Goal: Communication & Community: Answer question/provide support

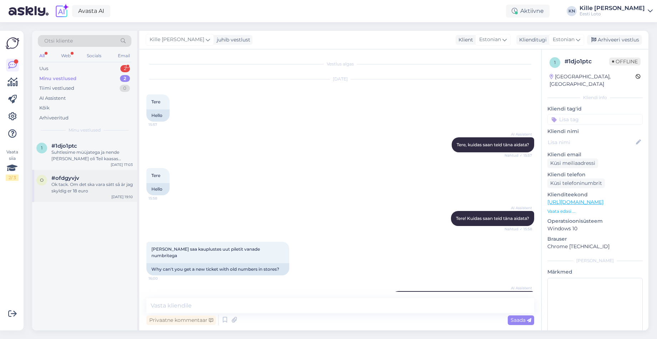
scroll to position [5, 0]
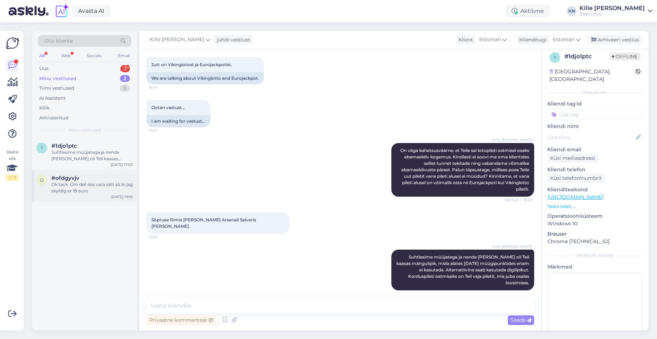
click at [96, 182] on div "Ok tack. Om det ska vara sätt så är jag skyldig er 18 euro" at bounding box center [91, 187] width 81 height 13
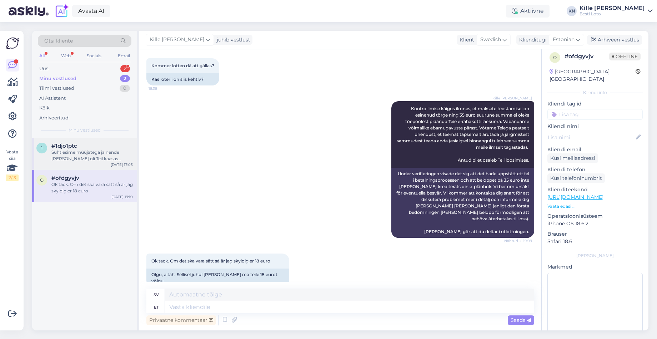
click at [89, 155] on div "Suhtlesime müüjatega ja nende [PERSON_NAME] oli Teil kaasas mängulipik, mida al…" at bounding box center [91, 155] width 81 height 13
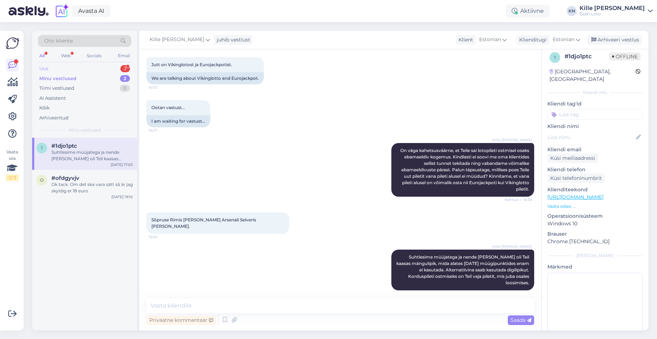
click at [75, 69] on div "Uus 2" at bounding box center [85, 69] width 94 height 10
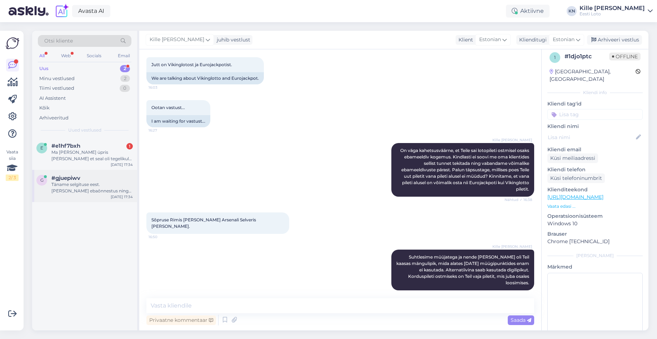
click at [86, 190] on div "Täname selgituse eest. [PERSON_NAME] ebaõnnestus ning piletit/makset Teie mängu…" at bounding box center [91, 187] width 81 height 13
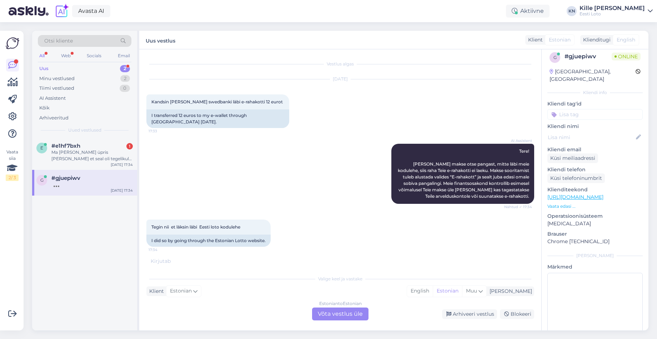
scroll to position [54, 0]
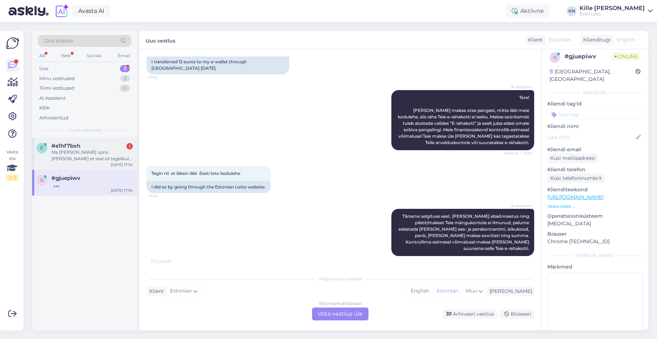
click at [77, 159] on div "Ma [PERSON_NAME] üpris [PERSON_NAME] et seal oli tegelikult veel 4 samasugust l…" at bounding box center [91, 155] width 81 height 13
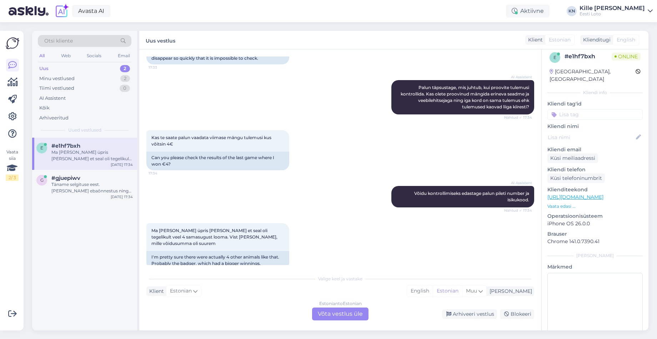
scroll to position [150, 0]
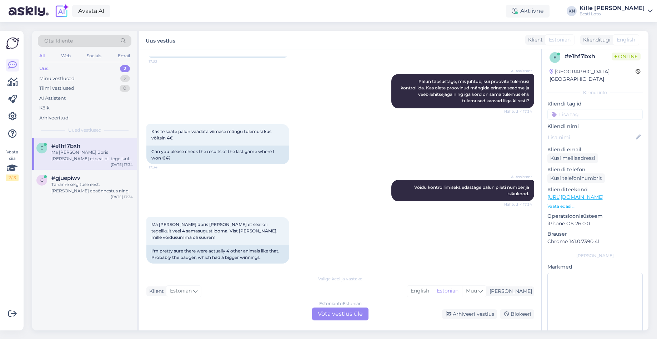
click at [343, 310] on div "Estonian to Estonian Võta vestlus üle" at bounding box center [340, 313] width 56 height 13
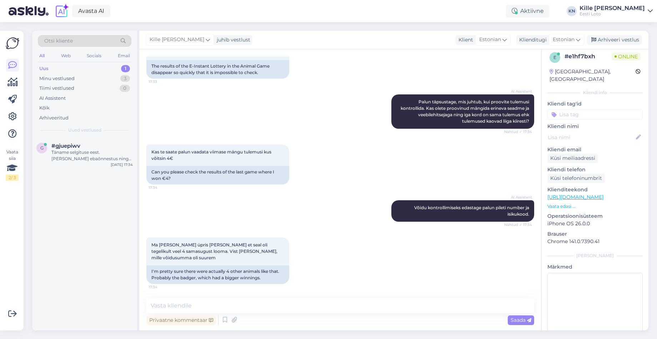
scroll to position [123, 0]
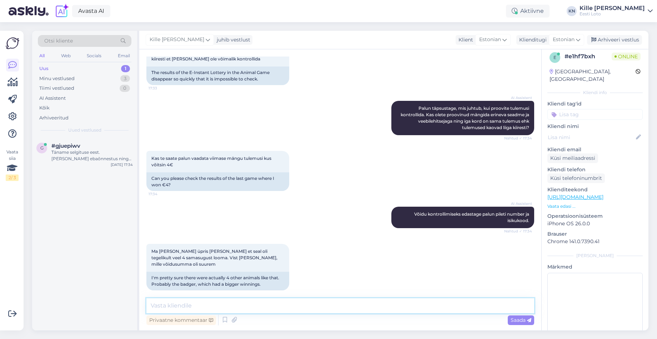
click at [302, 307] on textarea at bounding box center [340, 305] width 388 height 15
drag, startPoint x: 408, startPoint y: 308, endPoint x: 339, endPoint y: 305, distance: 69.0
click at [339, 305] on textarea "Mängu saate ise uuesti avada, valides Minu piletid ja e-kiirloteriid. Pileti nu…" at bounding box center [340, 305] width 388 height 15
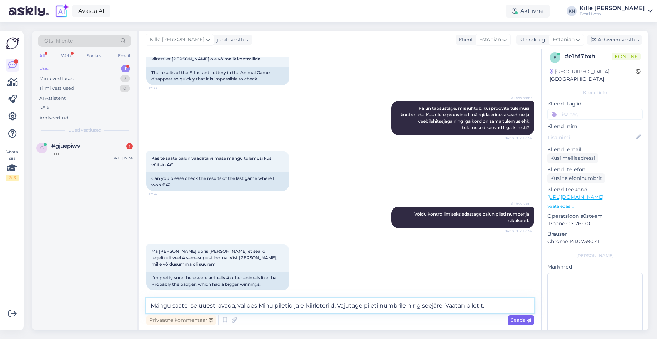
type textarea "Mängu saate ise uuesti avada, valides Minu piletid ja e-kiirloteriid. Vajutage …"
click at [511, 320] on span "Saada" at bounding box center [521, 319] width 21 height 6
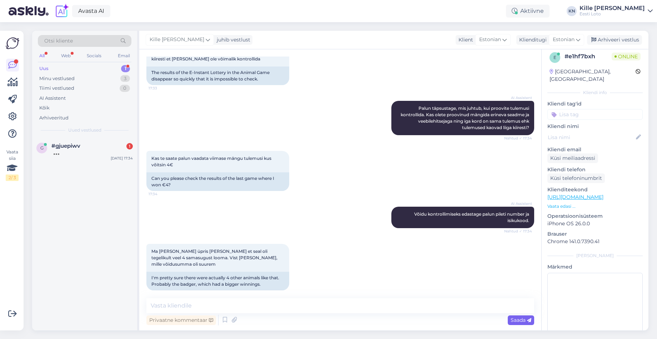
scroll to position [166, 0]
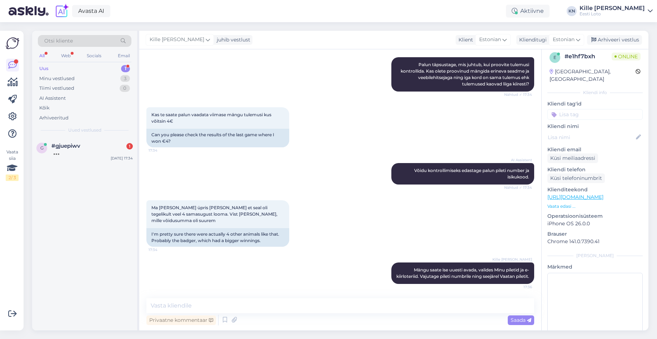
click at [600, 109] on input at bounding box center [595, 114] width 95 height 11
type input "e-ki"
click at [615, 132] on span "e-kiirloterii" at bounding box center [618, 134] width 23 height 4
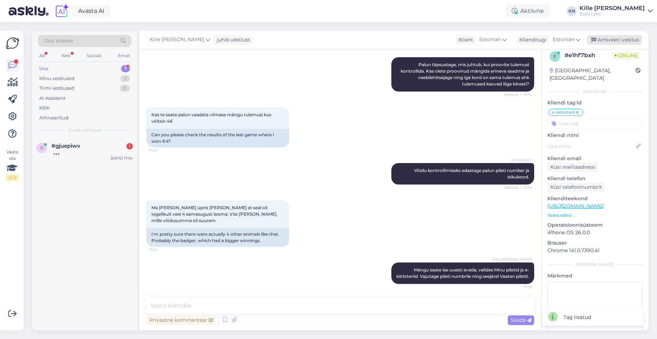
click at [614, 39] on div "Arhiveeri vestlus" at bounding box center [614, 40] width 55 height 10
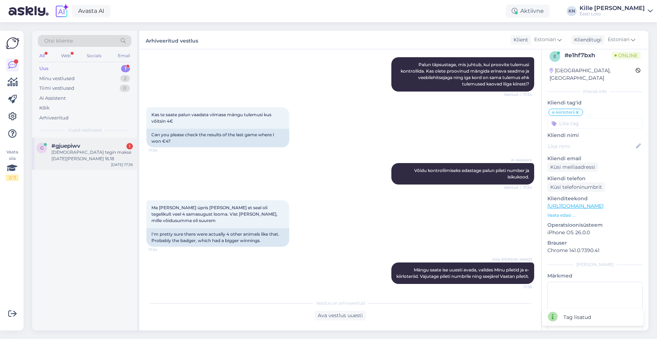
click at [78, 143] on span "#gjuepiwv" at bounding box center [65, 146] width 29 height 6
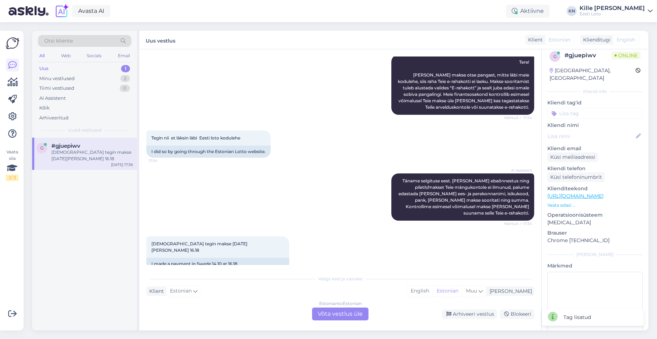
click at [348, 313] on div "Estonian to Estonian Võta vestlus üle" at bounding box center [340, 313] width 56 height 13
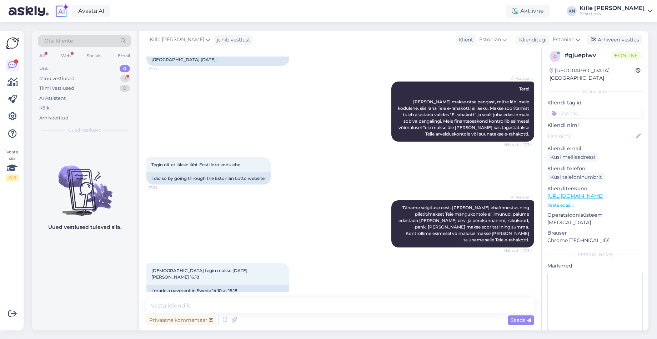
scroll to position [93, 0]
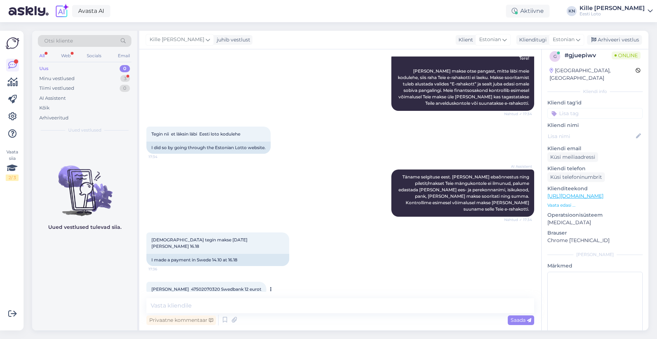
click at [176, 286] on span "[PERSON_NAME] 47502070320 Swedbank 12 eurot" at bounding box center [206, 288] width 110 height 5
drag, startPoint x: 176, startPoint y: 276, endPoint x: 173, endPoint y: 275, distance: 3.8
click at [176, 286] on span "[PERSON_NAME] 47502070320 Swedbank 12 eurot" at bounding box center [206, 288] width 110 height 5
copy span "Tombak"
click at [200, 303] on textarea at bounding box center [340, 305] width 388 height 15
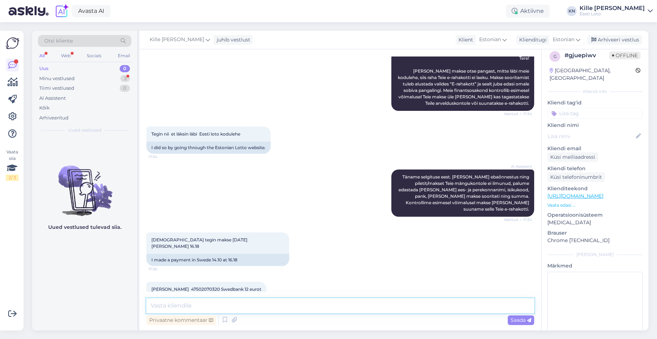
paste textarea "Kahjuks Teie sissemakse ebaõnnestus tehnilise [PERSON_NAME] tõttu. Kontrollisim…"
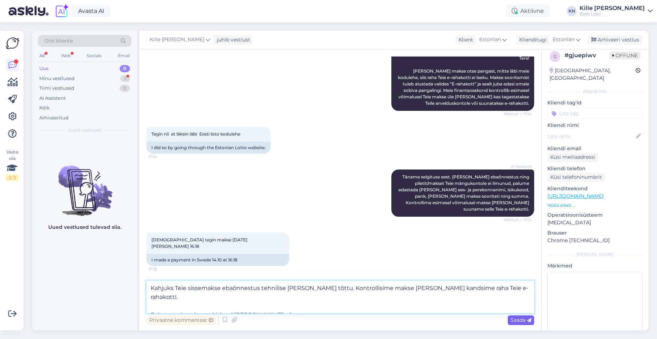
type textarea "Kahjuks Teie sissemakse ebaõnnestus tehnilise [PERSON_NAME] tõttu. Kontrollisim…"
click at [519, 319] on span "Saada" at bounding box center [521, 319] width 21 height 6
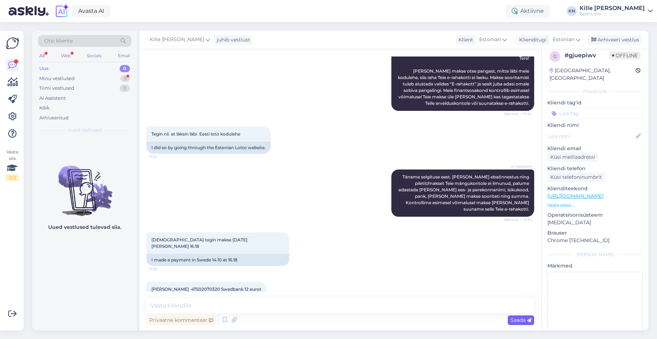
scroll to position [143, 0]
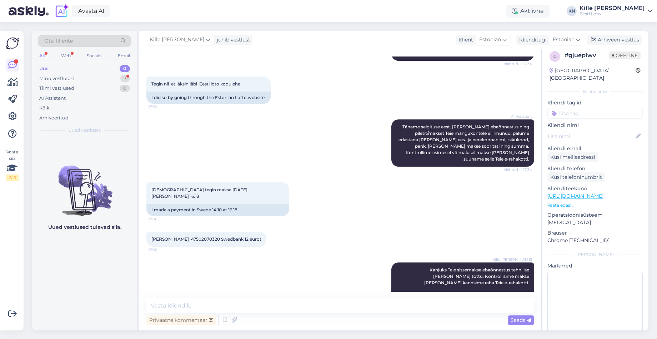
click at [578, 108] on input at bounding box center [595, 113] width 95 height 11
type input "e-ra"
click at [586, 131] on span "E-rahakott" at bounding box center [595, 133] width 23 height 4
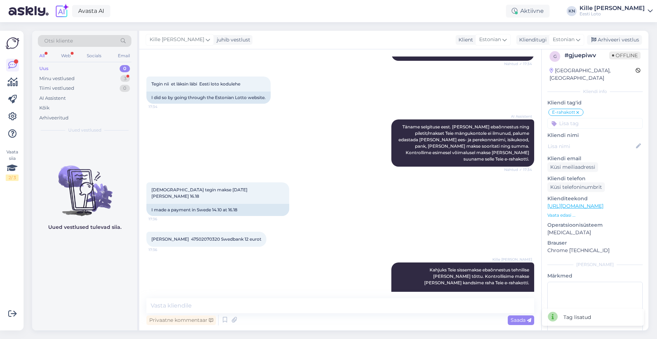
click at [618, 56] on span "Offline" at bounding box center [624, 55] width 31 height 8
click at [616, 41] on div "Arhiveeri vestlus" at bounding box center [614, 40] width 55 height 10
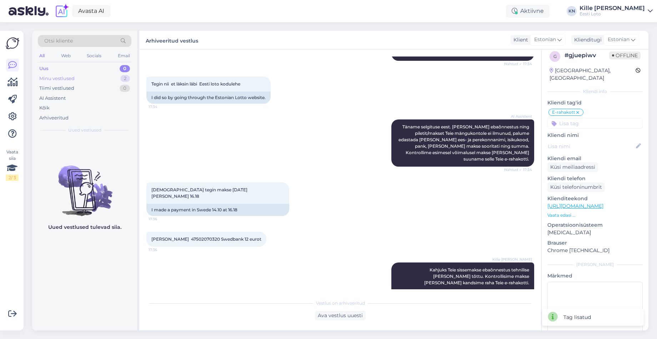
click at [74, 82] on div "Minu vestlused 2" at bounding box center [85, 79] width 94 height 10
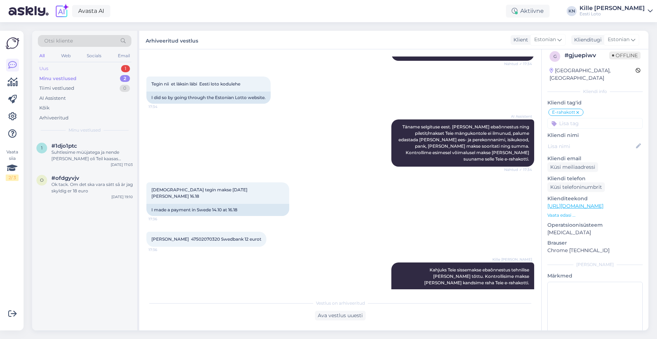
click at [75, 72] on div "Uus 1" at bounding box center [85, 69] width 94 height 10
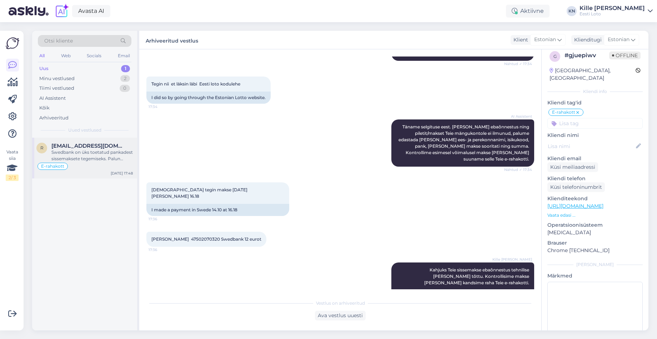
drag, startPoint x: 87, startPoint y: 151, endPoint x: 79, endPoint y: 149, distance: 8.0
click at [86, 151] on div "Swedbank on üks toetatud pankadest sissemaksete tegemiseks. Palun oodake hetk, …" at bounding box center [91, 155] width 81 height 13
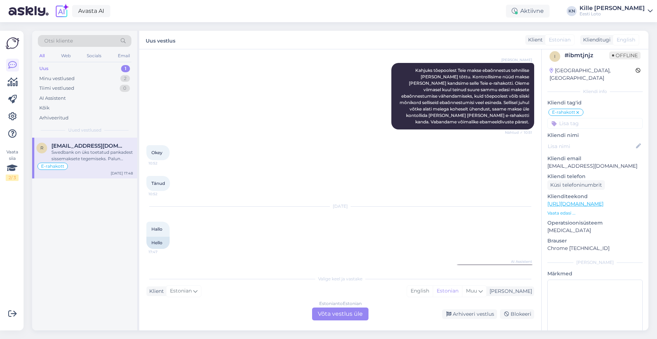
scroll to position [956, 0]
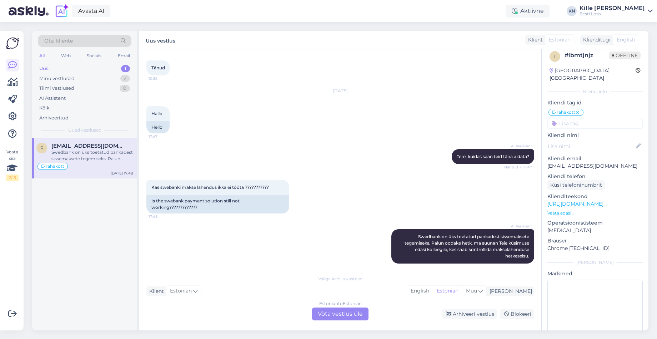
click at [340, 313] on div "Estonian to Estonian Võta vestlus üle" at bounding box center [340, 313] width 56 height 13
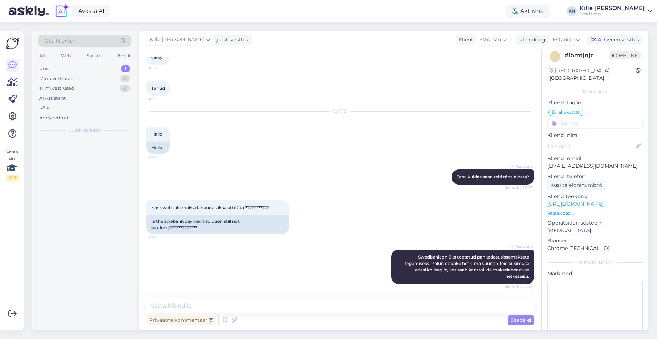
scroll to position [929, 0]
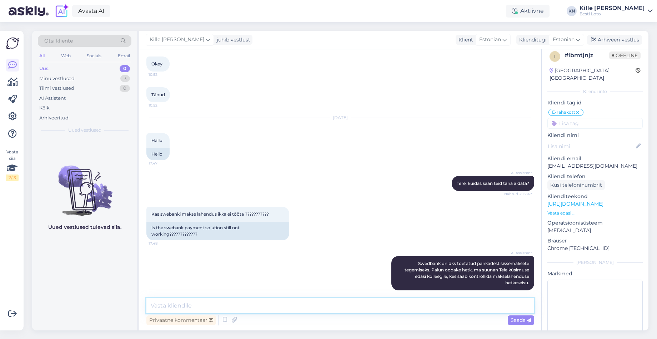
click at [335, 303] on textarea at bounding box center [340, 305] width 388 height 15
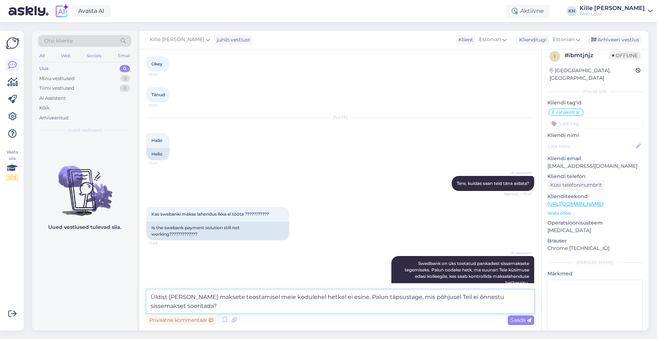
click at [340, 308] on textarea "Üldist [PERSON_NAME] maksete teostamisel meie kodulehel hetkel ei esine. Palun …" at bounding box center [340, 301] width 388 height 24
type textarea "Üldist [PERSON_NAME] maksete teostamisel meie kodulehel hetkel ei esine. Palun …"
click at [520, 316] on span "Saada" at bounding box center [521, 319] width 21 height 6
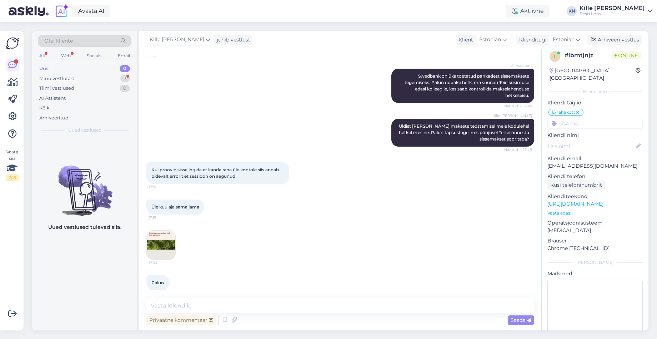
scroll to position [1147, 0]
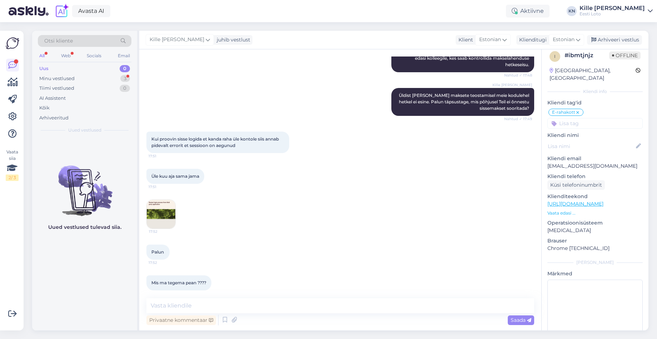
click at [165, 204] on img at bounding box center [161, 214] width 29 height 29
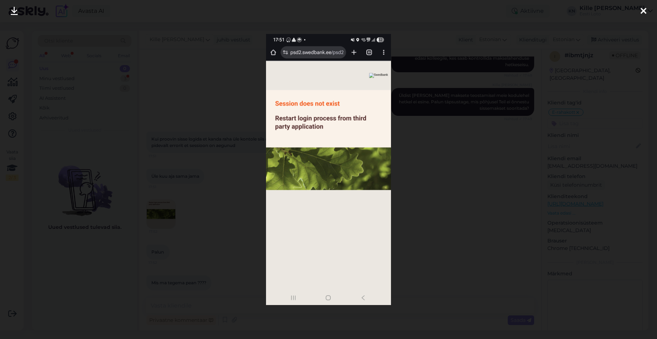
click at [204, 204] on div at bounding box center [328, 169] width 657 height 339
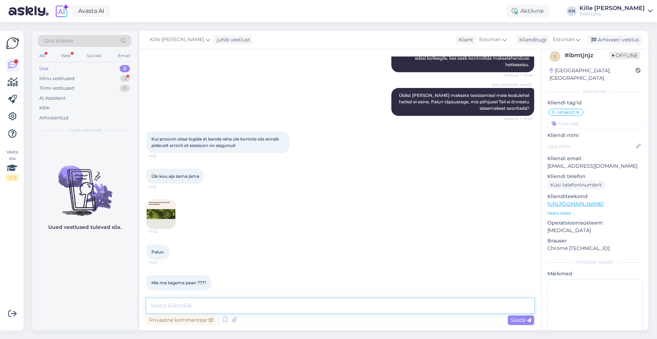
click at [234, 303] on textarea at bounding box center [340, 305] width 388 height 15
click at [263, 303] on textarea at bounding box center [340, 305] width 388 height 15
paste textarea "Soovitame kustutada veebilehitseja vahemälu ja proovida uuesti. Lisaks soovitam…"
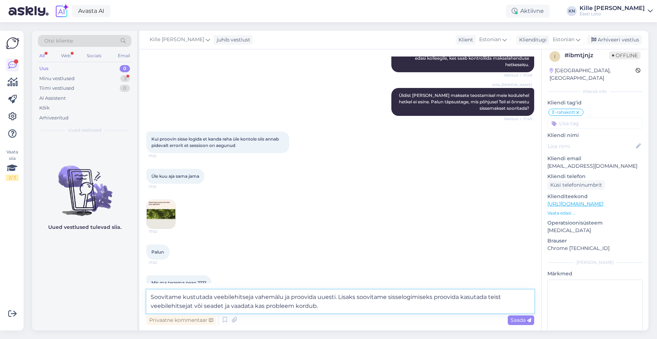
drag, startPoint x: 192, startPoint y: 306, endPoint x: 230, endPoint y: 306, distance: 37.9
click at [193, 306] on textarea "Soovitame kustutada veebilehitseja vahemälu ja proovida uuesti. Lisaks soovitam…" at bounding box center [340, 301] width 388 height 24
type textarea "Soovitame kustutada veebilehitseja vahemälu ja proovida uuesti. Lisaks soovitam…"
click at [522, 318] on span "Saada" at bounding box center [521, 319] width 21 height 6
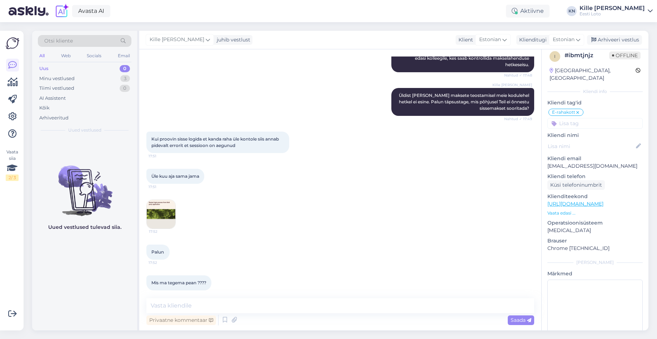
scroll to position [1197, 0]
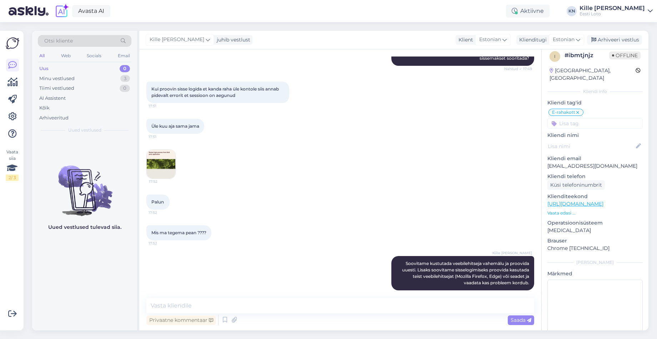
drag, startPoint x: 52, startPoint y: 69, endPoint x: 55, endPoint y: 22, distance: 46.9
click at [51, 69] on div "Uus 0" at bounding box center [85, 69] width 94 height 10
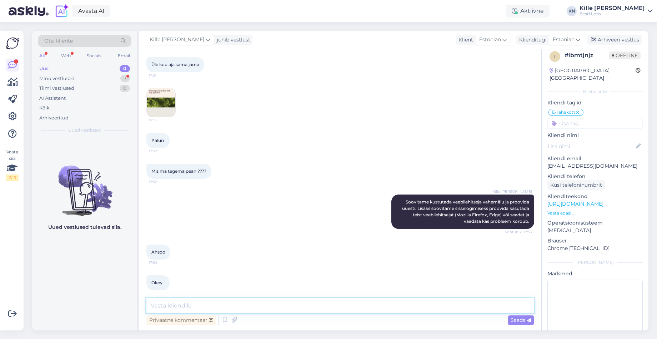
click at [301, 305] on textarea at bounding box center [340, 305] width 388 height 15
click at [64, 78] on div "Minu vestlused" at bounding box center [56, 78] width 35 height 7
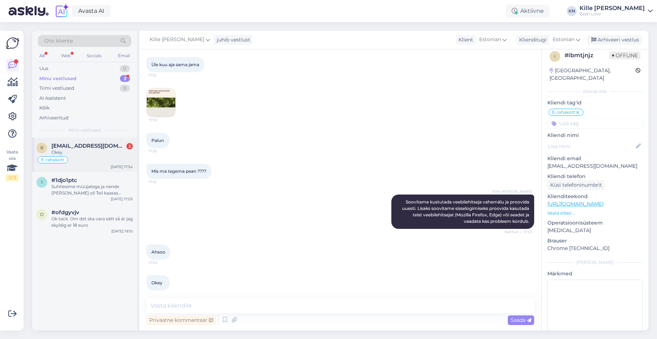
click at [80, 151] on div "Okey" at bounding box center [91, 152] width 81 height 6
click at [619, 36] on div "Arhiveeri vestlus" at bounding box center [614, 40] width 55 height 10
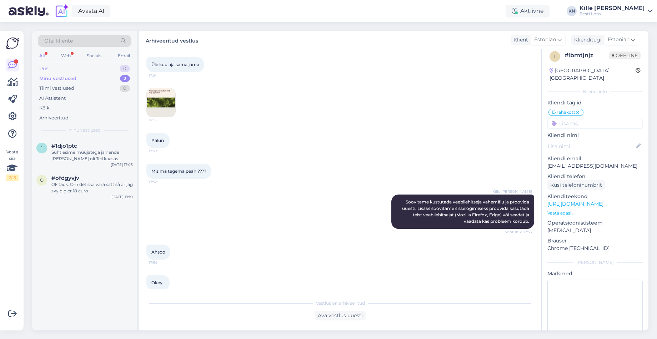
click at [57, 69] on div "Uus 0" at bounding box center [85, 69] width 94 height 10
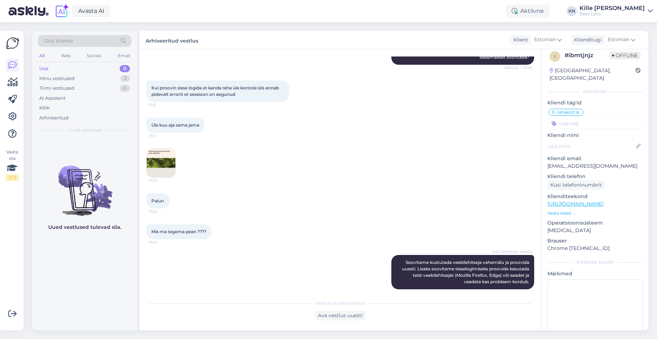
scroll to position [1197, 0]
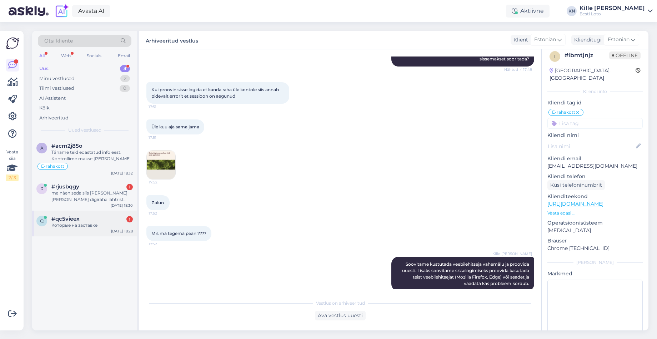
drag, startPoint x: 94, startPoint y: 225, endPoint x: 89, endPoint y: 225, distance: 4.7
click at [94, 225] on div "Которые на заставке" at bounding box center [91, 225] width 81 height 6
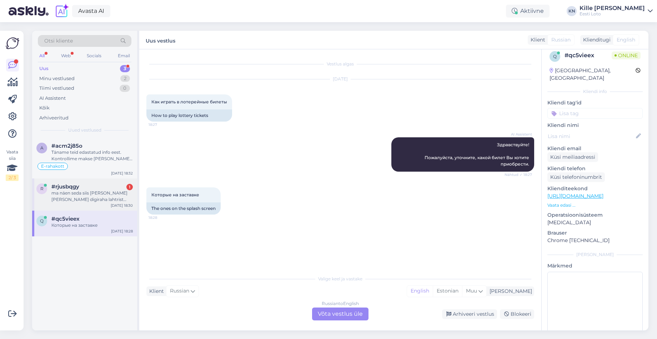
click at [72, 190] on div "ma näen seda siis [PERSON_NAME] [PERSON_NAME] digiraha lahtrist korraks läbi pi…" at bounding box center [91, 196] width 81 height 13
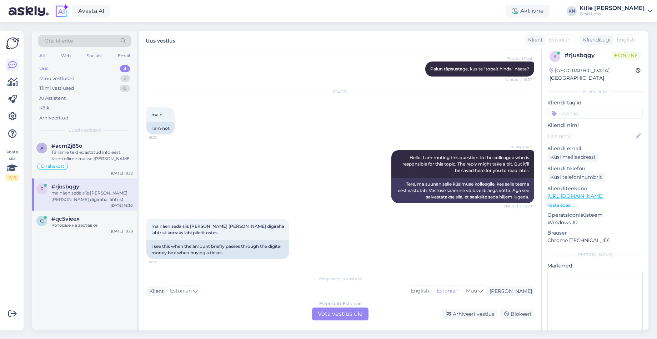
scroll to position [165, 0]
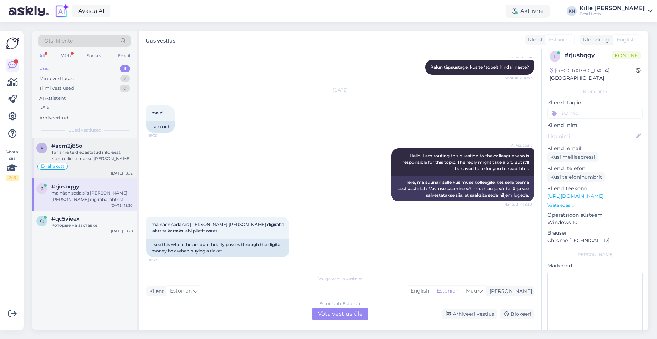
click at [86, 153] on div "Täname teid edastatud info eest. Kontrollime makse [PERSON_NAME] suuname selle …" at bounding box center [91, 155] width 81 height 13
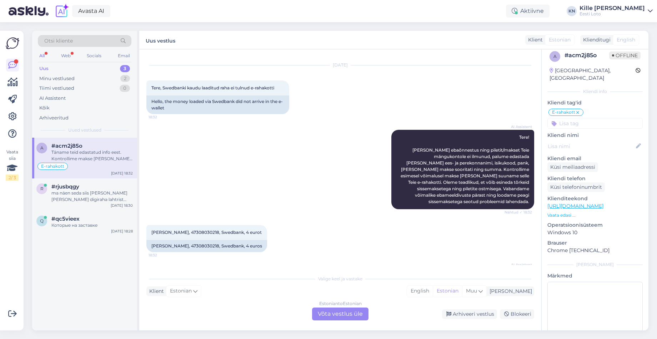
drag, startPoint x: 96, startPoint y: 245, endPoint x: 98, endPoint y: 238, distance: 7.3
click at [96, 245] on div "a #acm2j85o Täname teid edastatud info eest. Kontrollime makse [PERSON_NAME] su…" at bounding box center [84, 234] width 105 height 193
click at [97, 229] on div "q #qc5vieex Которые на заставке [DATE] 18:28" at bounding box center [84, 223] width 105 height 26
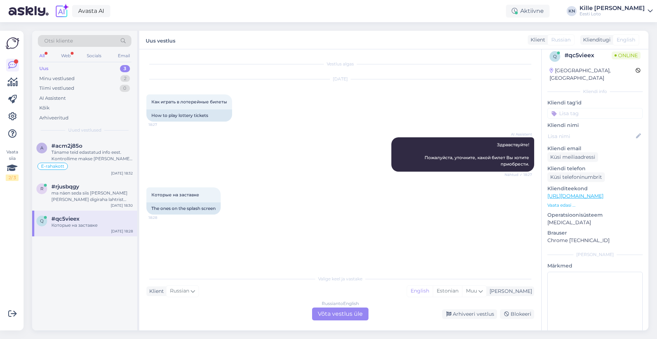
click at [342, 318] on div "Russian to English Võta vestlus üle" at bounding box center [340, 313] width 56 height 13
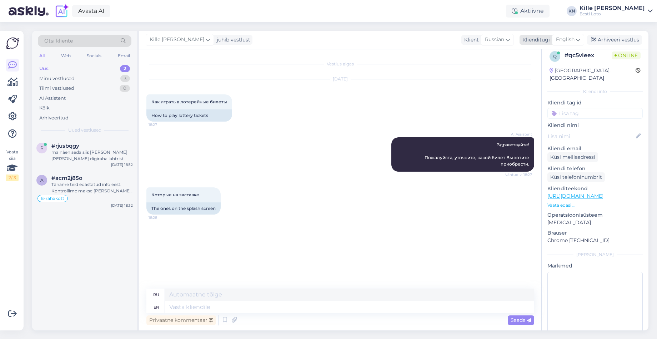
click at [564, 38] on span "English" at bounding box center [565, 40] width 19 height 8
click at [545, 70] on link "Estonian" at bounding box center [552, 71] width 79 height 11
click at [276, 310] on textarea at bounding box center [349, 307] width 369 height 12
type textarea "Palun tä"
type textarea "Пожалуйста"
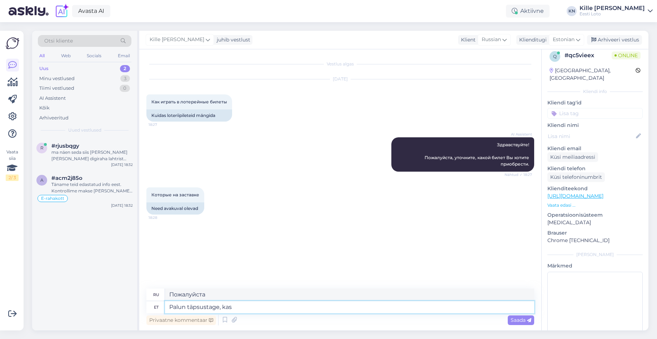
type textarea "Palun täpsustage, kas"
type textarea "Пожалуйста, уточните,"
type textarea "Palun täpsustage, kas m"
type textarea "Пожалуйста, укажите,"
type textarea "Palun täpsustage, kas mõtlete e"
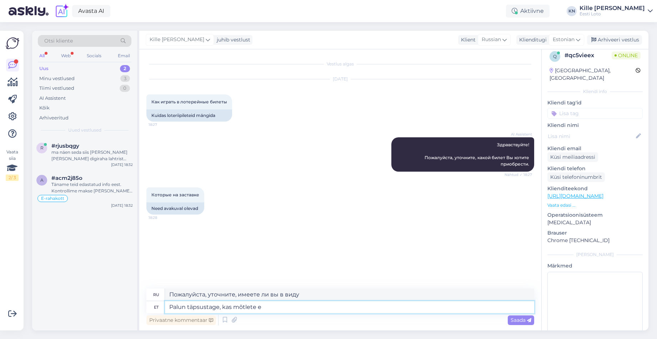
type textarea "Пожалуйста, уточните, имеете ли вы в виду e"
type textarea "Palun täpsustage, kas mõtlete e-kiirloteriid?"
type textarea "Уточните, пожалуйста, имеете ли вы в виду моментальные электронные лотереи?"
type textarea "Palun täpsustage, kas mõtlete e-kiirloteriid?"
click at [513, 318] on span "Saada" at bounding box center [521, 319] width 21 height 6
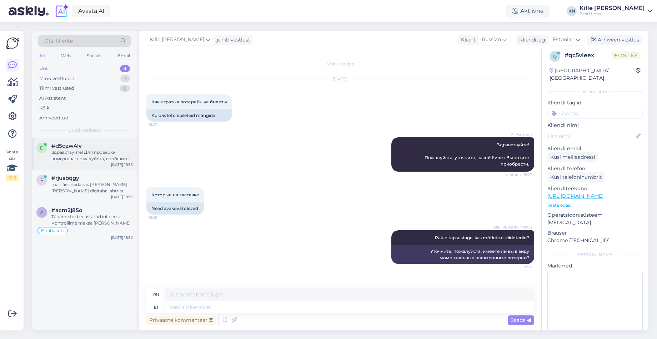
click at [83, 163] on div "d #d5qzw4lv Здравствуйте! Для проверки выигрыша, пожалуйста, сообщите Ваш личны…" at bounding box center [84, 154] width 105 height 32
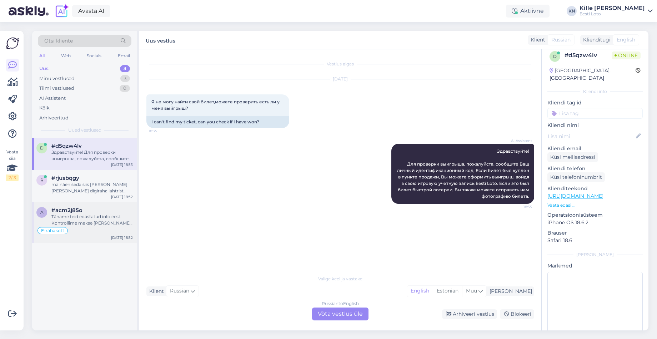
click at [90, 213] on div "#acm2j85o" at bounding box center [91, 210] width 81 height 6
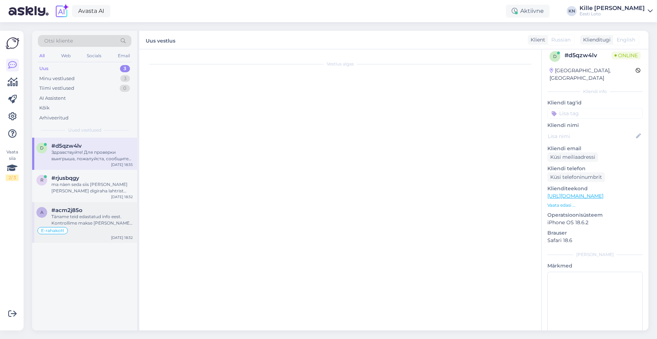
scroll to position [2393, 0]
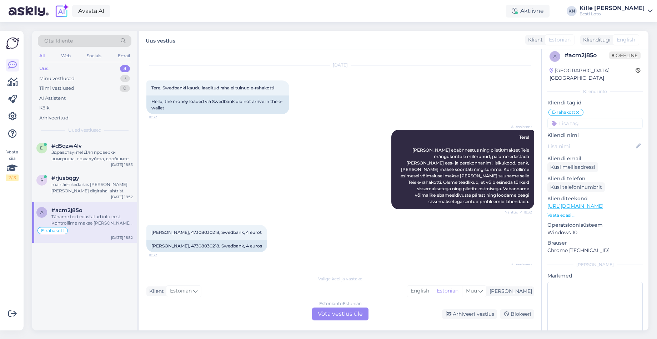
click at [351, 313] on div "Estonian to Estonian Võta vestlus üle" at bounding box center [340, 313] width 56 height 13
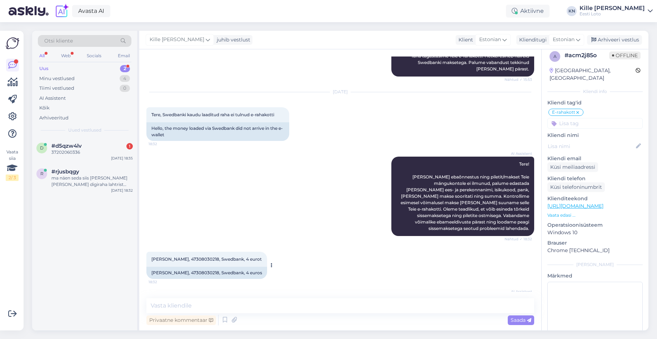
click at [173, 256] on span "[PERSON_NAME], 47308030218, Swedbank, 4 eurot" at bounding box center [206, 258] width 110 height 5
copy span "Paljak"
drag, startPoint x: 608, startPoint y: 36, endPoint x: 576, endPoint y: 56, distance: 37.8
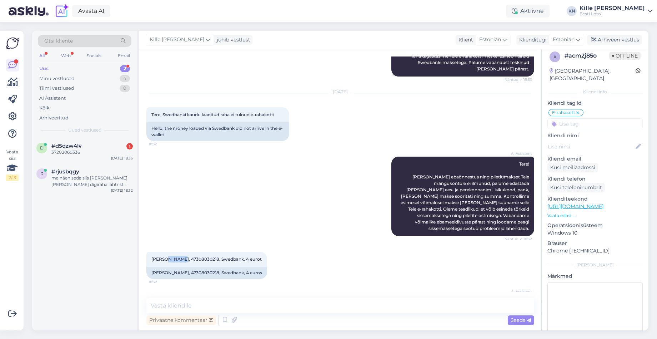
click at [608, 36] on div "Arhiveeri vestlus" at bounding box center [614, 40] width 55 height 10
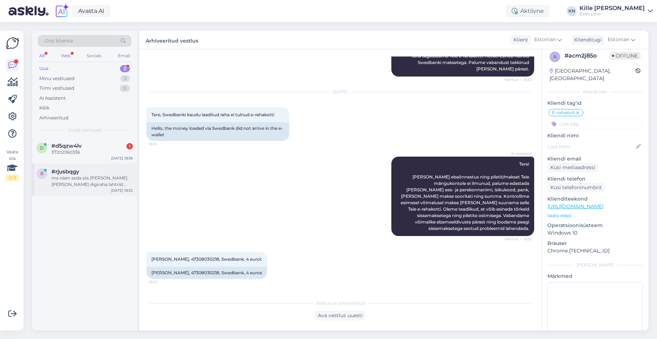
click at [80, 181] on div "ma näen seda siis [PERSON_NAME] [PERSON_NAME] digiraha lahtrist korraks läbi pi…" at bounding box center [91, 181] width 81 height 13
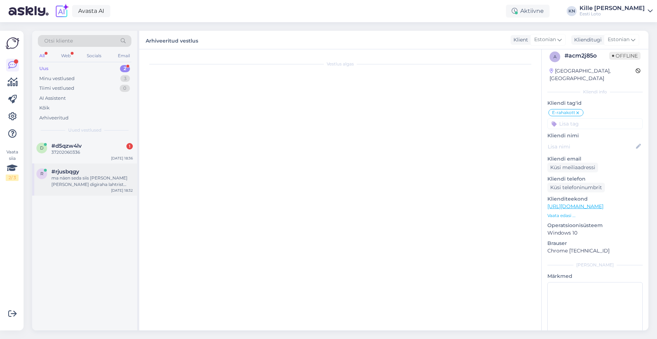
scroll to position [165, 0]
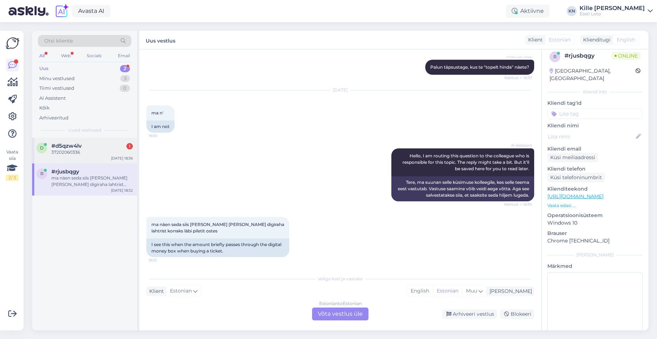
click at [73, 150] on div "37202060336" at bounding box center [91, 152] width 81 height 6
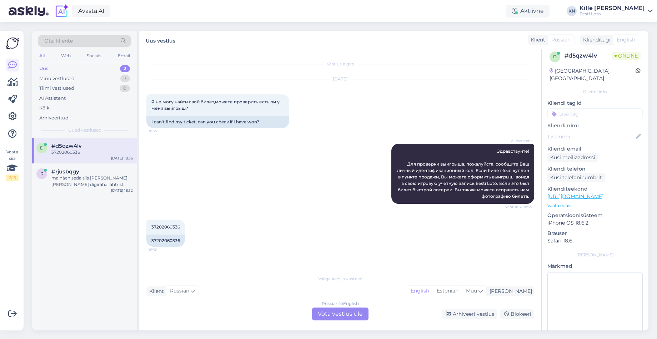
click at [340, 314] on div "Russian to English Võta vestlus üle" at bounding box center [340, 313] width 56 height 13
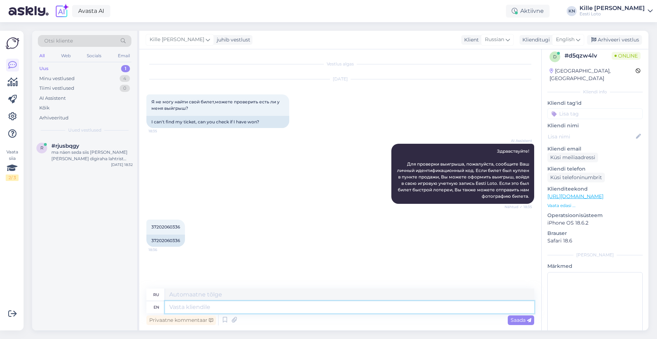
click at [316, 309] on textarea at bounding box center [349, 307] width 369 height 12
type textarea "Palun tä"
type textarea "Палун"
type textarea "Palun täpsustage,"
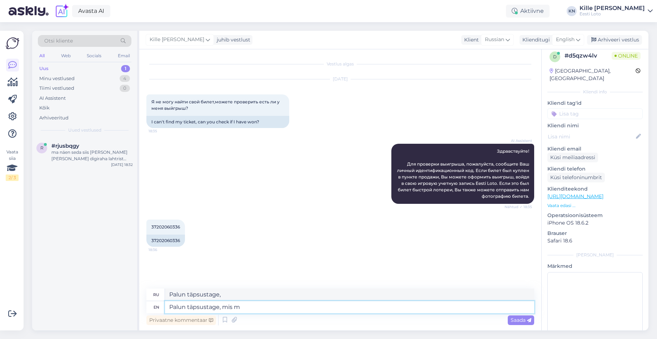
type textarea "Palun täpsustage, mis mä"
type textarea "Palun täpsustage, mis"
type textarea "Palun täpsustage, mis mängu p"
type textarea "Palun täpsustage, mis mängu"
type textarea "Palun täpsustage, mis [PERSON_NAME] se"
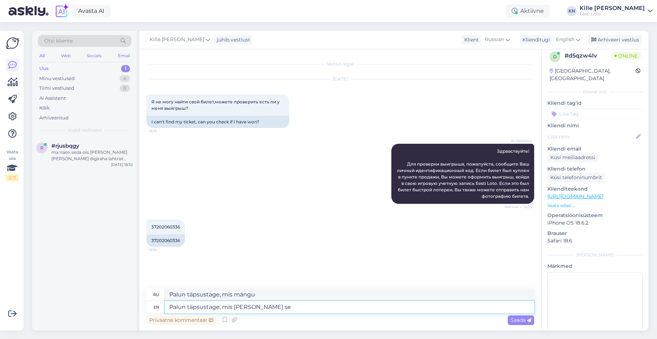
type textarea "Palun täpsustage, неправильное положение"
type textarea "Palun täpsustage, mis [PERSON_NAME] see o"
type textarea "Palun täpsustage, Mis [PERSON_NAME] See"
type textarea "Palun täpsustage, mis [PERSON_NAME] see oli?"
type textarea "Palun täpsustage, Mis [PERSON_NAME] Seet Oli?"
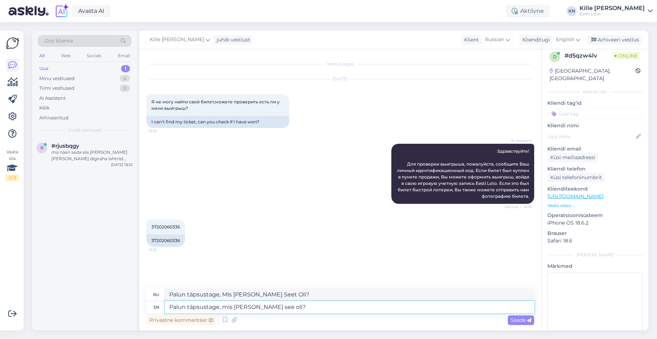
type textarea "Palun täpsustage, mis [PERSON_NAME] see oli ?"
type textarea "Palun täpsustage, mis [PERSON_NAME] see oli (?"
type textarea "Palun täpsustage, mis [PERSON_NAME] см. oli (?"
type textarea "Palun täpsustage, mis [PERSON_NAME] see oli (Eur?"
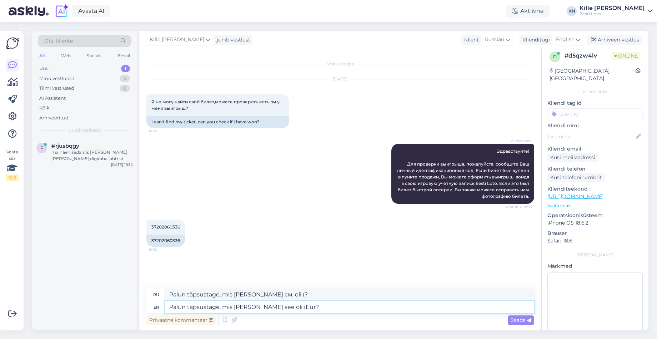
type textarea "Palun täpsustage, mis [PERSON_NAME] см. oli (E?"
type textarea "Palun täpsustage, mis [PERSON_NAME] see oli (Euro?"
type textarea "Palun täpsustage, mis [PERSON_NAME] см. oli (Евро?"
type textarea "Palun täpsustage, mis [PERSON_NAME] see oli (Euroj?"
type textarea "Palun täpsustage, mis [PERSON_NAME] см. oli (Eur?"
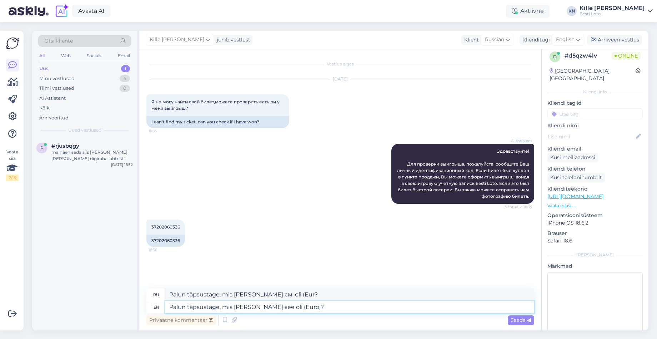
type textarea "Palun täpsustage, mis [PERSON_NAME] see oli (Euroja?"
type textarea "Palun täpsustage, mis [PERSON_NAME] см. oli (Euroja?"
type textarea "Palun täpsustage, mis [PERSON_NAME] see oli (Eurojacp?"
type textarea "Palun täpsustage, Mis [PERSON_NAME] See Oli (Euroj?"
type textarea "Palun täpsustage, mis [PERSON_NAME] see oli (Eurojacpot?"
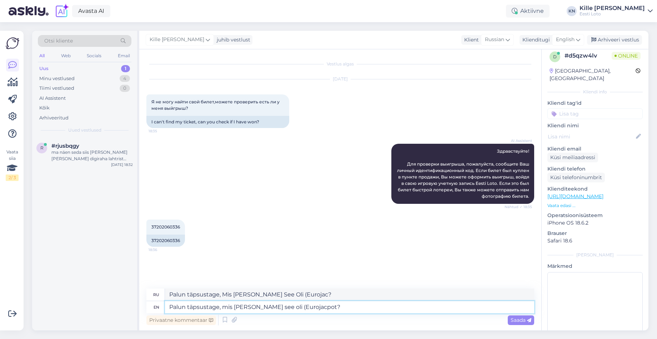
type textarea "Palun täpsustage, Mis [PERSON_NAME] See Oli (Eurojacp?"
type textarea "Palun täpsustage, mis [PERSON_NAME] see oli (Eurojacpot,?"
type textarea "Palun täpsustage, Mis [PERSON_NAME] See Oli (Eurojacpot?"
type textarea "Palun täpsustage, mis [PERSON_NAME] see oli (Eurojacpot?"
type textarea "Palun täpsustage, Mis [PERSON_NAME] See Oli (Eurojacpot,?"
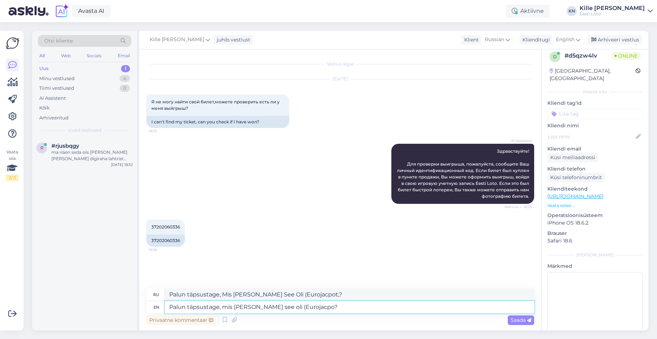
type textarea "Palun täpsustage, mis [PERSON_NAME] see oli (Eurojacp?"
type textarea "Palun täpsustage, Mis [PERSON_NAME] See Oli (Eurojacp?"
type textarea "Palun täpsustage, mis [PERSON_NAME] see oli ([DEMOGRAPHIC_DATA]?"
type textarea "Palun täpsustage, Mis [PERSON_NAME] See Oli (Eurojac?"
type textarea "Palun täpsustage, mis [PERSON_NAME] see oli (Euroja?"
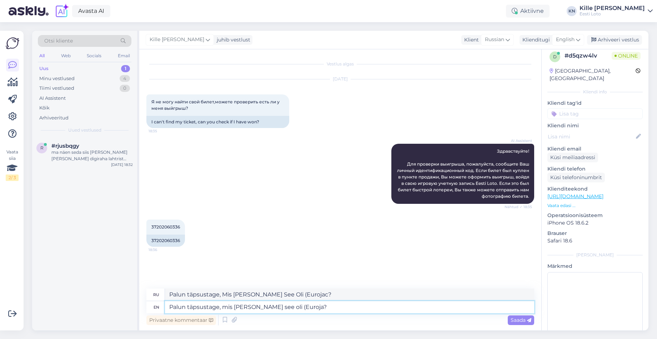
type textarea "Palun täpsustage, mis [PERSON_NAME] см. oli (Euroja?"
type textarea "Palun täpsustage, mis [PERSON_NAME] see oli (Eur?"
type textarea "Palun täpsustage, mis [PERSON_NAME] см. oli (Eur?"
click at [324, 308] on textarea "Palun täpsustage, mis [PERSON_NAME] see oli (Eur?" at bounding box center [349, 307] width 369 height 12
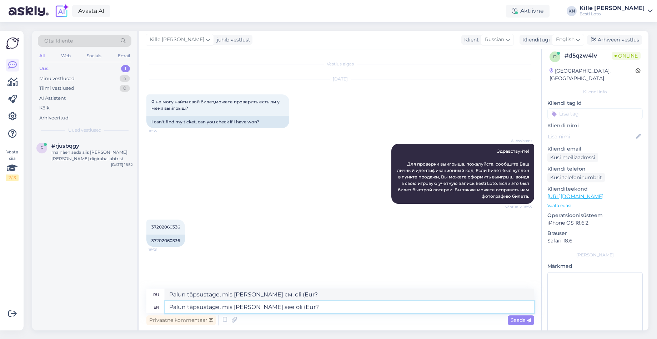
click at [324, 308] on textarea "Palun täpsustage, mis [PERSON_NAME] see oli (Eur?" at bounding box center [349, 307] width 369 height 12
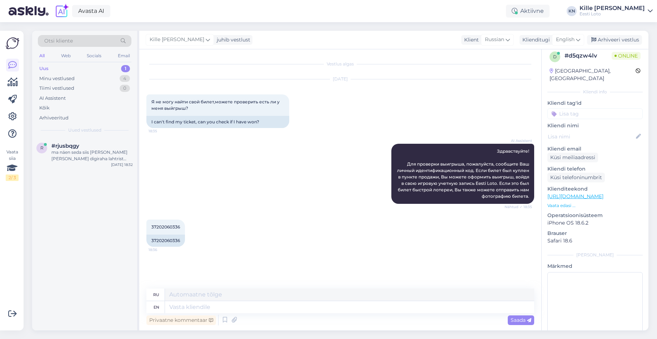
click at [323, 326] on div "Privaatne kommentaar Saada" at bounding box center [340, 320] width 388 height 14
click at [164, 238] on div "37202060336" at bounding box center [165, 240] width 39 height 12
copy div "37202060336"
click at [248, 309] on textarea at bounding box center [349, 307] width 369 height 12
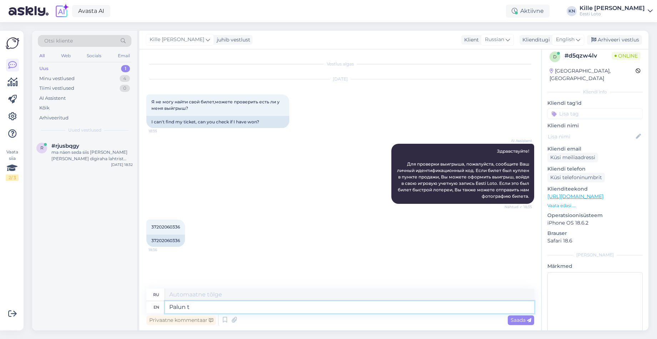
type textarea "Palun tä"
type textarea "Палун"
type textarea "Palun täpsustage, mi"
type textarea "Palun täpsustage,"
type textarea "Palun täpsustage, millise pi"
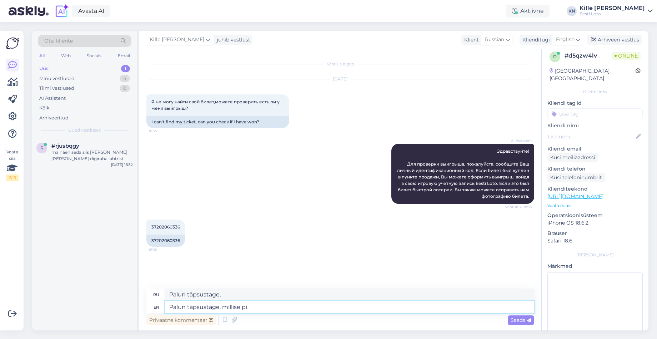
type textarea "Palun täpsustage, millise"
type textarea "Palun täpsustage, millise piletiga"
type textarea "Палун тапсустаге, миллизе пилетига"
type textarea "Palun täpsustage, millise piletiga on t"
type textarea "Palun täpsustage, millise Piletiga on"
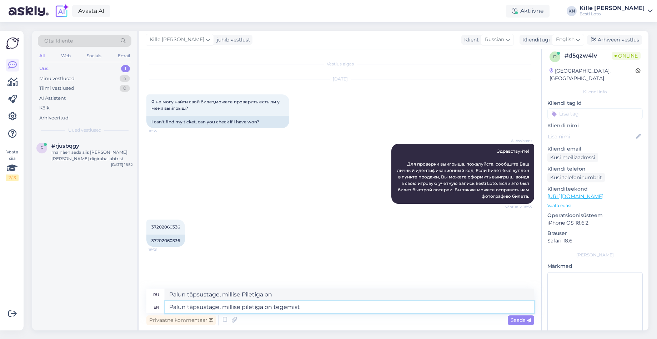
type textarea "Palun täpsustage, millise piletiga on tegemist 8"
type textarea "Палун тапсустаге, миллисе пилетига на тегемисте"
type textarea "Palun täpsustage, millise piletiga on tegemist (Eurojackpot, V"
type textarea "Palun täpsustage, millise Piletiga on Tegemist (Eurojackpot,"
type textarea "Palun täpsustage, millise piletiga on tegemist (Eurojackpot, Vikinglotto,"
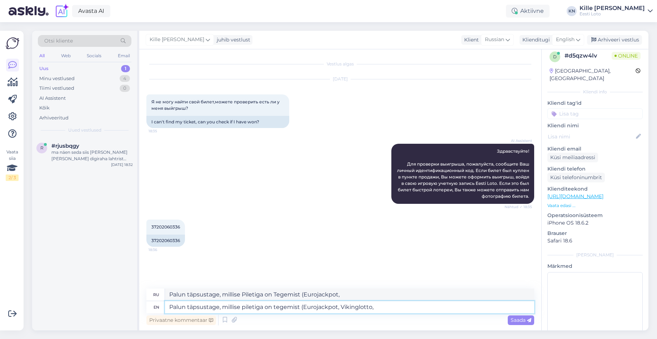
type textarea "Palun täpsustage, millise Piletiga on Tegemist (Eurojackpot, Vikinglotto,"
type textarea "Palun täpsustage, millise piletiga on tegemist (Eurojackpot, Vikinglotto, Keno"
type textarea "Palun täpsustage, millise Piletiga on Tegemist (Eurojackpot, Vikinglotto, Keno)"
type textarea "Palun täpsustage, millise piletiga on tegemist (Eurojackpot, Vikinglotto, Keno,…"
type textarea "Palun täpsustage, millise Piletiga on Tegemist (Eurojackpot, Vikinglotto, Keno,"
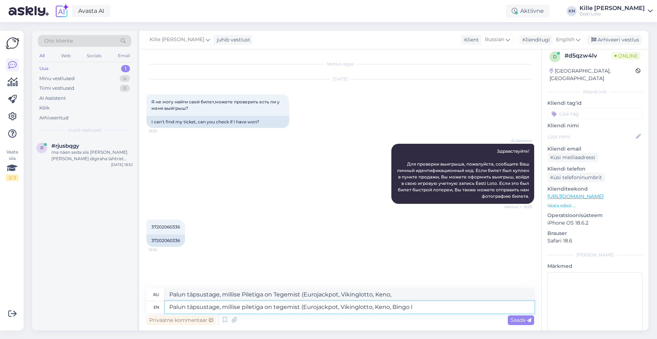
type textarea "Palun täpsustage, millise piletiga on tegemist (Eurojackpot, Vikinglotto, Keno,…"
type textarea "Palun täpsustage, millise Piletiga on Tegemist (Eurojackpot, Vikinglotto, Кено,…"
type textarea "Palun täpsustage, millise piletiga on tegemist (Eurojackpot, Vikinglotto, Keno,…"
type textarea "Palun täpsustage, millise Piletiga on Tegemist (Eurojackpot, Vikinglotto, Keno,…"
type textarea "Palun täpsustage, millise piletiga on tegemist (Eurojackpot, Vikinglotto, Keno,…"
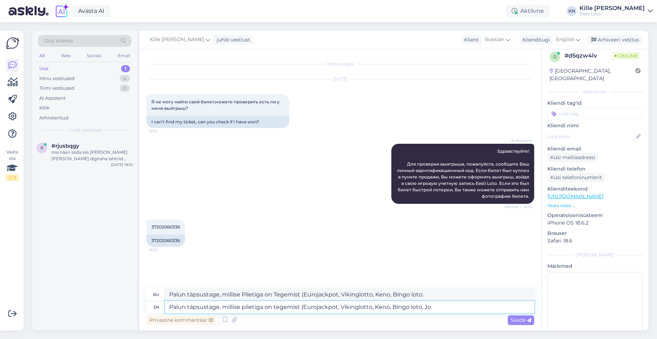
type textarea "Palun täpsustage, millise Piletiga on Tegemist (Eurojackpot, Vikinglotto, Keno,…"
type textarea "Palun täpsustage, millise piletiga on tegemist (Eurojackpot, Vikinglotto, Keno,…"
type textarea "Palun täpsustage, millise Piletiga on Tegemist (Eurojackpot, Vikinglotto, Keno,…"
type textarea "Palun täpsustage, millise piletiga on tegemist (Eurojackpot, Vikinglotto, Keno,…"
type textarea "Palun täpsustage, millise Piletiga on tegemist (Eurojackpot, Vikinglotto, Keno,…"
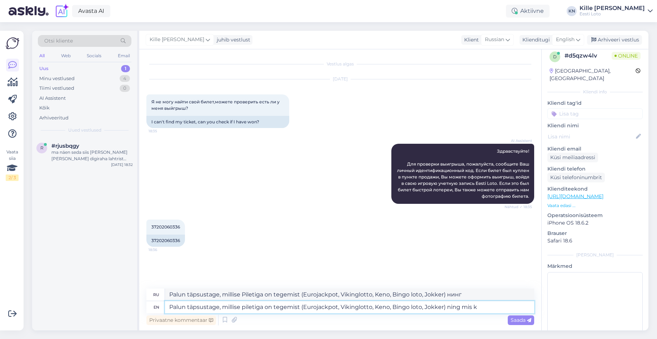
type textarea "Palun täpsustage, millise piletiga on tegemist (Eurojackpot, Vikinglotto, Keno,…"
type textarea "Palun täpsustage, Millise Piletiga on Tegemist (Eurojackpot, Vikinglotto, Keno,…"
type textarea "Palun täpsustage, millise piletiga on tegemist (Eurojackpot, Vikinglotto, Keno,…"
type textarea "Небольшое количество ставок на покупку (Eurojackpot, Vikinglotto, Keno, Bingo l…"
type textarea "Palun täpsustage, millise piletiga on tegemist (Eurojackpot, Vikinglotto, Keno,…"
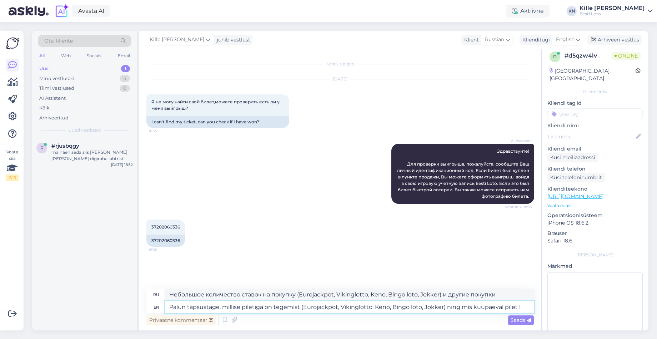
type textarea "Небольшое количество ставок на покупку (Eurojackpot, Vikinglotto, Keno, Bingo l…"
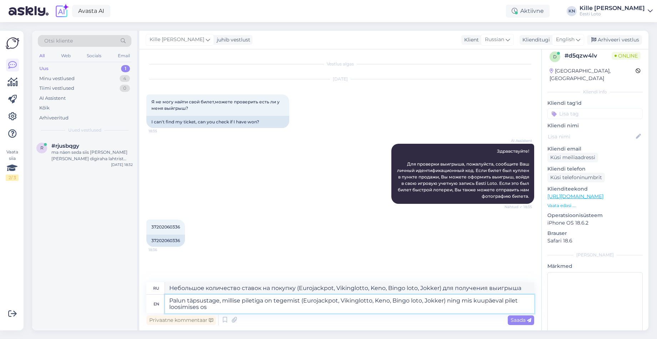
type textarea "Palun täpsustage, millise piletiga on tegemist (Eurojackpot, Vikinglotto, Keno,…"
type textarea "Если вы хотите выиграть несколько лотерейных билетов (Eurojackpot, Vikinglotto,…"
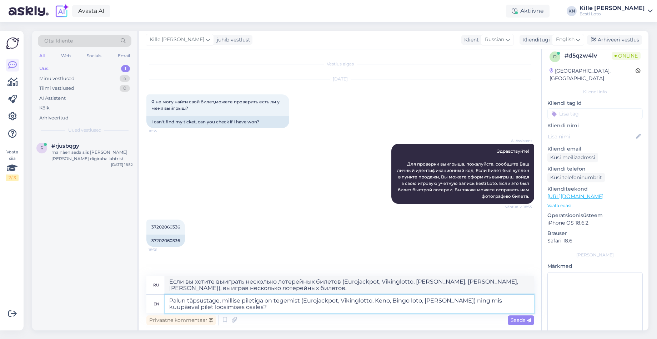
type textarea "Palun täpsustage, millise piletiga on tegemist (Eurojackpot, Vikinglotto, Keno,…"
type textarea "Если вы хотите выиграть несколько лотерейных билетов (Eurojackpot, Vikinglotto,…"
type textarea "Palun täpsustage, millise piletiga on tegemist (Eurojackpot, Vikinglotto, Keno,…"
click at [518, 318] on span "Saada" at bounding box center [521, 319] width 21 height 6
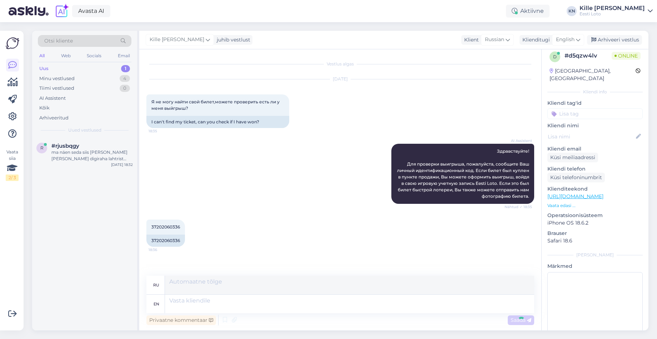
scroll to position [41, 0]
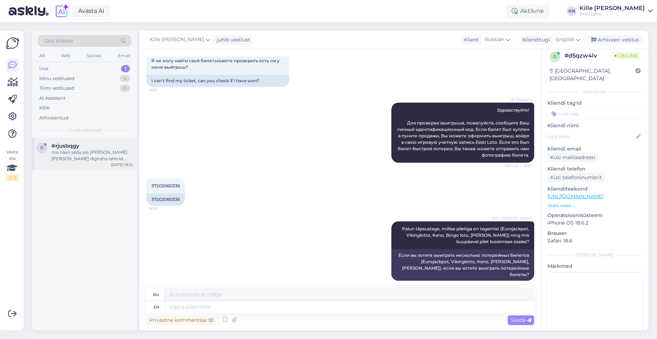
click at [88, 147] on div "#rjusbqgy" at bounding box center [91, 146] width 81 height 6
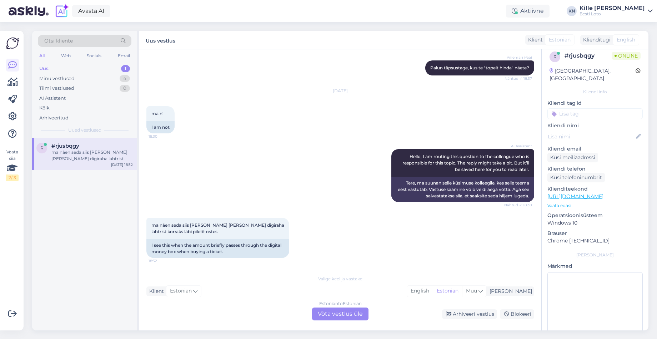
click at [341, 316] on div "Estonian to Estonian Võta vestlus üle" at bounding box center [340, 313] width 56 height 13
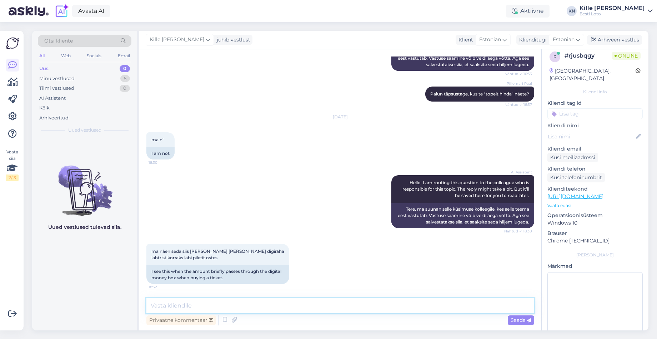
click at [254, 307] on textarea at bounding box center [340, 305] width 388 height 15
paste textarea "Soovitame kustutada veebilehitseja vahemälu ja proovida uuesti. Lisaks soovitam…"
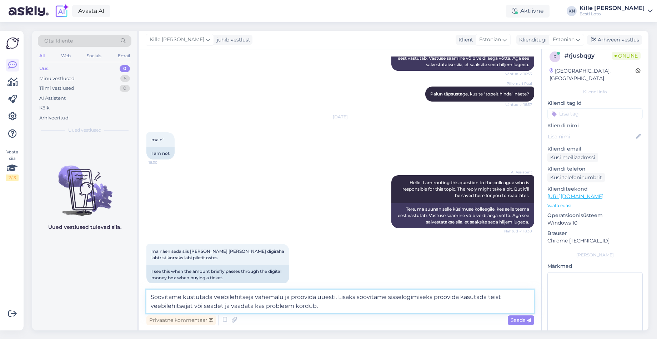
type textarea "Soovitame kustutada veebilehitseja vahemälu ja proovida uuesti. Lisaks soovitam…"
drag, startPoint x: 521, startPoint y: 327, endPoint x: 521, endPoint y: 323, distance: 4.0
click at [521, 326] on div "Vestlus algas [DATE] tere.sihuke küsimus,et piletit ostes näitab korraks topelt…" at bounding box center [340, 189] width 402 height 281
click at [521, 323] on div "Saada" at bounding box center [521, 320] width 26 height 10
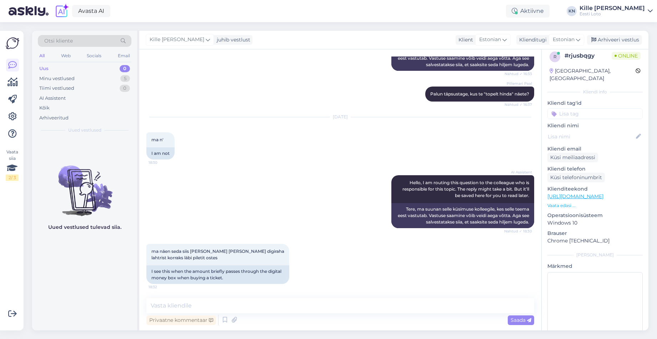
scroll to position [189, 0]
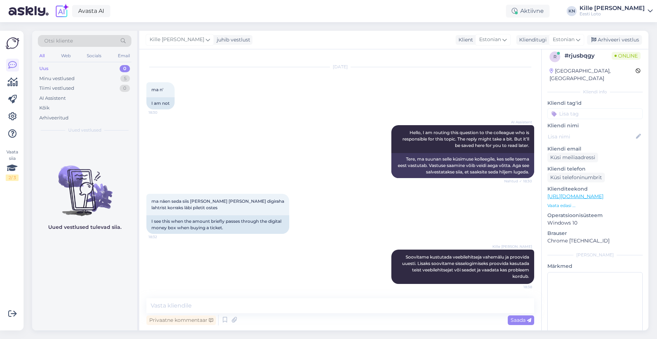
click at [46, 69] on div "Uus" at bounding box center [43, 68] width 9 height 7
click at [79, 78] on div "Minu vestlused 5" at bounding box center [85, 79] width 94 height 10
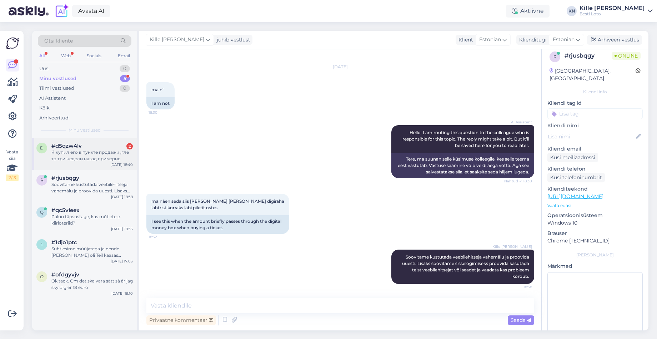
click at [80, 151] on div "Я купил его в пункте продажи ,гле то три недели назад примерно" at bounding box center [91, 155] width 81 height 13
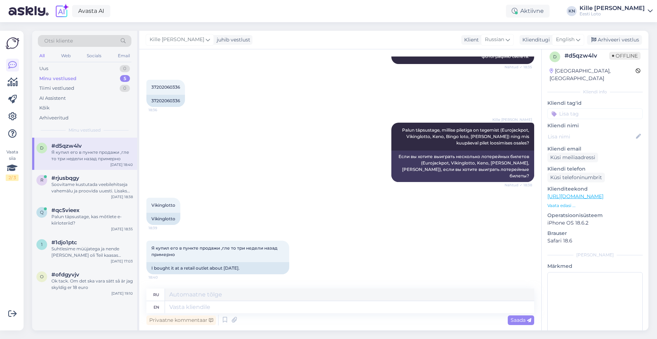
scroll to position [133, 0]
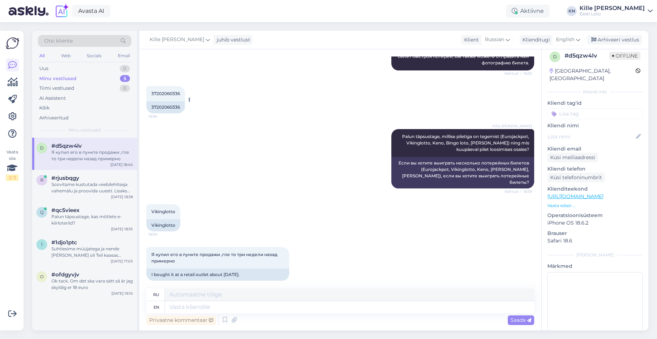
click at [167, 93] on span "37202060336" at bounding box center [165, 93] width 29 height 5
copy span "37202060336"
click at [288, 308] on textarea at bounding box center [349, 307] width 369 height 12
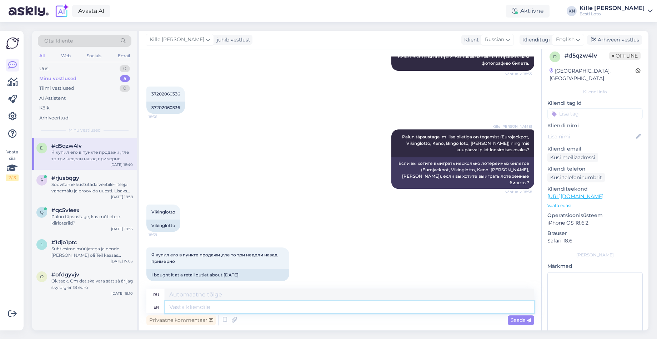
click at [290, 306] on textarea at bounding box center [349, 307] width 369 height 12
type textarea "t"
type textarea "Teie p"
type textarea "Тейе"
type textarea "Teie piletil o"
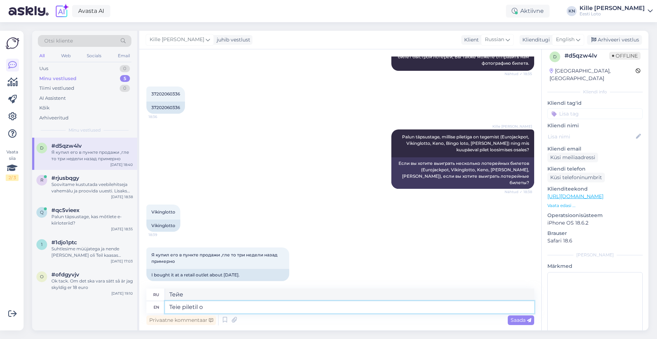
type textarea "Teie piletil"
type textarea "Teie piletil on v"
type textarea "Teie piletil on"
type textarea "Teie piletil on [PERSON_NAME]"
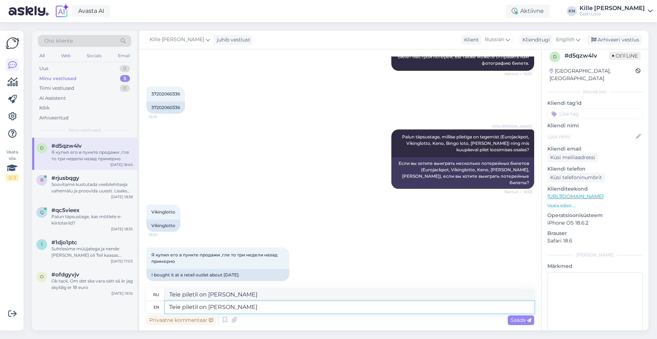
click at [294, 305] on textarea "Teie piletil on [PERSON_NAME]" at bounding box center [349, 307] width 369 height 12
type textarea "Piletil on"
type textarea "Пилетил"
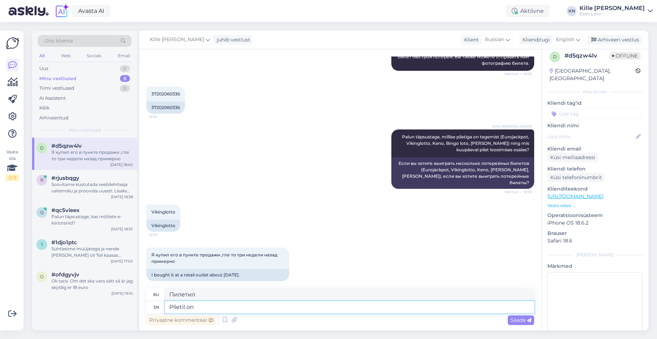
type textarea "Piletil on v"
type textarea "Пилетил на"
type textarea "Piletil on [PERSON_NAME] al"
type textarea "Piletil on [PERSON_NAME]"
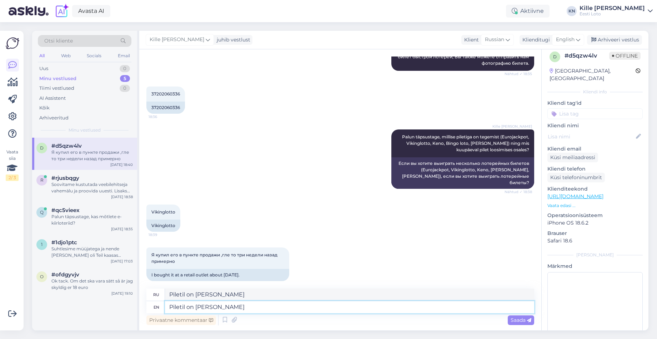
type textarea "Piletil on [PERSON_NAME]"
type textarea "Piletil on [PERSON_NAME] 5 e"
type textarea "Piletil on [PERSON_NAME] 5"
type textarea "Piletil on [PERSON_NAME] 5 euro."
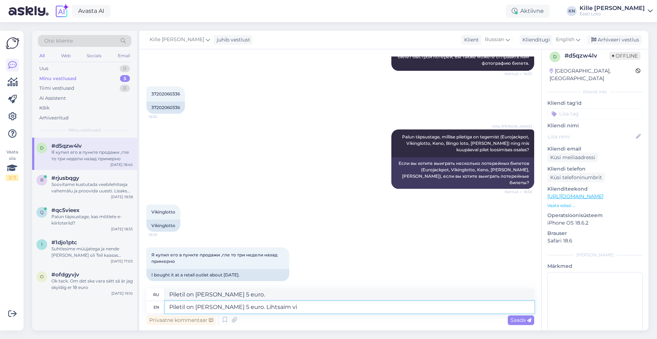
type textarea "Piletil on [PERSON_NAME] 5 euro. Lihtsaim vii"
type textarea "Пилетил стоит 5 евро. [GEOGRAPHIC_DATA]"
type textarea "Piletil on [PERSON_NAME] 5 euro. Lihtsaim viis v"
type textarea "Пилетил стоит 5 евро. Лихцаим viis"
type textarea "Piletil on [PERSON_NAME] 5 euro. Lihtsaim viis võitu k"
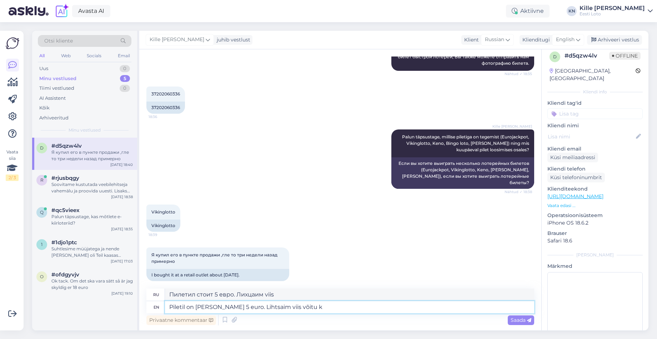
type textarea "Пилетил стоит 5 евро. Lihtsaim viis võitu"
type textarea "Piletil on [PERSON_NAME] 5 euro. Lihtsaim viis võitu kätte saa"
type textarea "Пилетил стоит 5 евро. Lihtsaim viis võitu kätte"
type textarea "Piletil on [PERSON_NAME] 5 euro. Lihtsaim viis võitu [PERSON_NAME] on"
type textarea "Пилетил стоит 5 евро. Lihtsaim viis võitu [PERSON_NAME]"
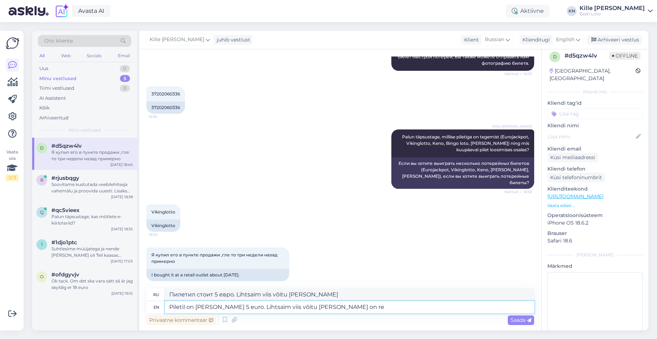
type textarea "Piletil on [PERSON_NAME] 5 euro. Lihtsaim viis võitu [PERSON_NAME] on reg"
type textarea "Пилетил стоит 5 евро. Lihtsaim viis võitu [PERSON_NAME] on"
type textarea "Piletil on [PERSON_NAME] 5 euro. Lihtsaim viis võitu [PERSON_NAME] on registree…"
type textarea "Пилетил стоит 5 евро. Lihtsaim viis võitu [PERSON_NAME] в реестре"
type textarea "Piletil on [PERSON_NAME] 5 euro. Lihtsaim viis võitu [PERSON_NAME] on registree…"
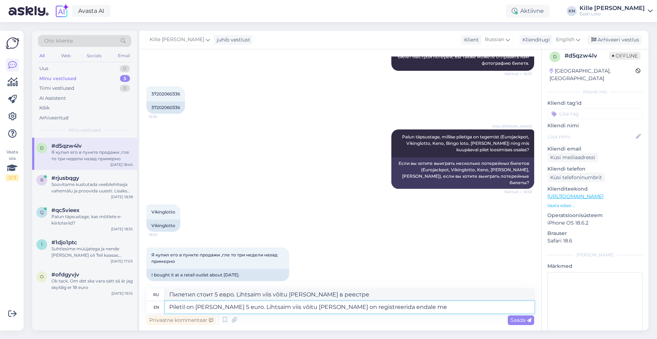
type textarea "Пилетил стоит 5 евро. Lihtsaim viis võitu [PERSON_NAME] при регистрации в конце"
type textarea "Piletil on [PERSON_NAME] 5 euro. Lihtsaim viis võitu [PERSON_NAME] on registree…"
type textarea "Пилетил стоит 5 евро. Lihtsaim viis võitu [PERSON_NAME] при регистрации в конце…"
type textarea "Piletil on [PERSON_NAME] 5 euro. Lihtsaim viis võitu [PERSON_NAME] on registree…"
type textarea "Пилетил стоит 5 евро. Lihtsaim viis võitu [PERSON_NAME] при регистрации в конце…"
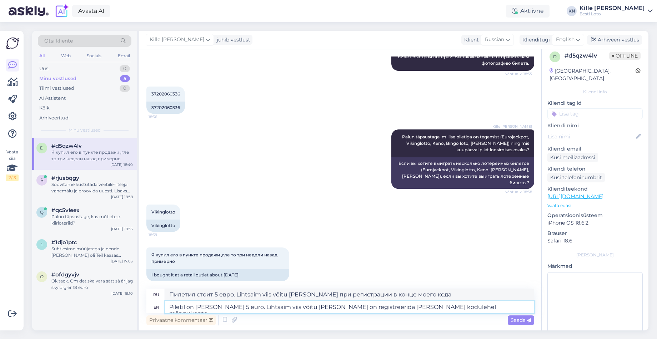
type textarea "Piletil on [PERSON_NAME] 5 euro. Lihtsaim viis võitu [PERSON_NAME] on registree…"
type textarea "Пилетил стоит 5 евро. Lihtsaim viis võitu [PERSON_NAME] on registreerida [PERSO…"
type textarea "Piletil on [PERSON_NAME] 5 euro. Lihtsaim viis võitu [PERSON_NAME] on registree…"
type textarea "Пилетил стоит 5 евро. Lihtsaim viis võitu [PERSON_NAME] on registreerida [PERSO…"
type textarea "Piletil on [PERSON_NAME] 5 euro. Lihtsaim viis võitu [PERSON_NAME] on registree…"
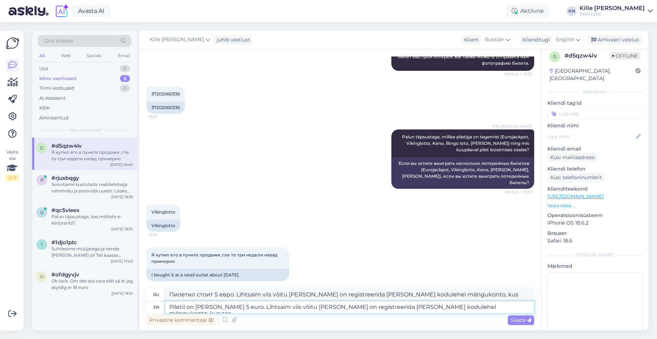
type textarea "Пилетил стоит 5 евро. Если вы хотите, чтобы вы зарегистрировали свой аккаунт, в…"
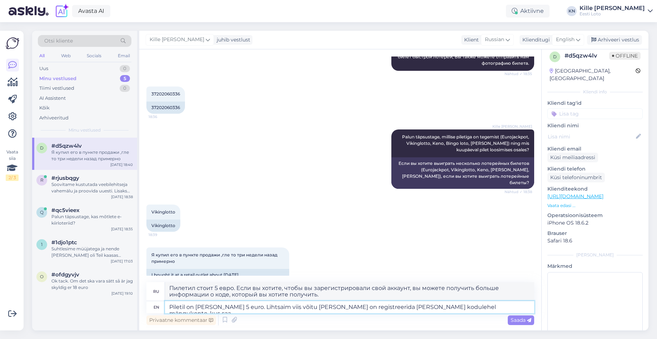
scroll to position [9, 0]
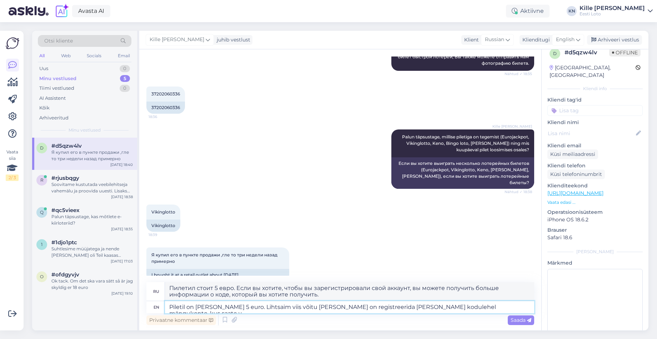
type textarea "Piletil on [PERSON_NAME] 5 euro. Lihtsaim viis võitu [PERSON_NAME] on registree…"
type textarea "Пилетил стоит 5 евро. Если вы хотите, чтобы регистрация была завершена, вы може…"
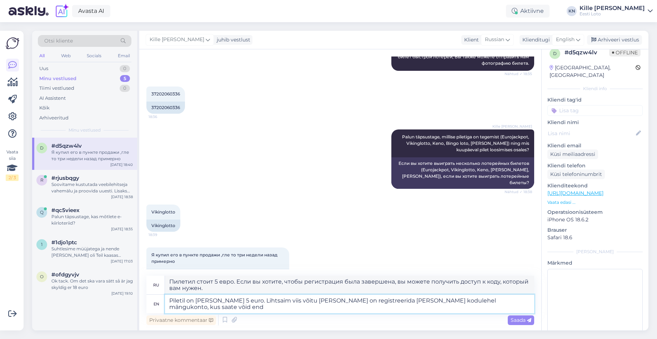
type textarea "Piletil on [PERSON_NAME] 5 euro. Lihtsaim viis võitu [PERSON_NAME] on registree…"
type textarea "Пилетил стоит 5 евро. Если вы хотите, чтобы регистрация была завершена, вы може…"
type textarea "Piletil on [PERSON_NAME] 5 euro. Lihtsaim viis võitu [PERSON_NAME] on registree…"
type textarea "Пилетил стоит 5 евро. Если вы хотите, чтобы ваша регистрация была завершена, мо…"
type textarea "Piletil on [PERSON_NAME] 5 euro. Lihtsaim viis võitu [PERSON_NAME] on registree…"
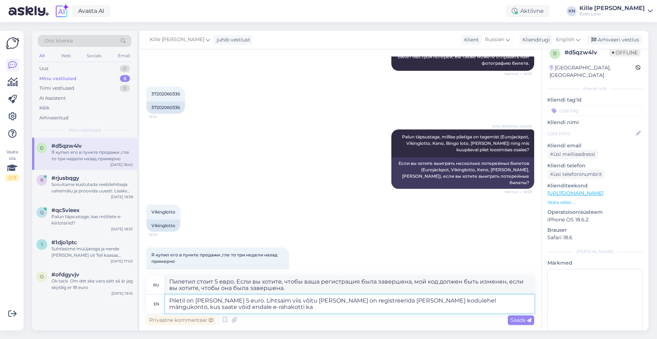
type textarea "Пилетил стоит 5 евро. Если вы хотите, чтобы вы зарегистрировали свой аккаунт, в…"
type textarea "Piletil on [PERSON_NAME] 5 euro. Lihtsaim viis võitu [PERSON_NAME] on registree…"
type textarea "Пилетил стоит 5 евро. Если вы хотите, чтобы регистрация была завершена, вы може…"
type textarea "Piletil on [PERSON_NAME] 5 euro. Lihtsaim viis võitu [PERSON_NAME] on registree…"
type textarea "Пилетил стоит 5 евро. Если вы хотите, чтобы вы зарегистрировали свой аккаунт, в…"
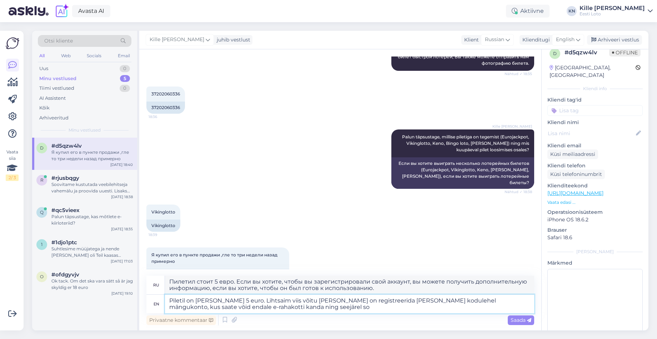
type textarea "Piletil on [PERSON_NAME] 5 euro. Lihtsaim viis võitu [PERSON_NAME] on registree…"
type textarea "Пилетил стоит 5 евро. Если вы хотите, чтобы вы зарегистрировались, чтобы получи…"
type textarea "Piletil on [PERSON_NAME] 5 euro. Lihtsaim viis võitu [PERSON_NAME] on registree…"
type textarea "Пилетил стоит 5 евро. Если вы хотите, чтобы вы зарегистрировали свой аккаунт, в…"
type textarea "Piletil on [PERSON_NAME] 5 euro. Lihtsaim viis võitu [PERSON_NAME] on registree…"
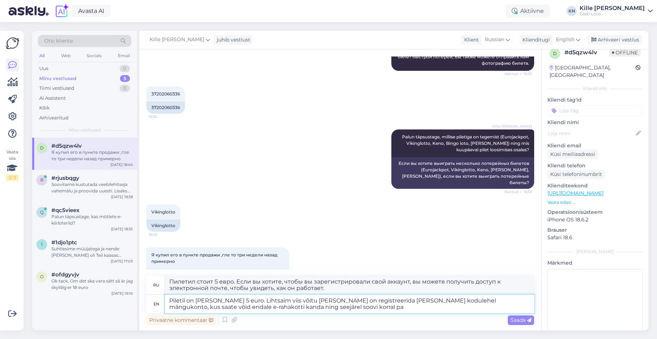
type textarea "Пилетил стоит 5 евро. Если вы хотите, чтобы вы зарегистрировались, чтобы получи…"
type textarea "Piletil on [PERSON_NAME] 5 euro. Lihtsaim viis võitu [PERSON_NAME] on registree…"
type textarea "Пилетил стоит 5 евро. Если вы хотите, чтобы вы зарегистрировались, чтобы получи…"
type textarea "Piletil on [PERSON_NAME] 5 euro. Lihtsaim viis võitu [PERSON_NAME] on registree…"
type textarea "Пилетил стоит 5 евро. Если вы хотите, чтобы вы зарегистрировались, чтобы получи…"
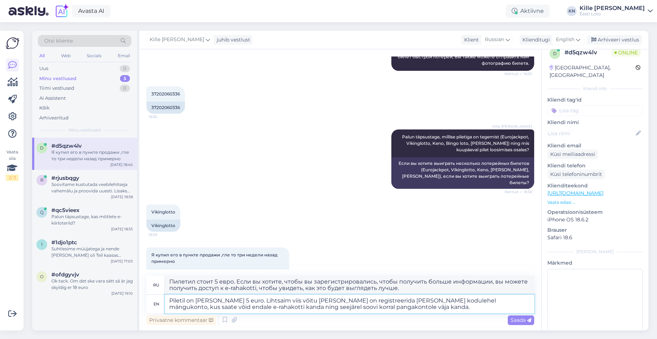
type textarea "Piletil on [PERSON_NAME] 5 euro. Lihtsaim viis võitu [PERSON_NAME] on registree…"
type textarea "Пилетил стоит 5 евро. Если вы хотите, чтобы ваша регистрация была включена в сп…"
click at [521, 301] on textarea "Piletil on [PERSON_NAME] 5 euro. Lihtsaim viis võitu [PERSON_NAME] on registree…" at bounding box center [349, 303] width 369 height 19
click at [258, 304] on textarea "Piletil on [PERSON_NAME] 5 euro. Lihtsaim viis võitu [PERSON_NAME] on registree…" at bounding box center [349, 303] width 369 height 19
click at [208, 301] on textarea "Piletil on [PERSON_NAME] 5 euro. Lihtsaim viis võitu [PERSON_NAME] on registree…" at bounding box center [349, 303] width 369 height 19
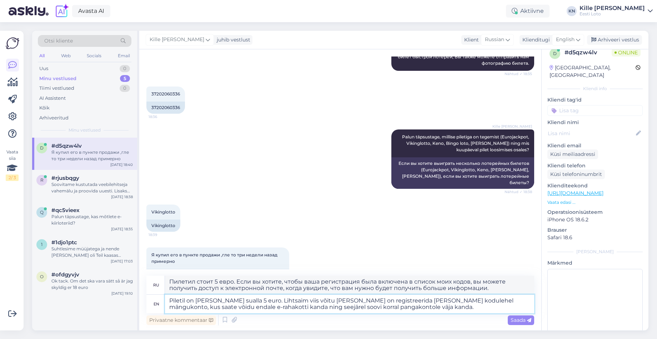
type textarea "Piletil on [PERSON_NAME] suualla 5 euro. Lihtsaim viis võitu [PERSON_NAME] on r…"
type textarea "Piletil on [PERSON_NAME] salla 5 евро. Если вы хотите, чтобы ваша регистрация б…"
type textarea "Piletil on [PERSON_NAME] suurusalla 5 euro. Lihtsaim viis võitu [PERSON_NAME] o…"
type textarea "Piletil on [PERSON_NAME] suualla 5 евро. Если вы хотите, чтобы ваша регистрация…"
type textarea "Piletil on [PERSON_NAME] suurusealla 5 euro. Lihtsaim viis võitu [PERSON_NAME] …"
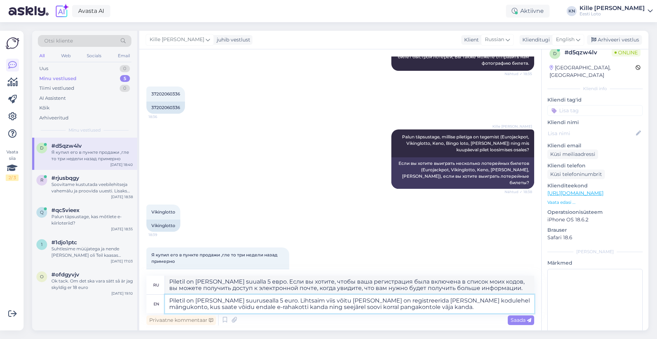
type textarea "Piletil on [PERSON_NAME] suurualla 5 евро. Если вы хотите, чтобы ваша регистрац…"
type textarea "Piletil on [PERSON_NAME] suuruseaalla 5 euro. Lihtsaim viis võitu [PERSON_NAME]…"
type textarea "Piletil on [PERSON_NAME] suurusealla 5 евро. Если вы хотите, чтобы ваша регистр…"
type textarea "Piletil on [PERSON_NAME] suurusealla 5 euro. Lihtsaim viis võitu [PERSON_NAME] …"
type textarea "Piletil on [PERSON_NAME] suuruseaalla 5 евро. Если вы хотите, чтобы ваша регист…"
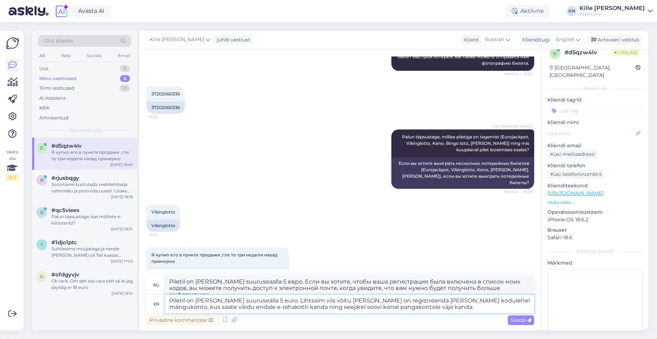
type textarea "Piletil on [PERSON_NAME] suurusegalla 5 euro. Lihtsaim viis võitu [PERSON_NAME]…"
type textarea "Piletil on [PERSON_NAME] suurusealla 5 евро. Если вы хотите, чтобы ваша регистр…"
type textarea "Piletil on [PERSON_NAME] suurusega alla 5 euro. Lihtsaim viis võitu [PERSON_NAM…"
type textarea "Piletil on [PERSON_NAME] suurusega alla 5 евро. Если вы хотите, чтобы ваша реги…"
click at [416, 306] on textarea "Piletil on [PERSON_NAME] suurusega alla 5 euro. Lihtsaim viis võitu [PERSON_NAM…" at bounding box center [349, 303] width 369 height 19
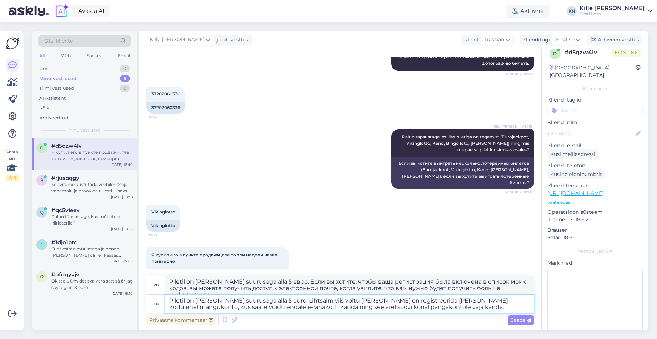
click at [226, 301] on textarea "Piletil on [PERSON_NAME] suurusega alla 5 euro. Lihtsaim viis võitu [PERSON_NAM…" at bounding box center [349, 303] width 369 height 19
type textarea "Piletil on [PERSON_NAME] 5 euro. Lihtsaim viis võitu [PERSON_NAME] on registree…"
type textarea "Пилетил стоит 5 евро. Если вы хотите, чтобы ваша регистрация была включена в сп…"
drag, startPoint x: 238, startPoint y: 301, endPoint x: 151, endPoint y: 299, distance: 86.1
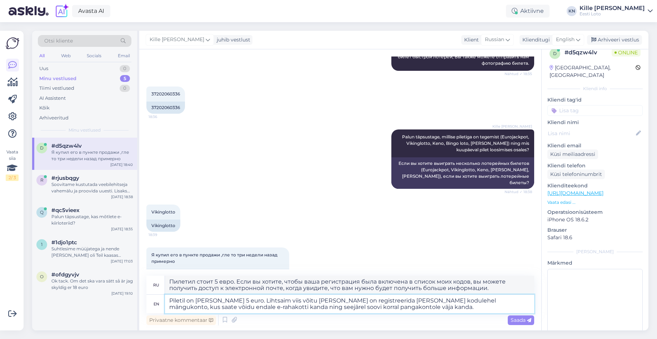
click at [165, 299] on textarea "Piletil on [PERSON_NAME] 5 euro. Lihtsaim viis võitu [PERSON_NAME] on registree…" at bounding box center [349, 303] width 369 height 19
click at [304, 305] on textarea "Piletil on [PERSON_NAME] suurusega alla 5 euro. Lihtsaim viis võitu [PERSON_NAM…" at bounding box center [349, 303] width 369 height 19
click at [335, 300] on textarea "Piletil on [PERSON_NAME] suurusega alla 5 euro. Lihtsaim viis võitu [PERSON_NAM…" at bounding box center [349, 303] width 369 height 19
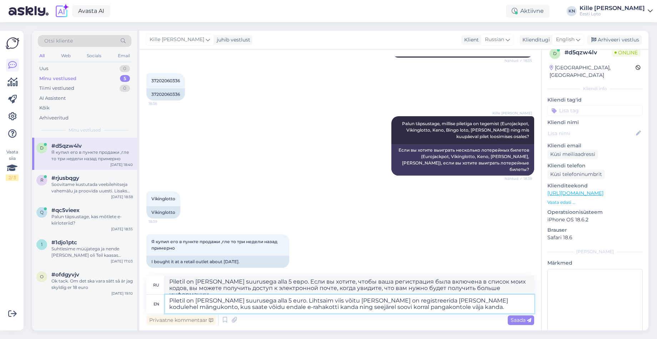
scroll to position [146, 0]
click at [570, 41] on span "English" at bounding box center [565, 40] width 19 height 8
click at [541, 69] on link "Estonian" at bounding box center [552, 71] width 79 height 11
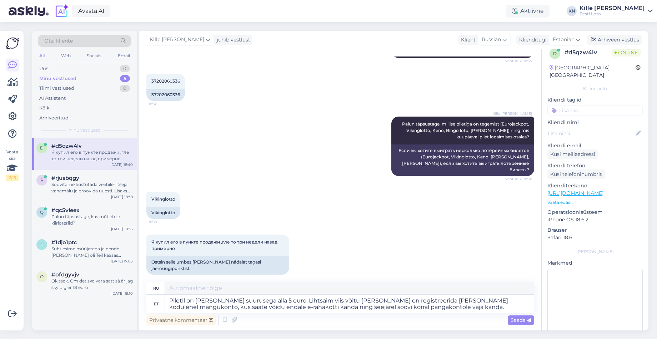
scroll to position [146, 0]
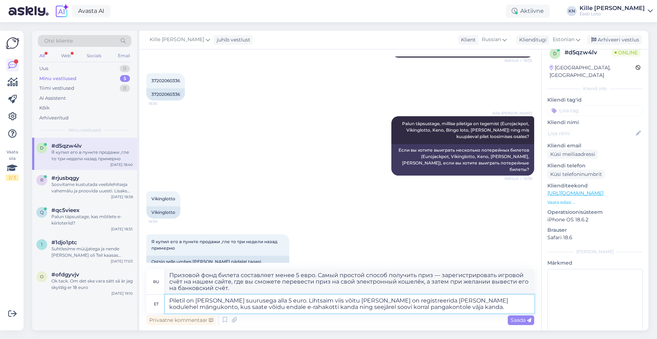
click at [456, 304] on textarea "Piletil on [PERSON_NAME] suurusega alla 5 euro. Lihtsaim viis võitu [PERSON_NAM…" at bounding box center [349, 303] width 369 height 19
drag, startPoint x: 395, startPoint y: 307, endPoint x: 403, endPoint y: 306, distance: 7.9
click at [395, 307] on textarea "Piletil on [PERSON_NAME] suurusega alla 5 euro. Lihtsaim viis võitu [PERSON_NAM…" at bounding box center [349, 303] width 369 height 19
click at [450, 306] on textarea "Piletil on [PERSON_NAME] suurusega alla 5 euro. Lihtsaim viis võitu [PERSON_NAM…" at bounding box center [349, 303] width 369 height 19
click at [530, 321] on icon at bounding box center [529, 320] width 4 height 4
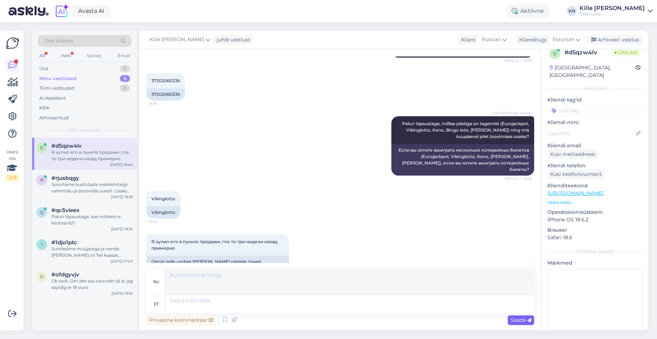
scroll to position [228, 0]
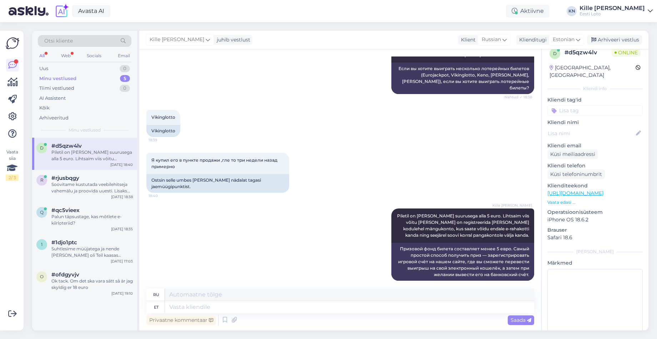
click at [566, 105] on input at bounding box center [595, 110] width 95 height 11
click at [575, 128] on span "[PERSON_NAME]" at bounding box center [578, 130] width 38 height 4
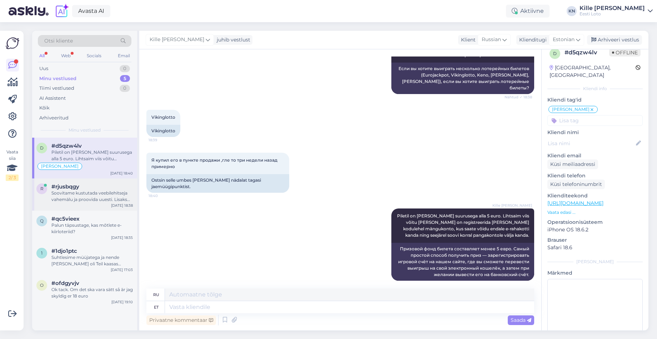
click at [104, 186] on div "#rjusbqgy" at bounding box center [91, 186] width 81 height 6
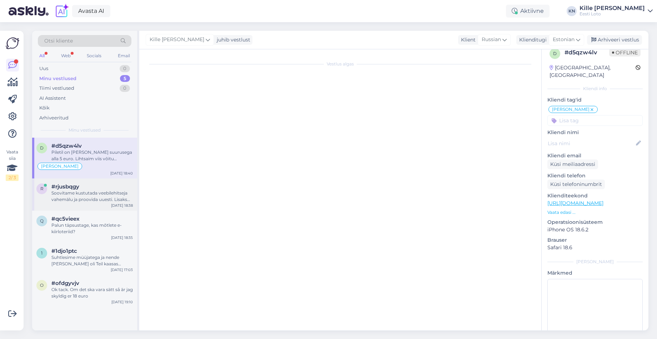
scroll to position [189, 0]
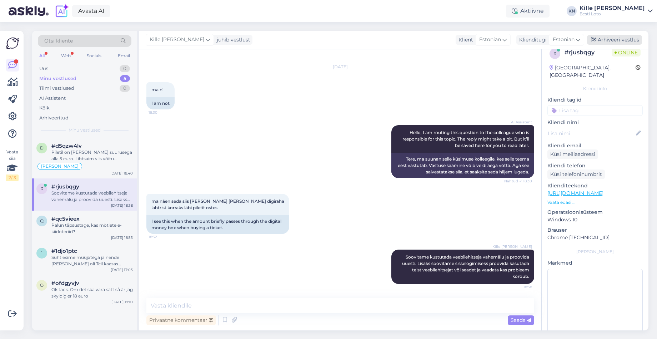
click at [630, 39] on div "Arhiveeri vestlus" at bounding box center [614, 40] width 55 height 10
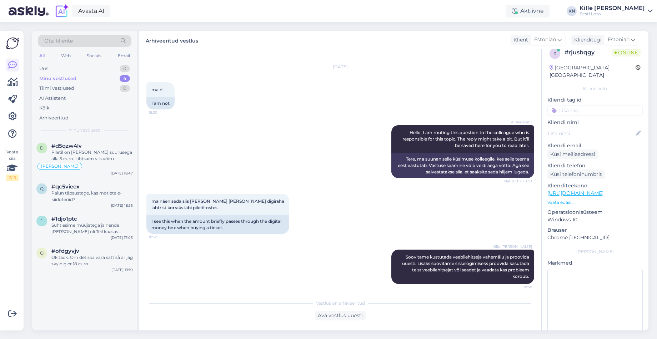
drag, startPoint x: 107, startPoint y: 203, endPoint x: 138, endPoint y: 180, distance: 38.6
click at [107, 203] on div "q #qc5vieex Palun täpsustage, kas mõtlete e-kiirloteriid? [DATE] 18:35" at bounding box center [84, 194] width 105 height 32
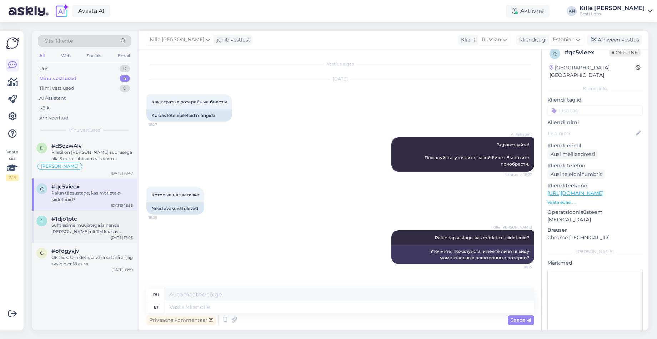
drag, startPoint x: 94, startPoint y: 229, endPoint x: 88, endPoint y: 232, distance: 6.4
click at [93, 229] on div "Suhtlesime müüjatega ja nende [PERSON_NAME] oli Teil kaasas mängulipik, mida al…" at bounding box center [91, 228] width 81 height 13
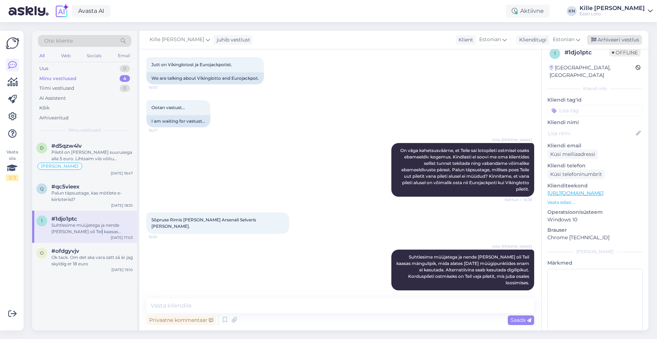
click at [609, 38] on div "Arhiveeri vestlus" at bounding box center [614, 40] width 55 height 10
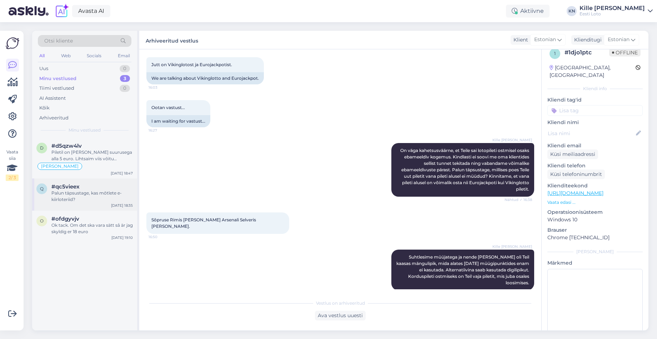
drag, startPoint x: 98, startPoint y: 202, endPoint x: 123, endPoint y: 189, distance: 28.4
click at [98, 202] on div "Palun täpsustage, kas mõtlete e-kiirloteriid?" at bounding box center [91, 196] width 81 height 13
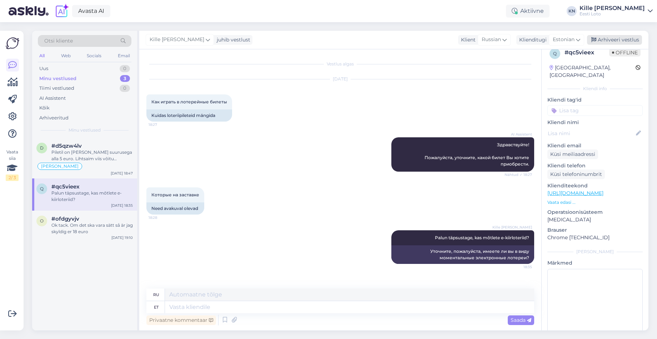
click at [605, 37] on div "Arhiveeri vestlus" at bounding box center [614, 40] width 55 height 10
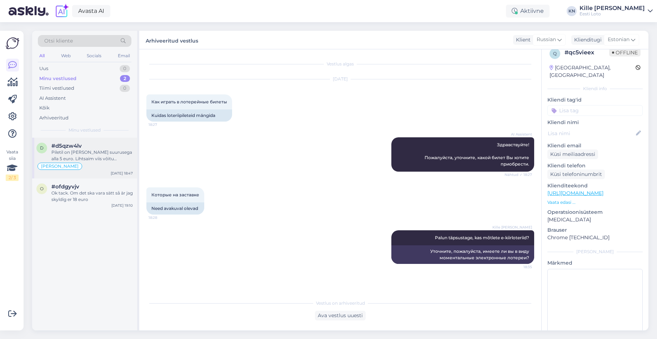
click at [118, 149] on div "Piletil on [PERSON_NAME] suurusega alla 5 euro. Lihtsaim viis võitu [PERSON_NAM…" at bounding box center [91, 155] width 81 height 13
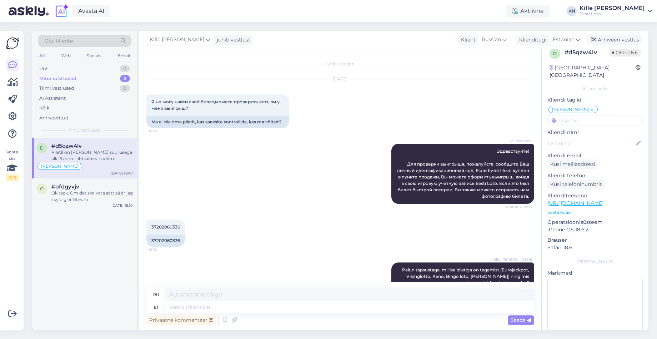
scroll to position [228, 0]
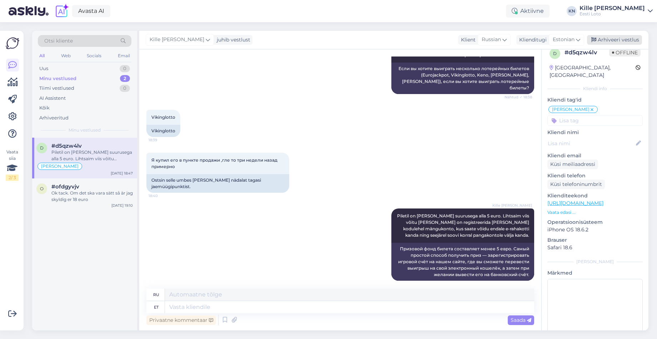
click at [619, 36] on div "Arhiveeri vestlus" at bounding box center [614, 40] width 55 height 10
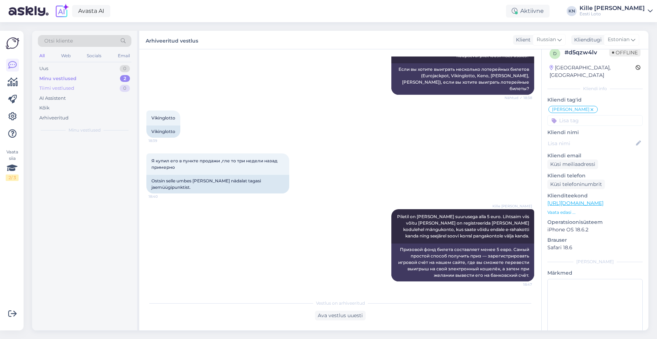
scroll to position [220, 0]
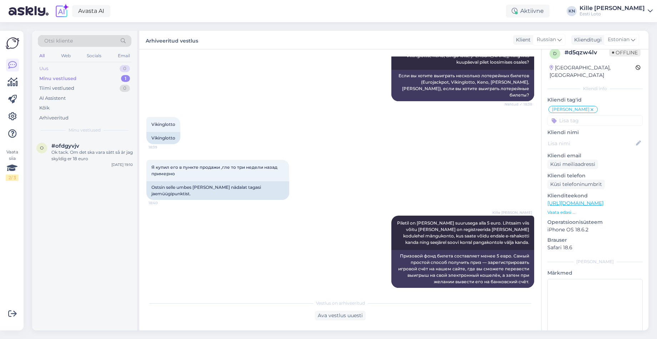
click at [94, 68] on div "Uus 0" at bounding box center [85, 69] width 94 height 10
click at [79, 155] on div "ok" at bounding box center [91, 152] width 81 height 6
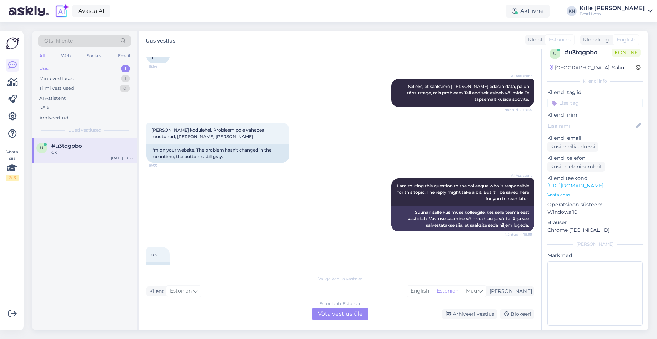
scroll to position [364, 0]
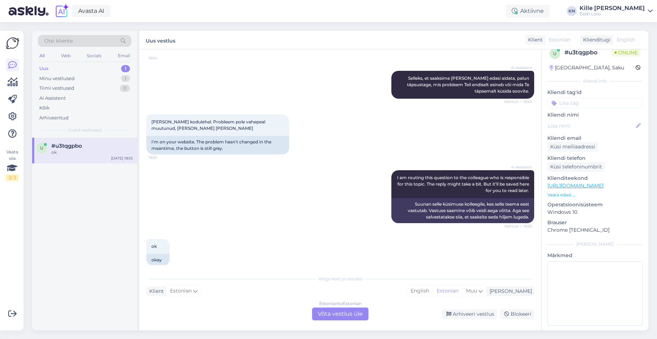
click at [279, 184] on div "AI Assistent I am routing this question to the colleague who is responsible for…" at bounding box center [340, 196] width 388 height 69
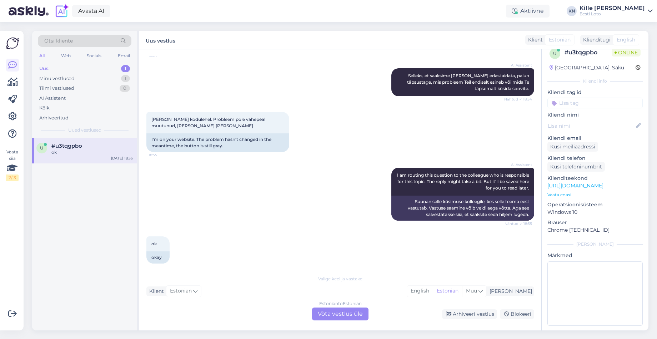
click at [338, 315] on div "Estonian to Estonian Võta vestlus üle" at bounding box center [340, 313] width 56 height 13
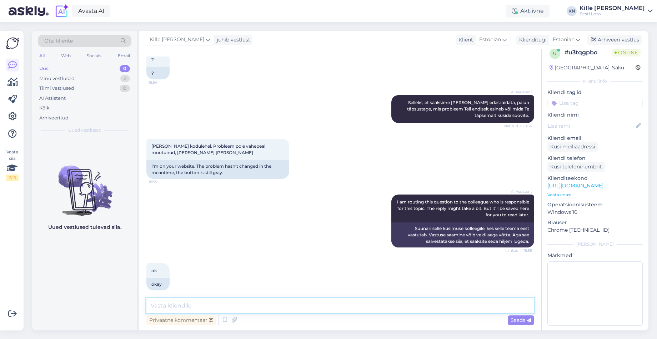
click at [303, 305] on textarea at bounding box center [340, 305] width 388 height 15
click at [270, 305] on textarea "Palume võimalusel Teha ekraanipilt meile." at bounding box center [340, 305] width 388 height 15
click at [378, 301] on textarea "Palume võimalusel Teha ekraanipilt meile (nii, et ka mänguväli on nähtav)." at bounding box center [340, 305] width 388 height 15
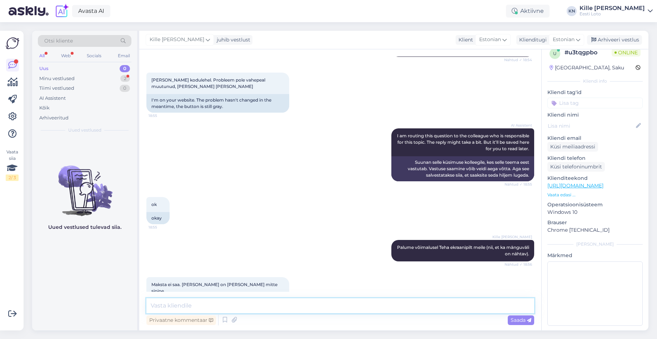
scroll to position [408, 0]
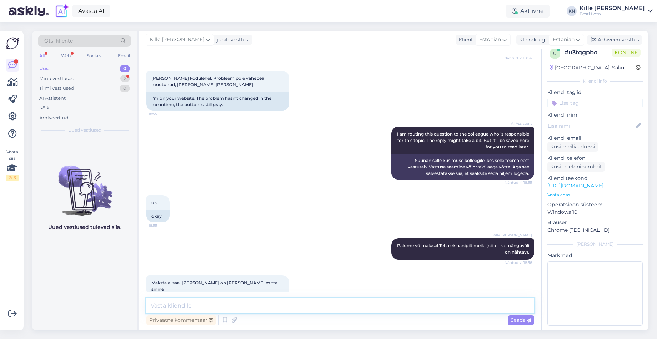
click at [280, 304] on textarea at bounding box center [340, 305] width 388 height 15
click at [178, 305] on textarea "Kas saate meile palun ekraanist pilti teha?" at bounding box center [340, 305] width 388 height 15
click at [286, 305] on textarea "Kas saate meile palun ekraanist pilti teha?" at bounding box center [340, 305] width 388 height 15
click at [529, 320] on icon at bounding box center [529, 320] width 4 height 4
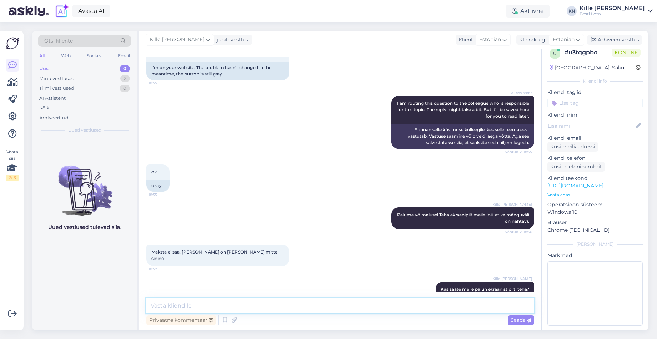
click at [425, 308] on textarea at bounding box center [340, 305] width 388 height 15
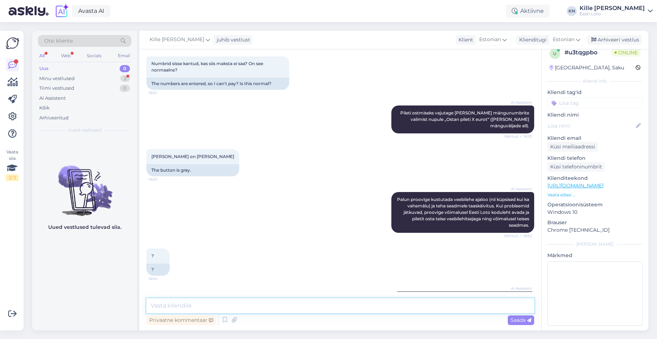
scroll to position [469, 0]
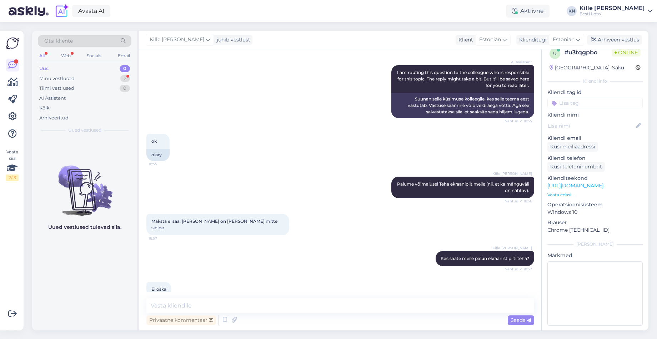
drag, startPoint x: 325, startPoint y: 206, endPoint x: 286, endPoint y: 281, distance: 84.3
click at [325, 226] on div "Maksta ei saa. [PERSON_NAME] on [PERSON_NAME] mitte sinine 18:57" at bounding box center [340, 224] width 388 height 37
click at [269, 306] on textarea at bounding box center [340, 305] width 388 height 15
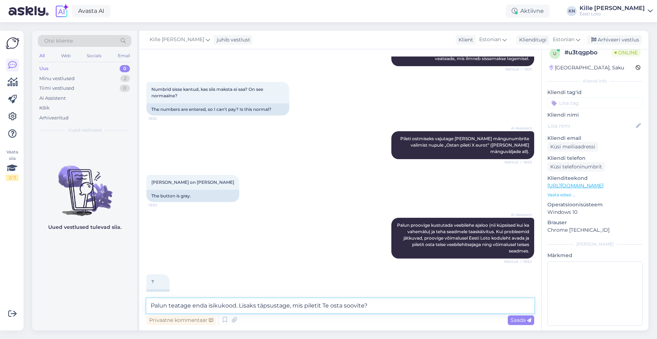
scroll to position [117, 0]
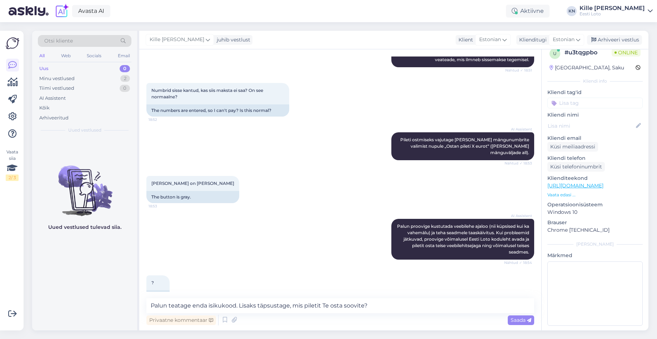
click at [515, 319] on span "Saada" at bounding box center [521, 319] width 21 height 6
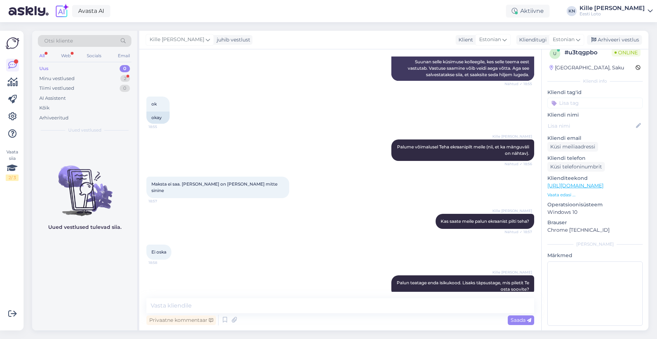
scroll to position [568, 0]
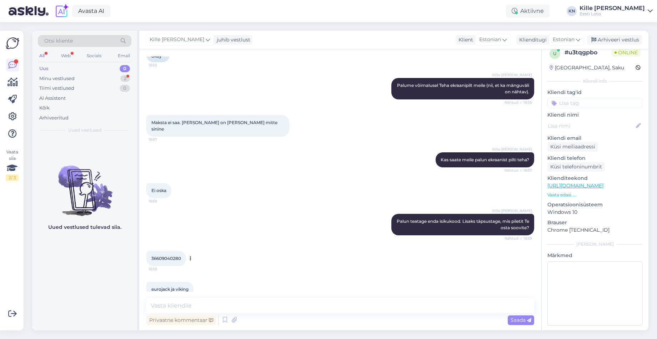
click at [168, 255] on span "36609040280" at bounding box center [166, 257] width 30 height 5
copy span "36609040280"
click at [168, 251] on div "36609040280 18:59" at bounding box center [166, 258] width 40 height 15
click at [276, 298] on div "Vestlus algas [DATE] Ei saa maksta 18:51 Unable to pay AI Assistent Tere! Palun…" at bounding box center [340, 189] width 402 height 281
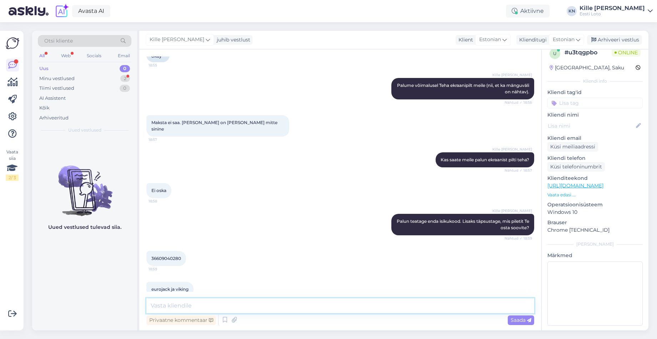
click at [274, 308] on textarea at bounding box center [340, 305] width 388 height 15
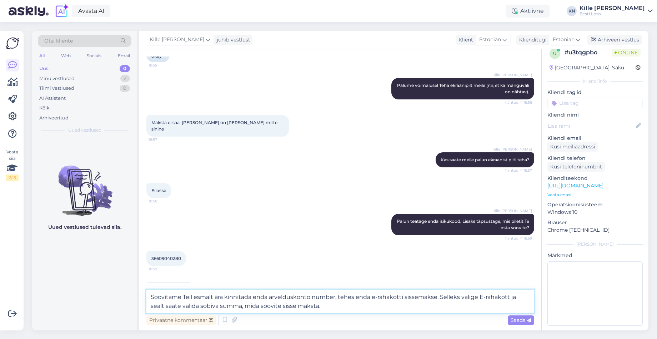
drag, startPoint x: 317, startPoint y: 305, endPoint x: 515, endPoint y: 297, distance: 198.4
click at [515, 297] on textarea "Soovitame Teil esmalt ära kinnitada enda arvelduskonto number, tehes enda e-rah…" at bounding box center [340, 301] width 388 height 24
click at [404, 298] on textarea "Soovitame Teil esmalt ära kinnitada enda arvelduskonto number, tehes enda e-rah…" at bounding box center [340, 301] width 388 height 24
click at [506, 317] on div "Privaatne kommentaar Saada" at bounding box center [340, 320] width 388 height 14
click at [519, 319] on span "Saada" at bounding box center [521, 319] width 21 height 6
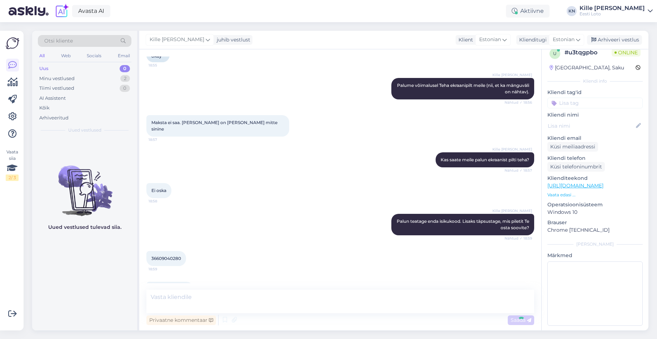
scroll to position [618, 0]
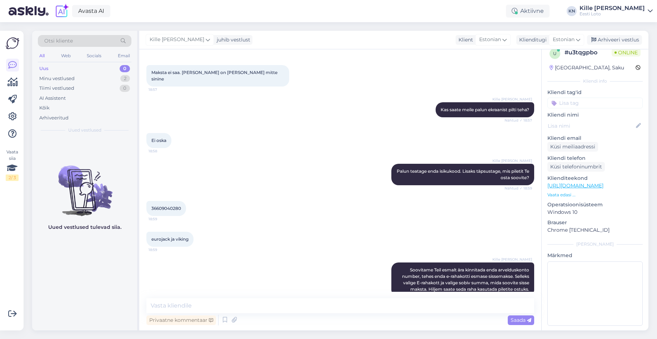
click at [586, 102] on input at bounding box center [595, 103] width 95 height 11
click at [573, 120] on div "Pileti ostmine" at bounding box center [576, 122] width 37 height 7
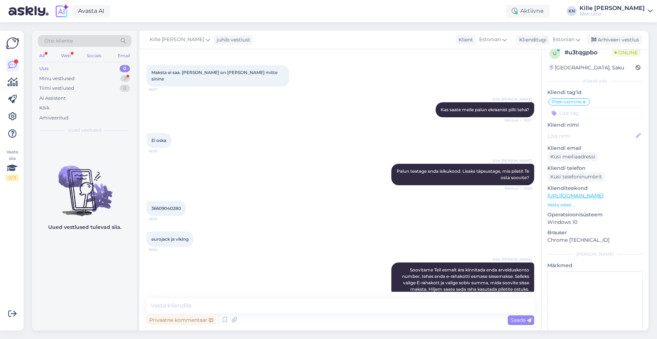
scroll to position [649, 0]
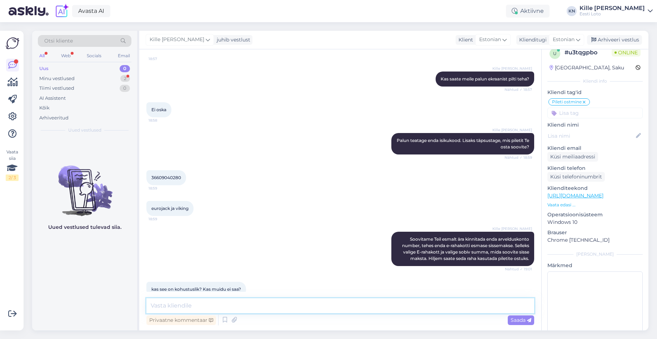
click at [305, 308] on textarea at bounding box center [340, 305] width 388 height 15
click at [531, 320] on div "Saada" at bounding box center [521, 320] width 26 height 10
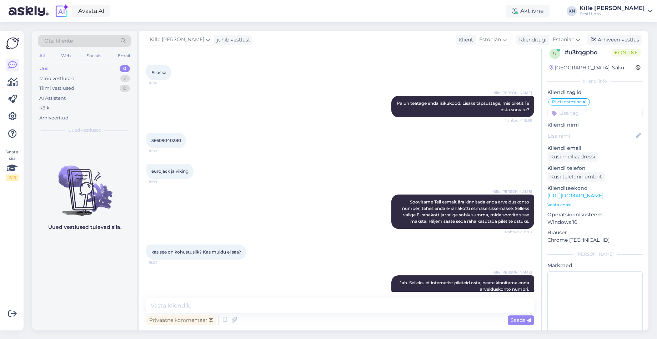
click at [461, 330] on div "Otsi kliente All Web Socials Email Uus 0 Minu vestlused 2 Tiimi vestlused 0 AI …" at bounding box center [342, 180] width 629 height 316
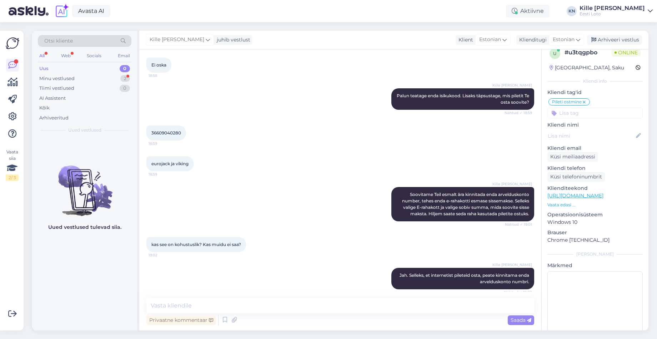
scroll to position [716, 0]
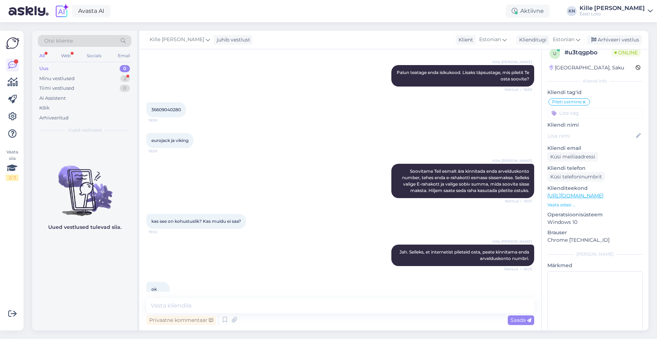
click at [374, 252] on div "Kille Nevolihhin Jah. Selleks, et internetist pileteid osta, peate kinnitama en…" at bounding box center [340, 254] width 388 height 37
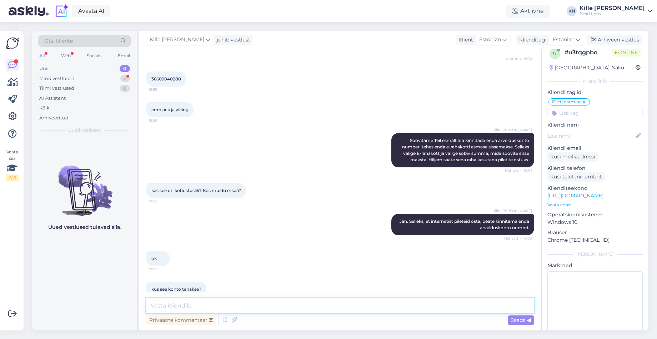
click at [391, 312] on textarea at bounding box center [340, 305] width 388 height 15
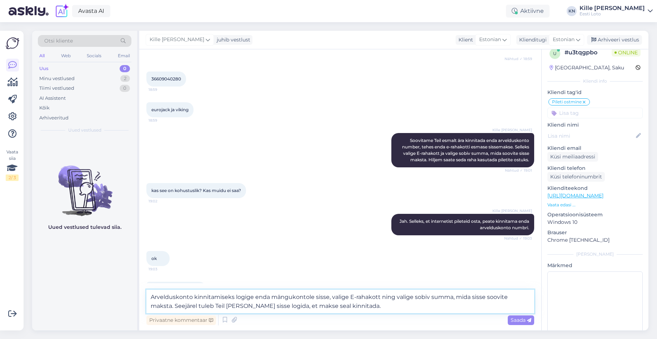
click at [366, 306] on textarea "Arvelduskonto kinnitamiseks logige enda mängukontole sisse, valige E-rahakott n…" at bounding box center [340, 301] width 388 height 24
drag, startPoint x: 363, startPoint y: 309, endPoint x: 357, endPoint y: 312, distance: 6.6
click at [363, 309] on textarea "Arvelduskonto kinnitamiseks logige enda mängukontole sisse, valige E-rahakott n…" at bounding box center [340, 301] width 388 height 24
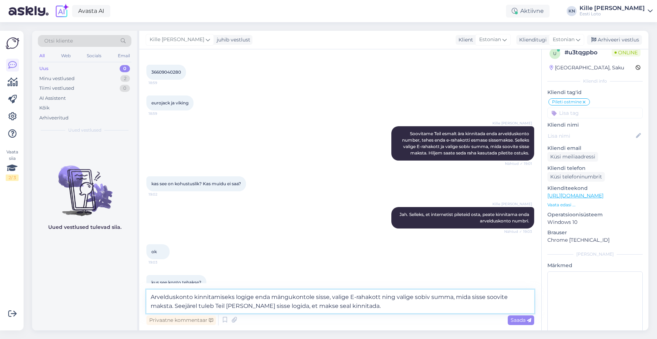
scroll to position [756, 0]
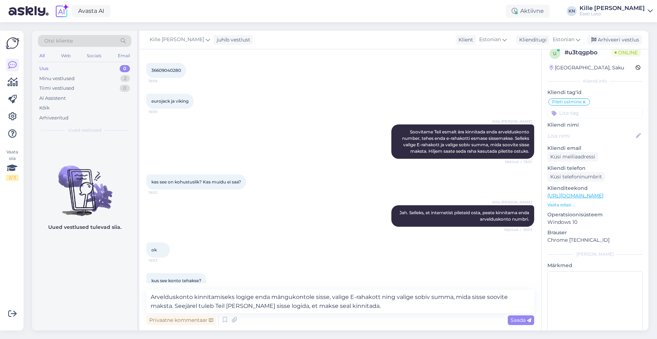
click at [528, 319] on icon at bounding box center [529, 320] width 4 height 4
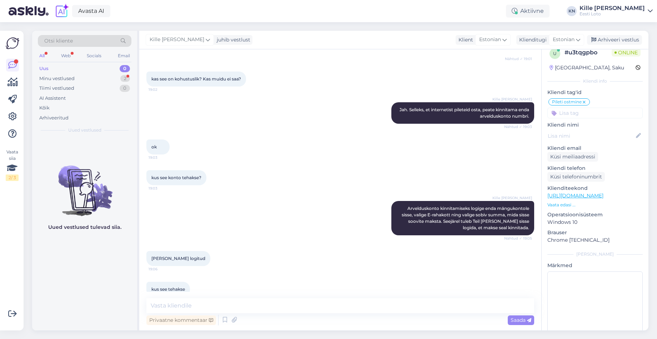
scroll to position [858, 0]
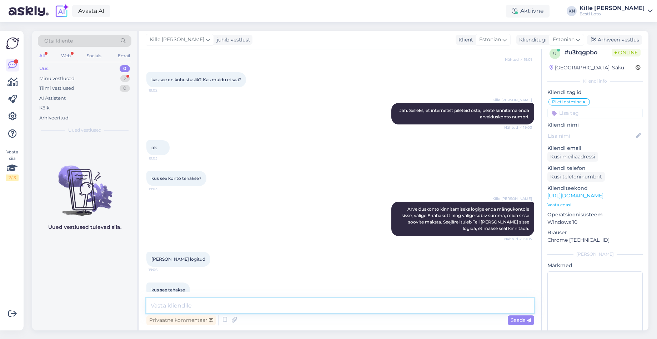
click at [307, 311] on textarea at bounding box center [340, 305] width 388 height 15
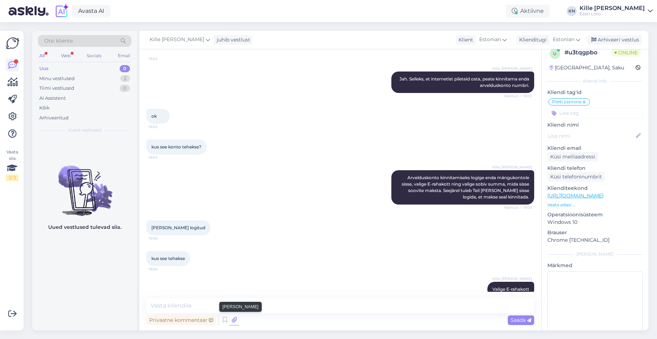
click at [241, 320] on div "Privaatne kommentaar Saada" at bounding box center [340, 320] width 388 height 14
click at [235, 320] on icon at bounding box center [234, 319] width 10 height 11
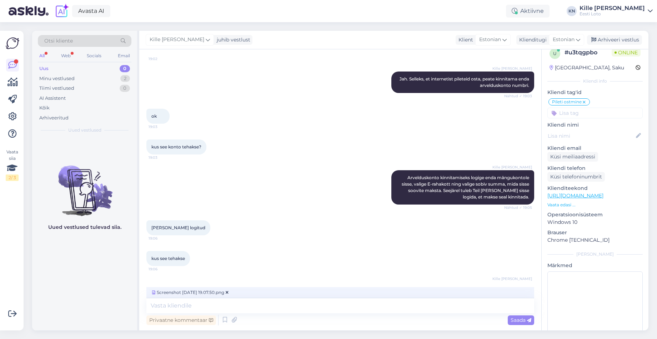
scroll to position [888, 0]
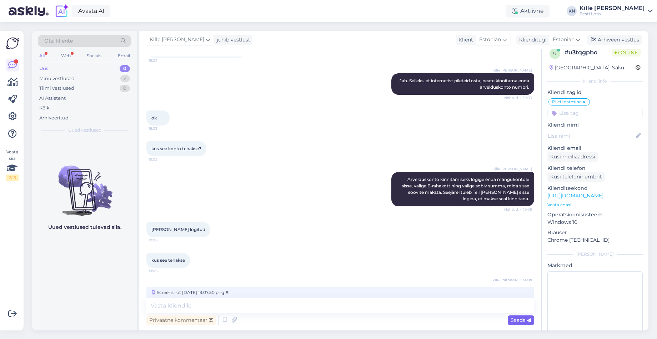
click at [522, 318] on span "Saada" at bounding box center [521, 319] width 21 height 6
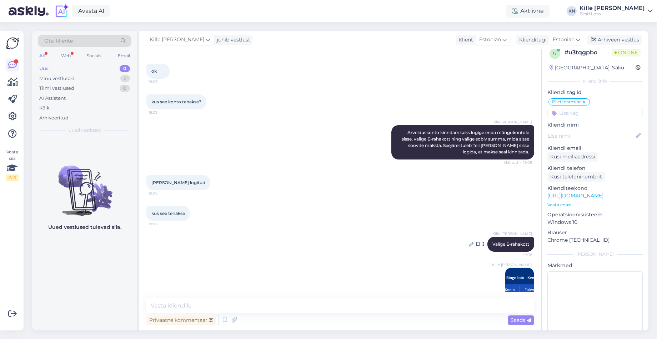
scroll to position [934, 0]
click at [470, 242] on icon at bounding box center [471, 244] width 4 height 4
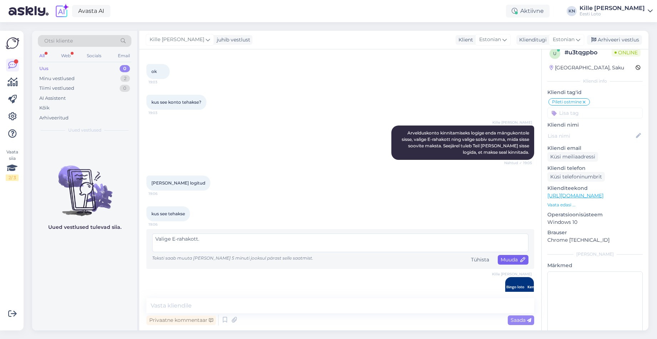
click at [509, 256] on span "Muuda" at bounding box center [513, 259] width 25 height 6
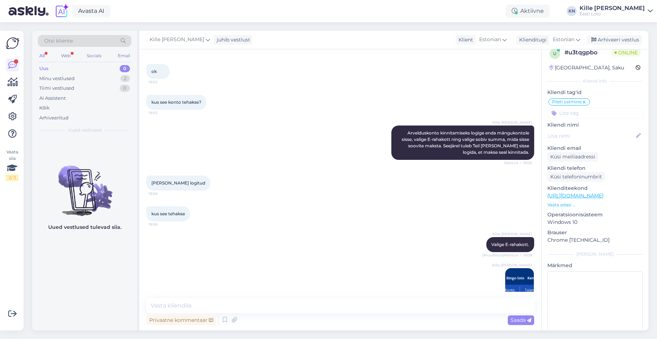
click at [517, 274] on img at bounding box center [519, 282] width 29 height 29
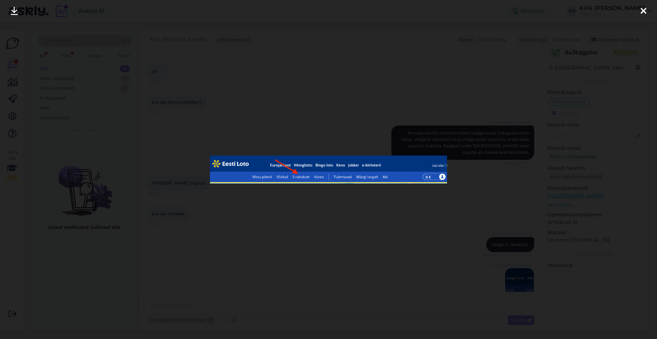
click at [331, 214] on div at bounding box center [328, 169] width 657 height 339
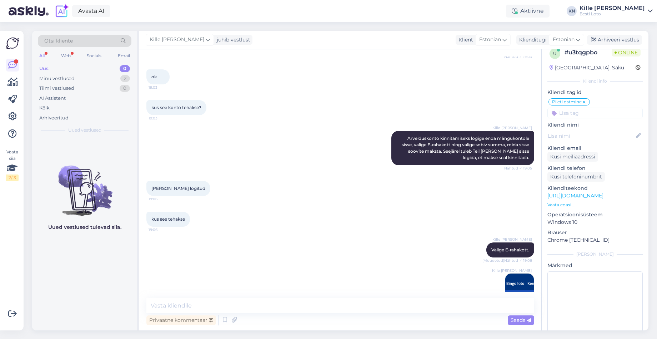
scroll to position [934, 0]
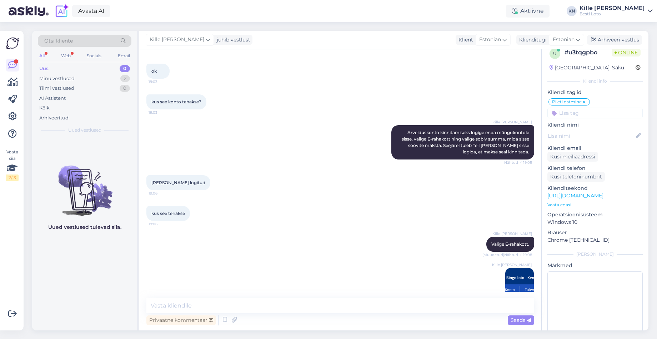
click at [512, 268] on img at bounding box center [519, 282] width 29 height 29
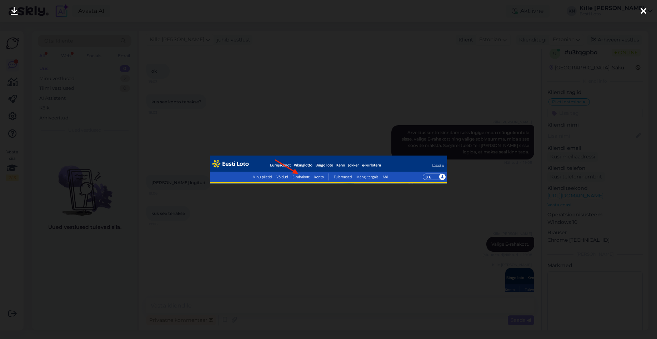
click at [391, 254] on div at bounding box center [328, 169] width 657 height 339
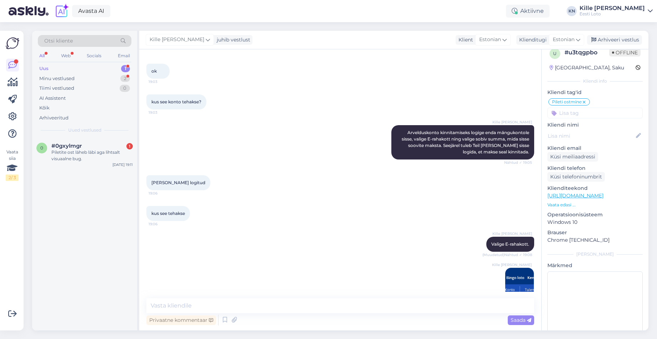
scroll to position [965, 0]
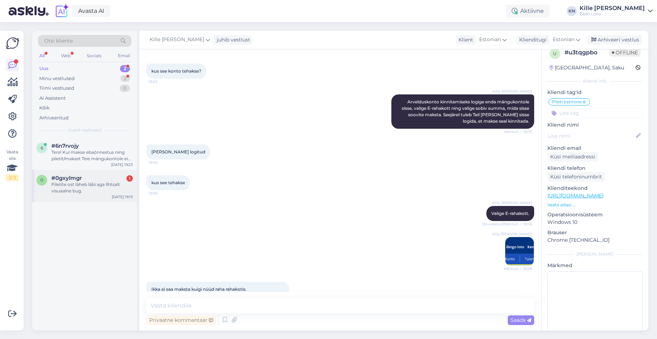
click at [90, 191] on div "Piletite ost läheb läbi aga lihtsalt visuaalne bug." at bounding box center [91, 187] width 81 height 13
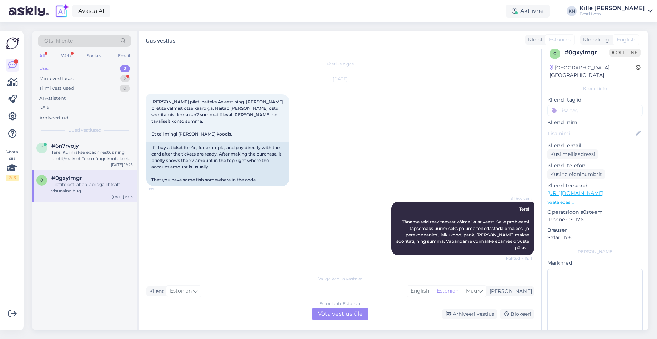
scroll to position [28, 0]
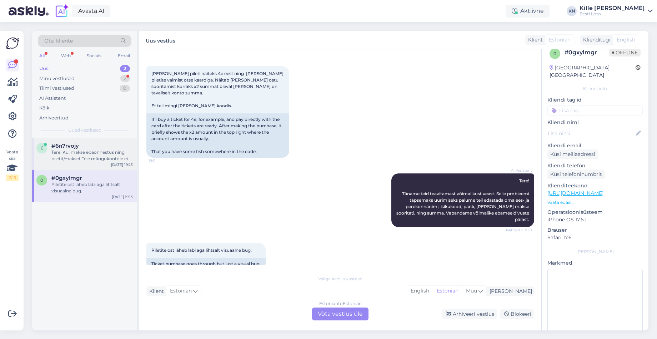
click at [92, 153] on div "Tere! Kui makse ebaõnnestus ning piletit/makset Teie mängukontole ei ilmunud, p…" at bounding box center [91, 155] width 81 height 13
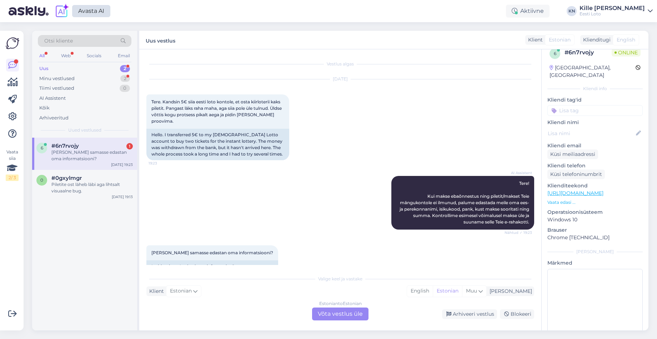
scroll to position [15, 0]
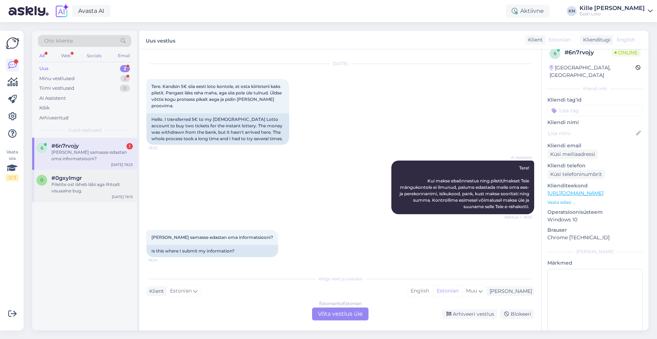
click at [90, 180] on div "#0gxylmgr" at bounding box center [91, 178] width 81 height 6
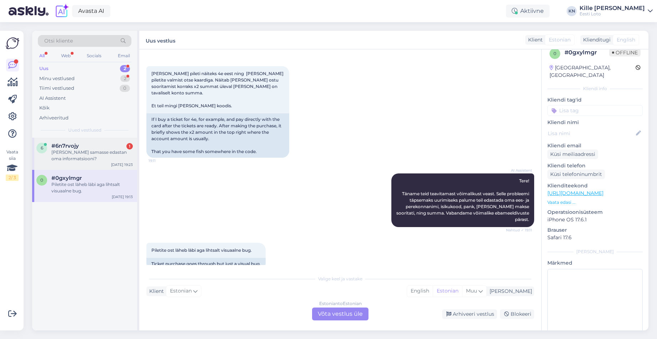
click at [91, 153] on div "[PERSON_NAME] samasse edastan oma informatsiooni?" at bounding box center [91, 155] width 81 height 13
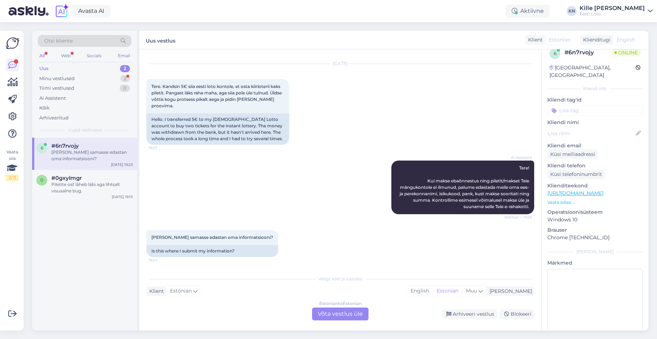
drag, startPoint x: 350, startPoint y: 315, endPoint x: 346, endPoint y: 315, distance: 4.0
click at [350, 315] on div "Estonian to Estonian Võta vestlus üle" at bounding box center [340, 313] width 56 height 13
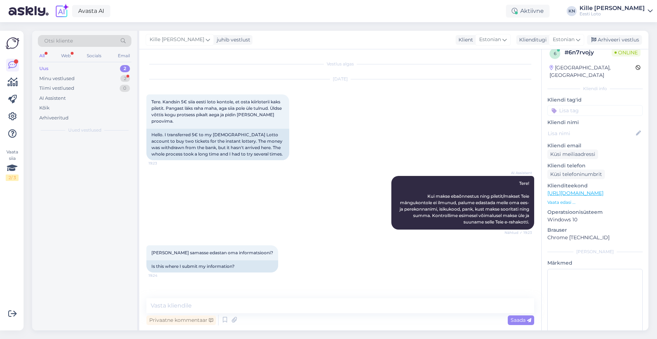
scroll to position [0, 0]
click at [316, 301] on textarea at bounding box center [340, 305] width 388 height 15
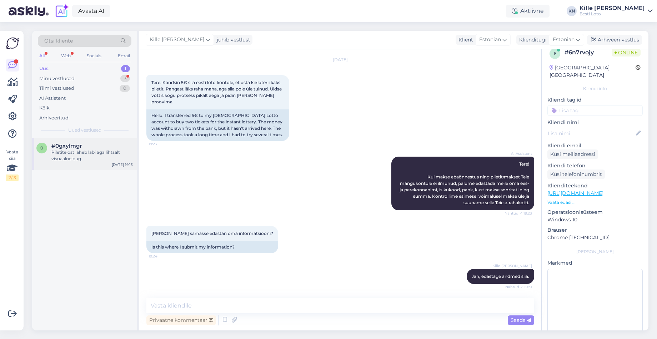
click at [77, 150] on div "Piletite ost läheb läbi aga lihtsalt visuaalne bug." at bounding box center [91, 155] width 81 height 13
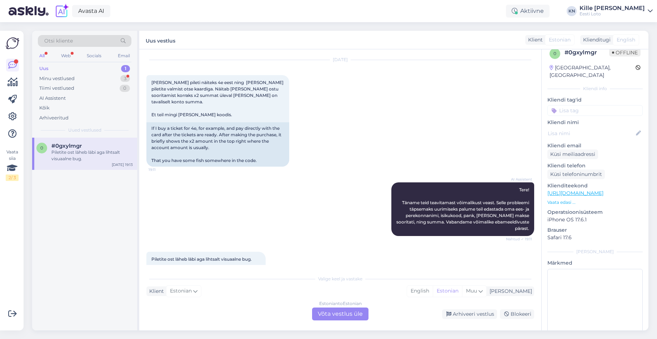
scroll to position [28, 0]
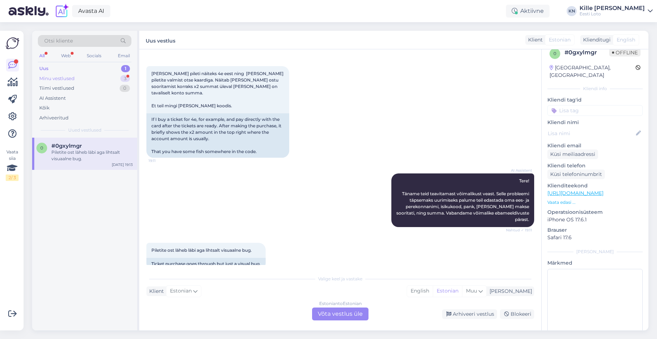
click at [75, 79] on div "Minu vestlused 3" at bounding box center [85, 79] width 94 height 10
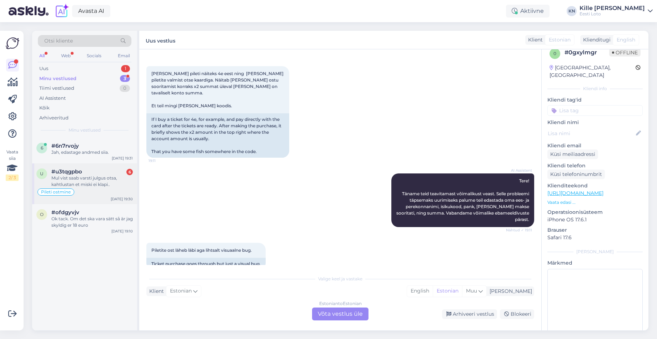
click at [96, 184] on div "Mul vist saab varsti julgus otsa, kahtlustan et miski ei klapi.." at bounding box center [91, 181] width 81 height 13
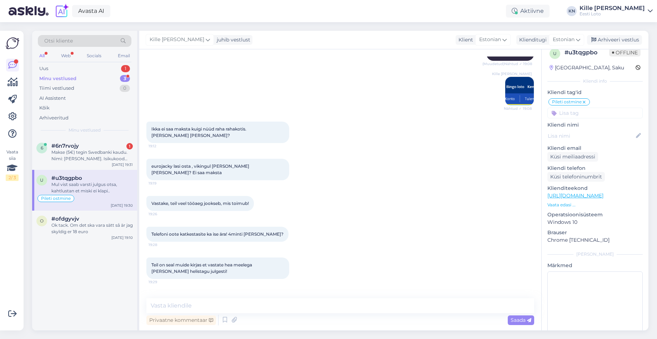
scroll to position [1121, 0]
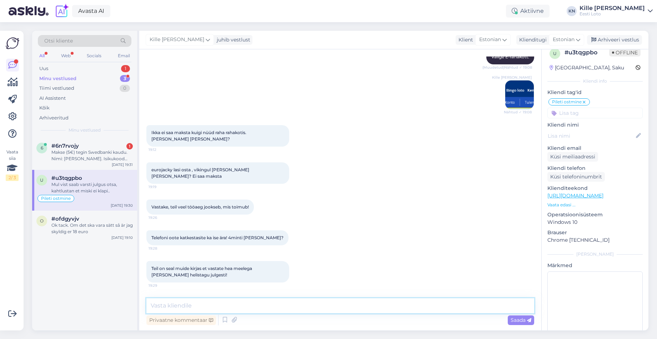
click at [299, 308] on textarea at bounding box center [340, 305] width 388 height 15
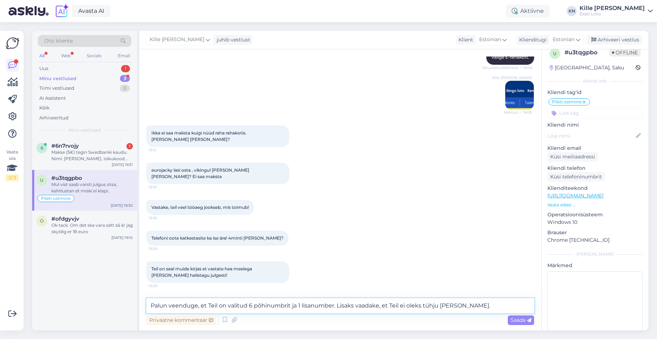
scroll to position [1111, 0]
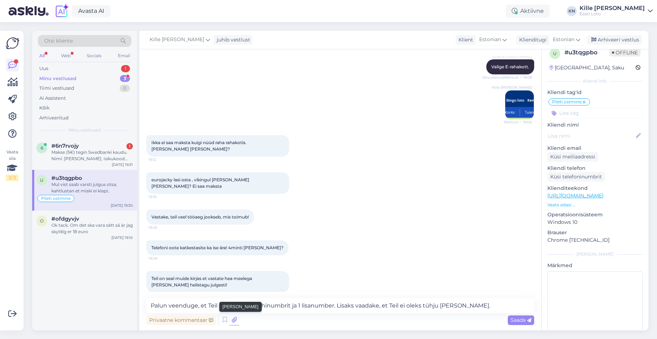
click at [231, 319] on icon at bounding box center [234, 319] width 10 height 11
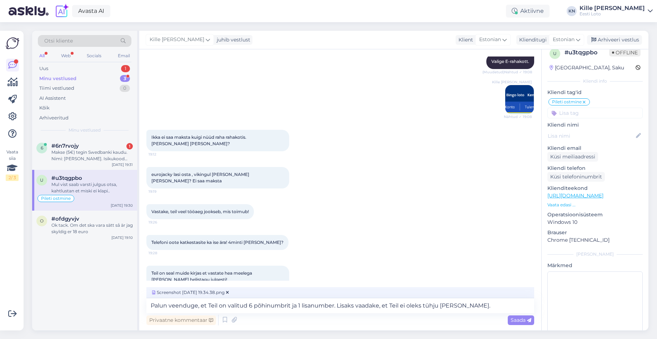
scroll to position [1118, 0]
click at [468, 306] on textarea "Palun veenduge, et Teil on valitud 6 põhinumbrit ja 1 lisanumber. Lisaks vaadak…" at bounding box center [340, 305] width 388 height 15
click at [515, 319] on span "Saada" at bounding box center [521, 319] width 21 height 6
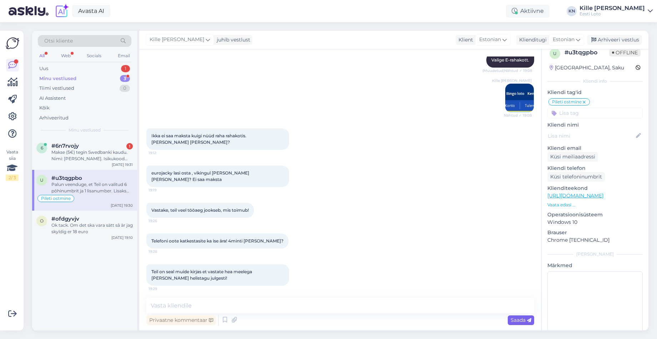
scroll to position [1214, 0]
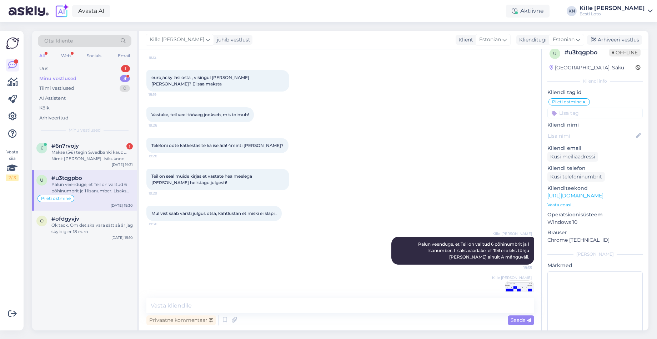
click at [515, 280] on img at bounding box center [519, 294] width 29 height 29
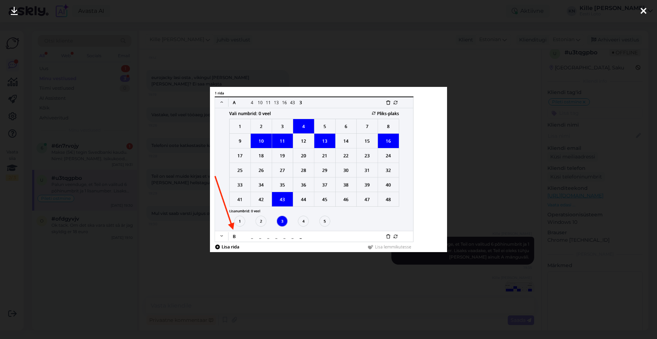
click at [440, 281] on div at bounding box center [328, 169] width 657 height 339
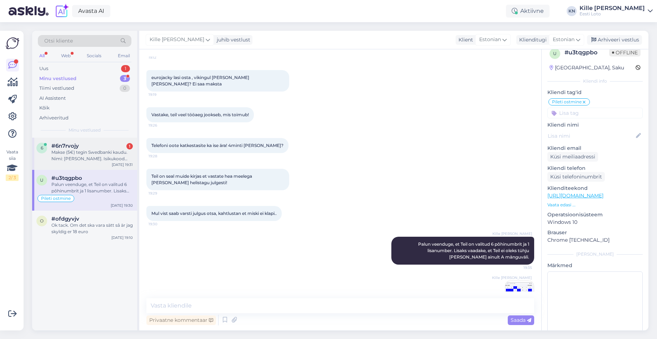
click at [88, 151] on div "Makse (5€) tegin Swedbanki kaudu. Nimi: [PERSON_NAME]. Isikukood 49704034910." at bounding box center [91, 155] width 81 height 13
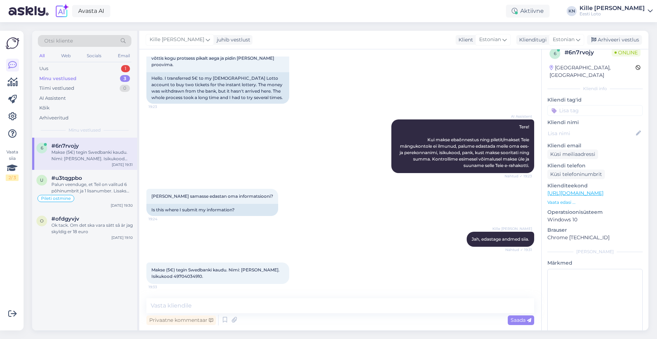
scroll to position [23, 0]
click at [87, 193] on div "Palun veenduge, et Teil on valitud 6 põhinumbrit ja 1 lisanumber. Lisaks vaadak…" at bounding box center [91, 187] width 81 height 13
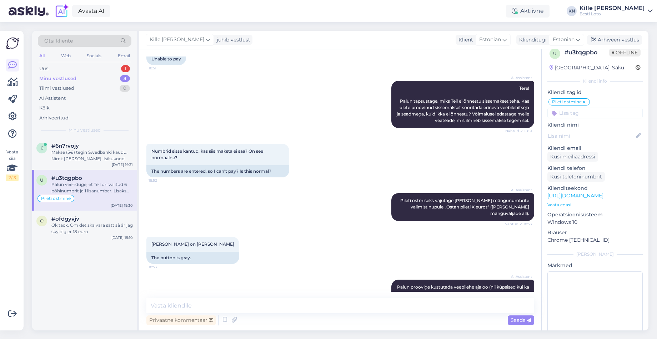
scroll to position [1214, 0]
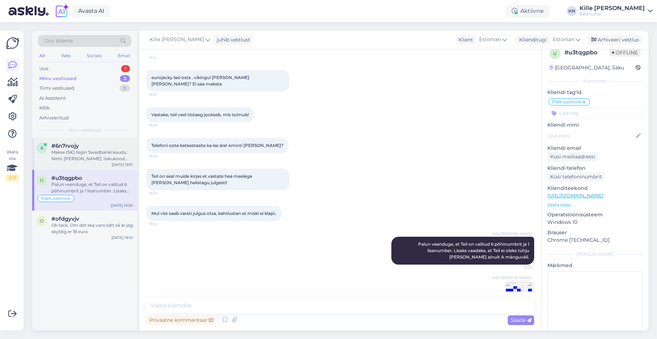
click at [111, 150] on div "Makse (5€) tegin Swedbanki kaudu. Nimi: [PERSON_NAME]. Isikukood 49704034910." at bounding box center [91, 155] width 81 height 13
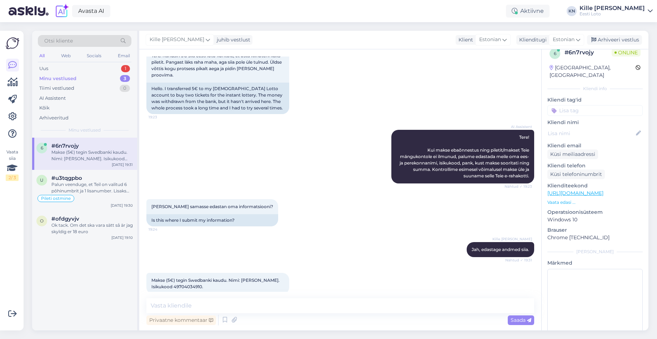
scroll to position [46, 0]
click at [365, 308] on textarea at bounding box center [340, 305] width 388 height 15
paste textarea "Kahjuks Teie sissemakse ebaõnnestus tehnilise [PERSON_NAME] tõttu. Kontrollisim…"
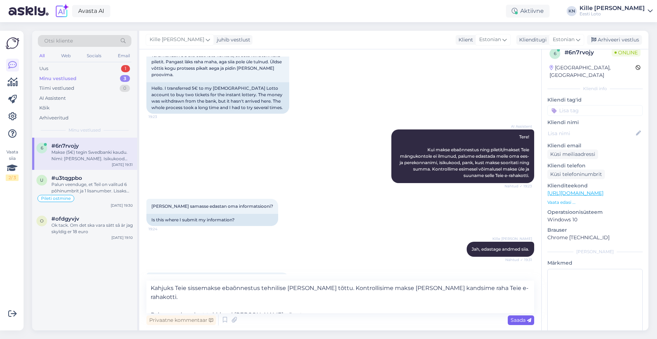
click at [517, 319] on span "Saada" at bounding box center [521, 319] width 21 height 6
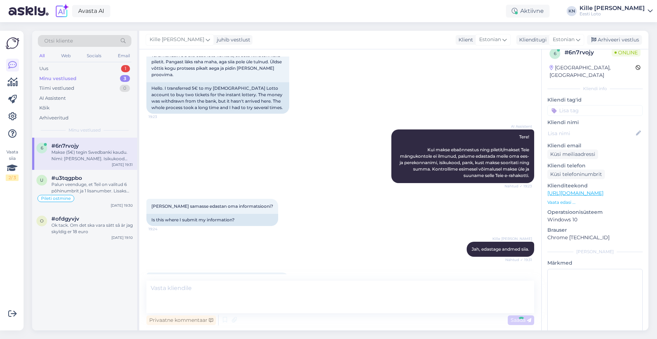
scroll to position [106, 0]
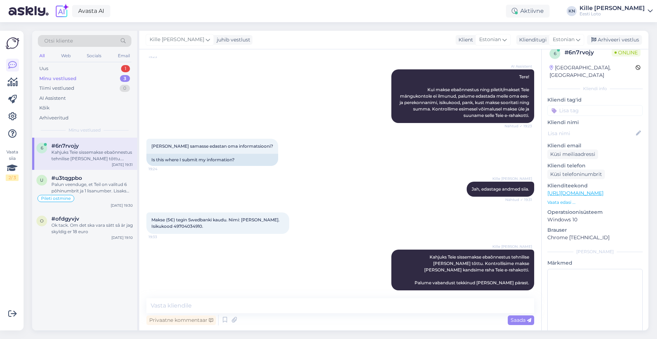
click at [568, 105] on input at bounding box center [595, 110] width 95 height 11
click at [583, 126] on div "E-rahakott" at bounding box center [595, 129] width 30 height 7
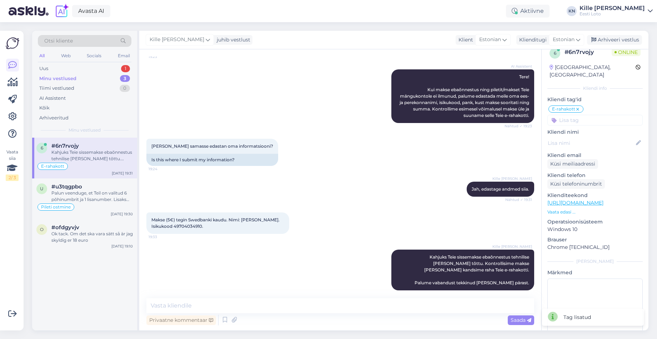
drag, startPoint x: 604, startPoint y: 38, endPoint x: 565, endPoint y: 45, distance: 39.0
click at [604, 38] on div "Arhiveeri vestlus" at bounding box center [614, 40] width 55 height 10
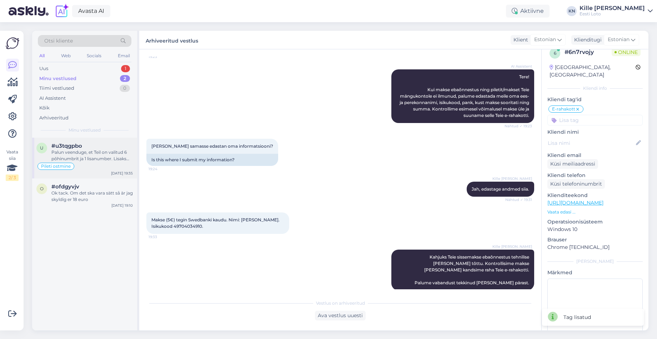
click at [104, 137] on div "Otsi kliente All Web Socials Email Uus 1 Minu vestlused 2 Tiimi vestlused 0 AI …" at bounding box center [84, 84] width 105 height 107
click at [103, 147] on div "#u3tqgpbo" at bounding box center [91, 146] width 81 height 6
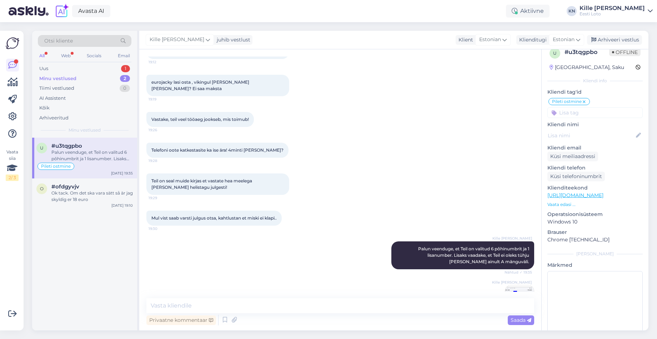
scroll to position [1214, 0]
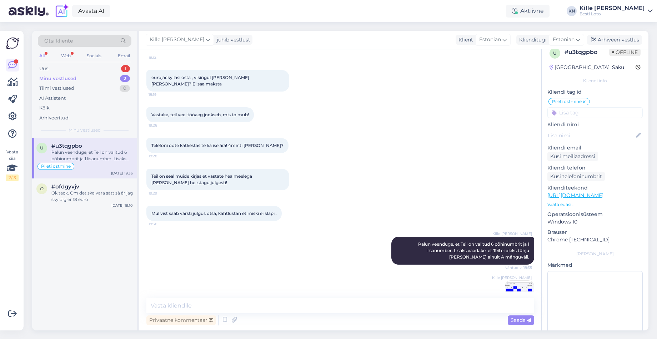
click at [514, 280] on img at bounding box center [519, 294] width 29 height 29
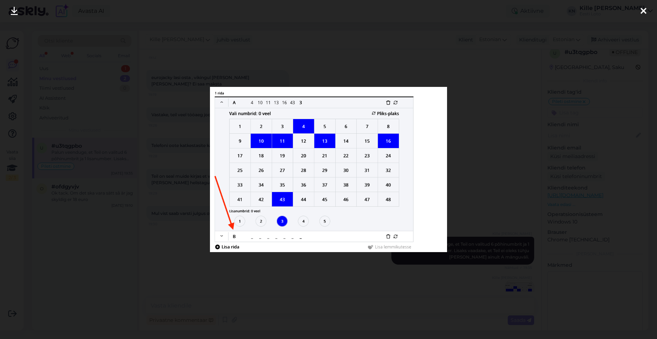
click at [388, 275] on div at bounding box center [328, 169] width 657 height 339
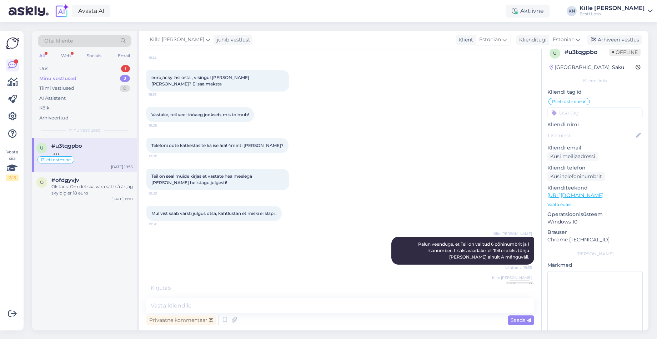
scroll to position [1244, 0]
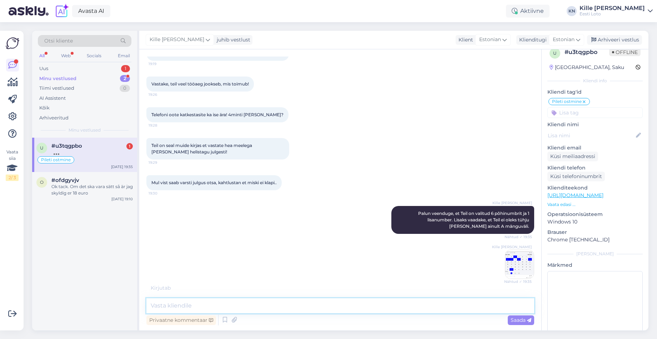
click at [363, 302] on textarea at bounding box center [340, 305] width 388 height 15
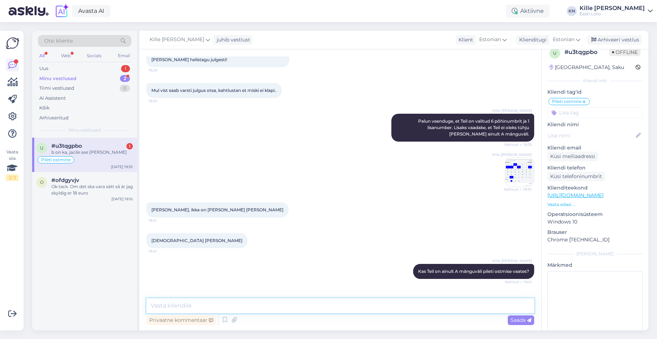
scroll to position [1335, 0]
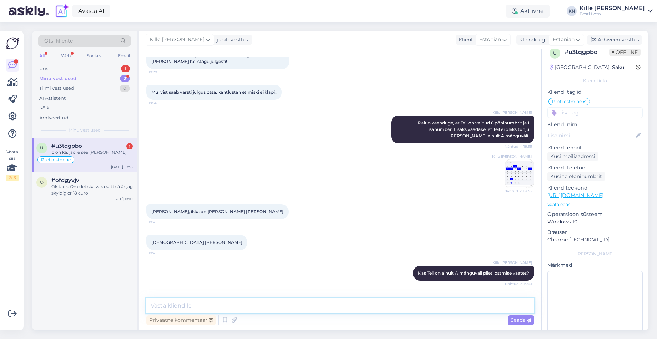
click at [265, 308] on textarea at bounding box center [340, 305] width 388 height 15
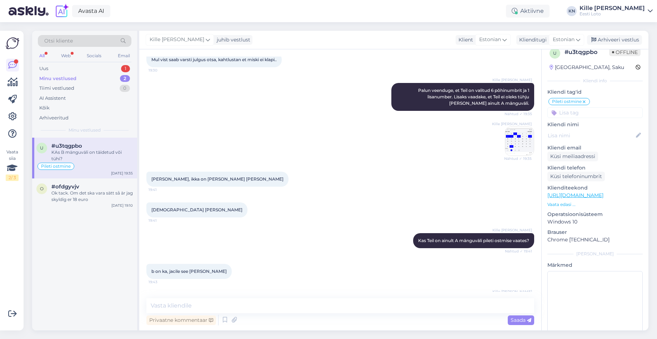
click at [424, 300] on icon at bounding box center [426, 302] width 4 height 4
click at [163, 291] on textarea "KAs B mänguväli on täidetud või tühi?" at bounding box center [340, 300] width 376 height 19
click at [520, 314] on span "Muuda" at bounding box center [513, 317] width 25 height 6
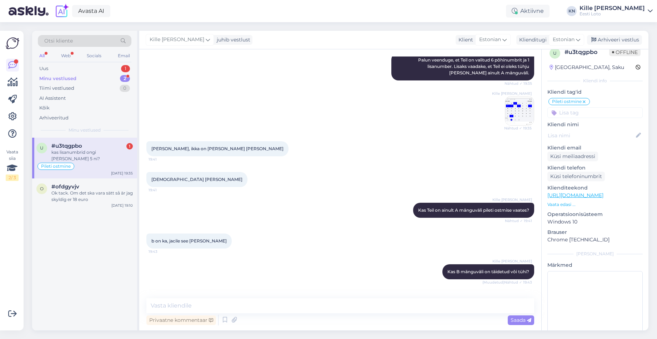
scroll to position [1397, 0]
click at [318, 309] on textarea at bounding box center [340, 305] width 388 height 15
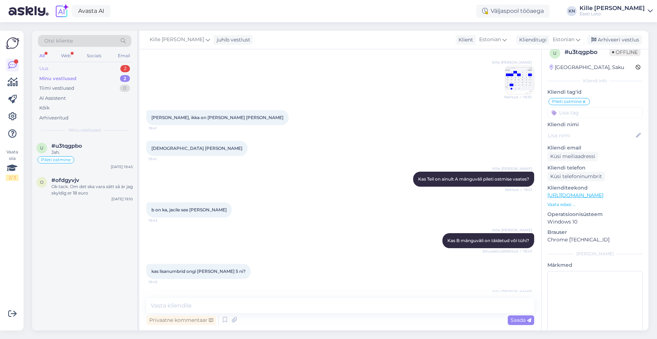
click at [81, 71] on div "Uus 2" at bounding box center [85, 69] width 94 height 10
click at [81, 168] on div "a #alnorbta Jah, palun edastage need andmed siia vestlusesse. [DATE] 20:00" at bounding box center [84, 154] width 105 height 32
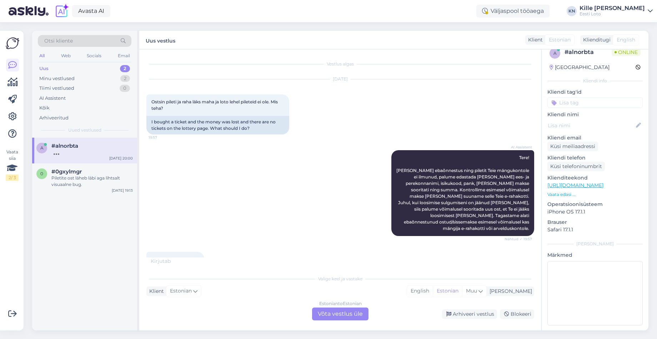
scroll to position [54, 0]
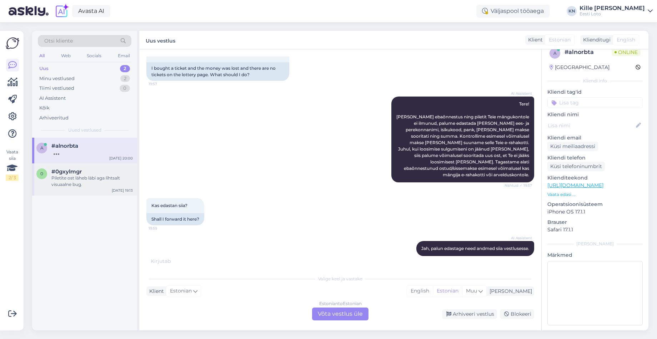
click at [88, 181] on div "Piletite ost läheb läbi aga lihtsalt visuaalne bug." at bounding box center [91, 181] width 81 height 13
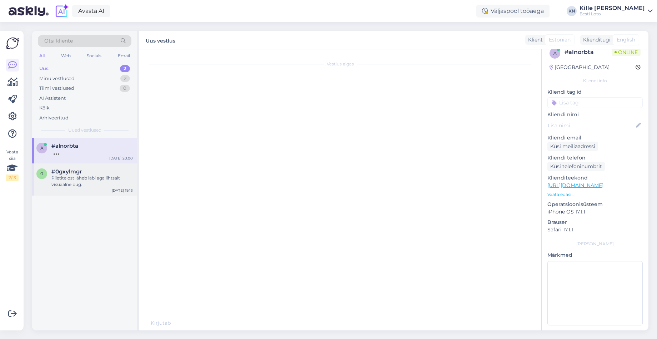
scroll to position [36, 0]
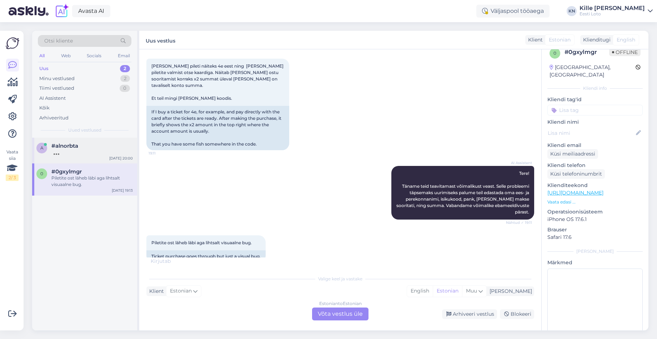
click at [84, 151] on div at bounding box center [91, 152] width 81 height 6
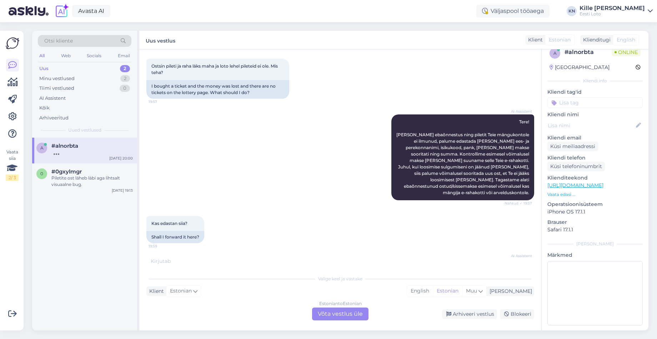
scroll to position [54, 0]
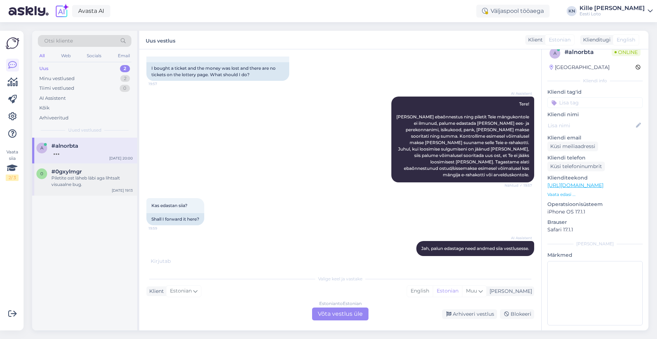
click at [76, 176] on div "Piletite ost läheb läbi aga lihtsalt visuaalne bug." at bounding box center [91, 181] width 81 height 13
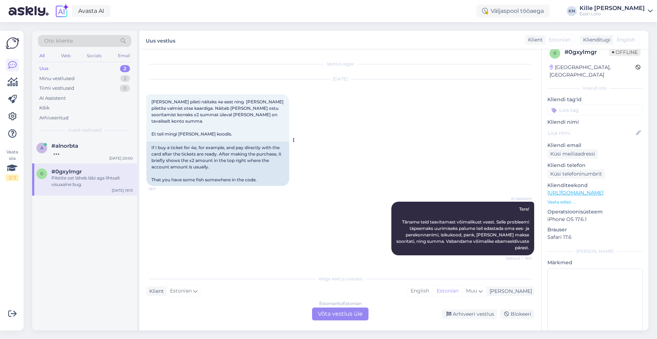
scroll to position [28, 0]
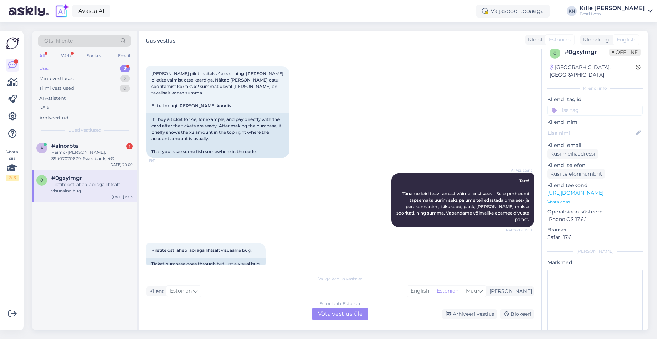
click at [349, 311] on div "Estonian to Estonian Võta vestlus üle" at bounding box center [340, 313] width 56 height 13
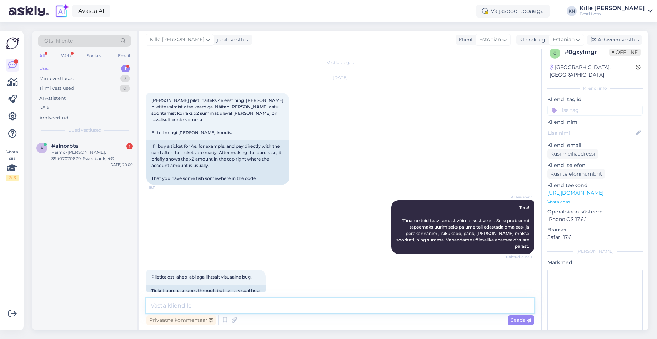
click at [310, 304] on textarea at bounding box center [340, 305] width 388 height 15
click at [408, 308] on textarea at bounding box center [340, 305] width 388 height 15
paste textarea "Soovitame kustutada veebilehitseja vahemälu ja proovida uuesti. Lisaks soovitam…"
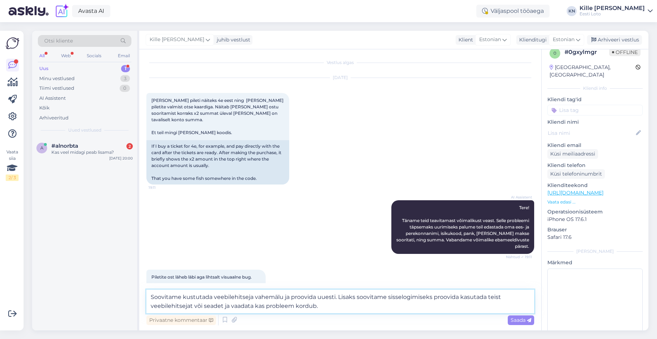
scroll to position [10, 0]
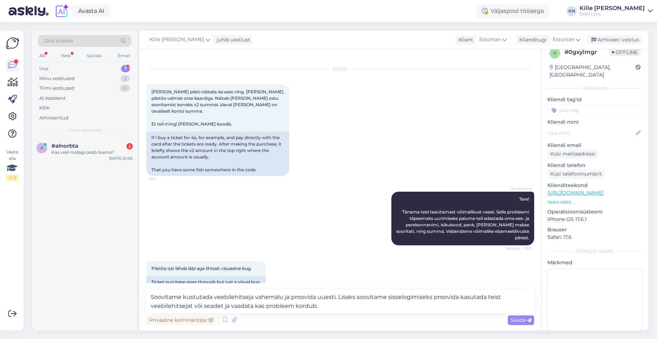
click at [523, 320] on span "Saada" at bounding box center [521, 319] width 21 height 6
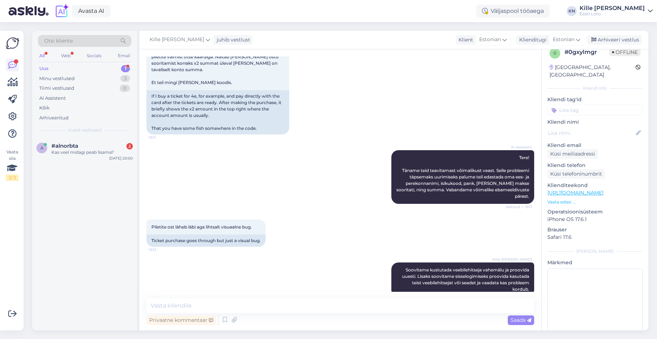
scroll to position [14, 0]
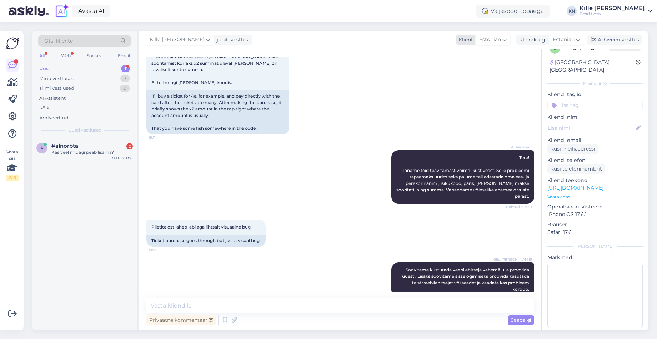
drag, startPoint x: 618, startPoint y: 37, endPoint x: 562, endPoint y: 45, distance: 56.7
click at [618, 37] on div "Arhiveeri vestlus" at bounding box center [614, 40] width 55 height 10
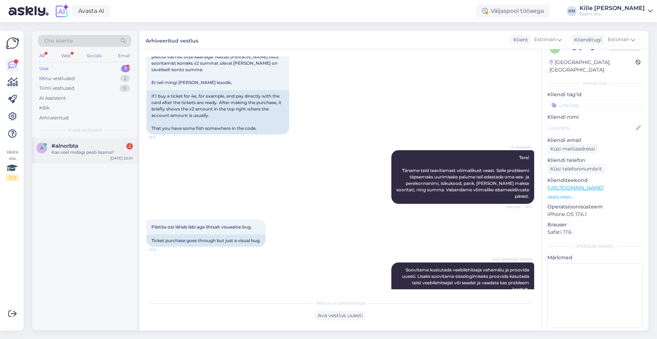
click at [74, 147] on span "#alnorbta" at bounding box center [64, 146] width 27 height 6
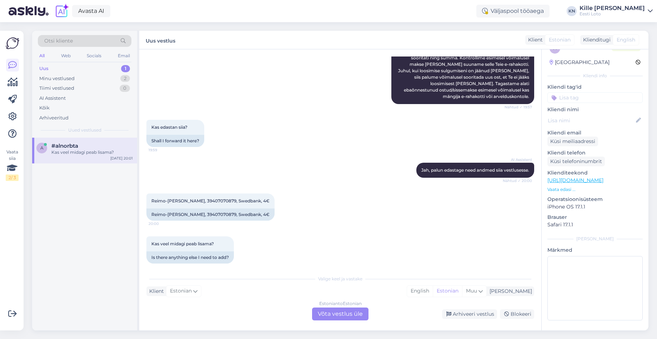
click at [341, 314] on div "Estonian to Estonian Võta vestlus üle" at bounding box center [340, 313] width 56 height 13
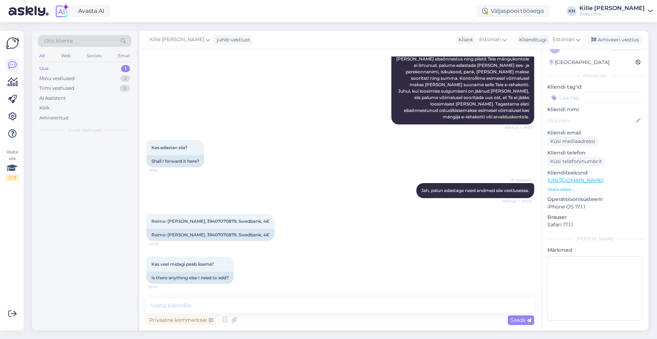
scroll to position [105, 0]
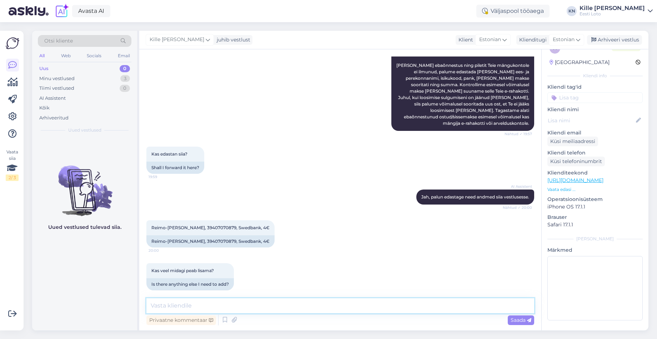
click at [387, 299] on textarea at bounding box center [340, 305] width 388 height 15
paste textarea "Kahjuks Teie sissemakse ebaõnnestus tehnilise [PERSON_NAME] tõttu. Kontrollisim…"
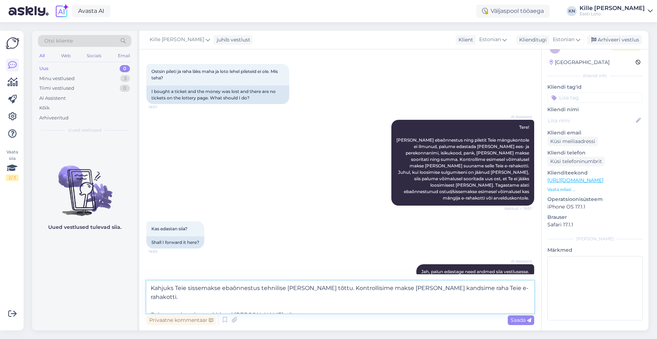
scroll to position [0, 0]
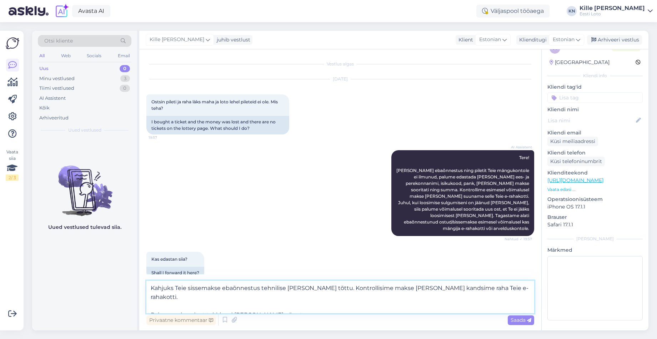
click at [206, 288] on textarea "Kahjuks Teie sissemakse ebaõnnestus tehnilise [PERSON_NAME] tõttu. Kontrollisim…" at bounding box center [340, 296] width 388 height 33
click at [205, 288] on textarea "Kahjuks Teie sissemakse ebaõnnestus tehnilise [PERSON_NAME] tõttu. Kontrollisim…" at bounding box center [340, 296] width 388 height 33
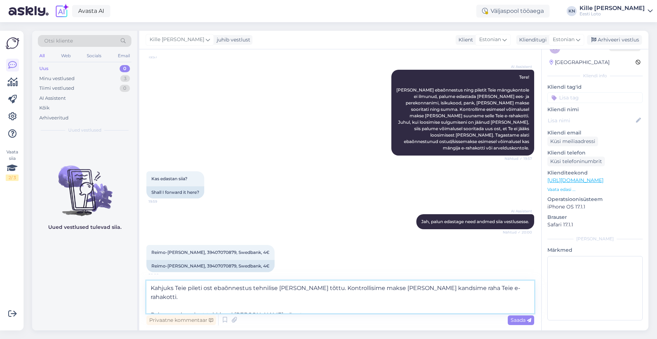
scroll to position [123, 0]
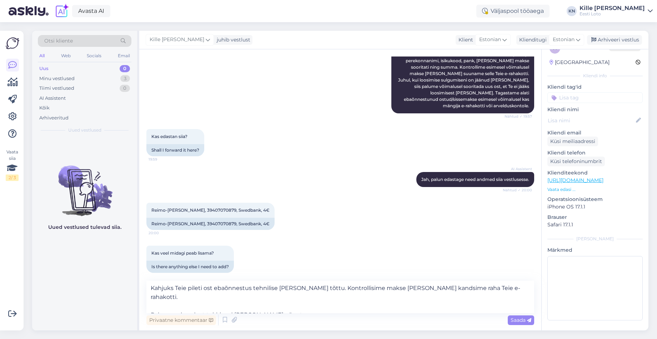
drag, startPoint x: 519, startPoint y: 318, endPoint x: 506, endPoint y: 336, distance: 22.6
click at [519, 318] on span "Saada" at bounding box center [521, 319] width 21 height 6
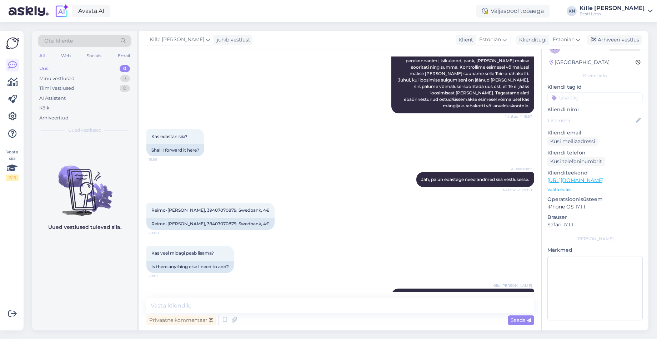
scroll to position [155, 0]
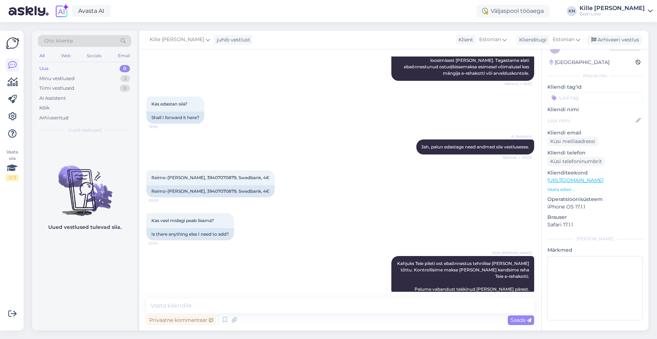
click at [576, 95] on input at bounding box center [595, 97] width 95 height 11
drag, startPoint x: 588, startPoint y: 118, endPoint x: 587, endPoint y: 105, distance: 12.5
click at [588, 118] on span "E-rahakott" at bounding box center [595, 117] width 23 height 4
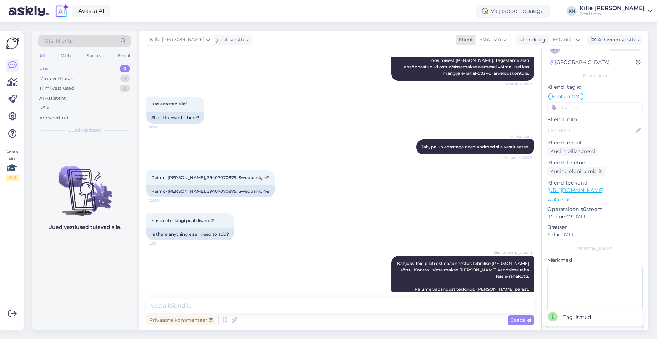
drag, startPoint x: 624, startPoint y: 38, endPoint x: 564, endPoint y: 43, distance: 60.2
click at [624, 38] on div "Arhiveeri vestlus" at bounding box center [614, 40] width 55 height 10
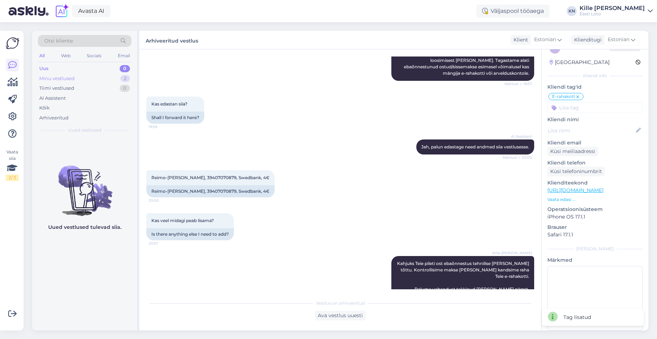
click at [87, 78] on div "Minu vestlused 2" at bounding box center [85, 79] width 94 height 10
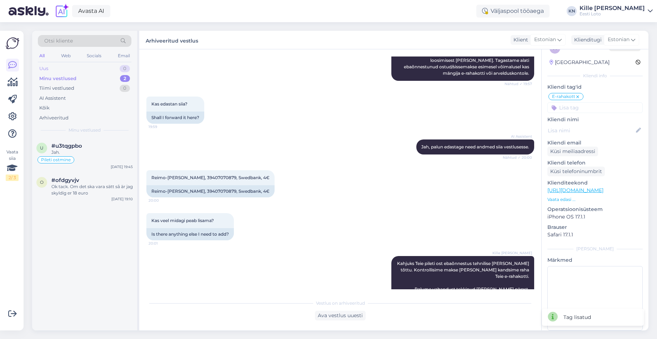
click at [73, 64] on div "Uus 0" at bounding box center [85, 69] width 94 height 10
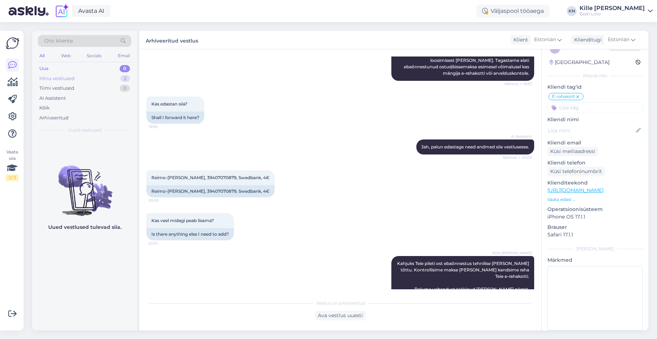
click at [88, 81] on div "Minu vestlused 2" at bounding box center [85, 79] width 94 height 10
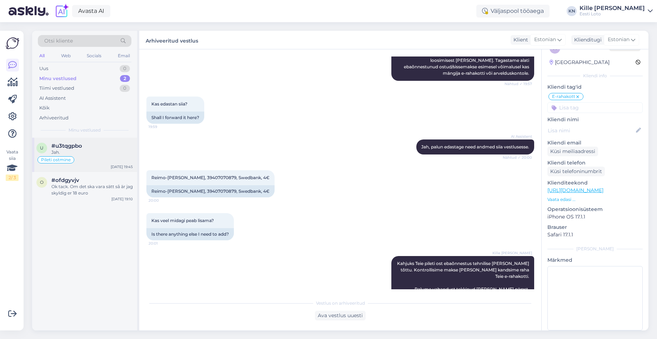
click at [84, 161] on div "Pileti ostmine" at bounding box center [84, 159] width 96 height 9
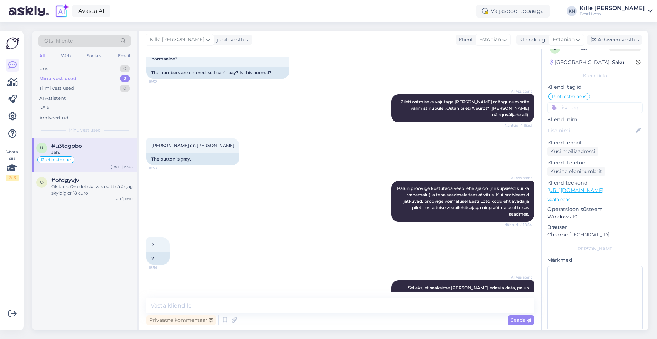
scroll to position [1429, 0]
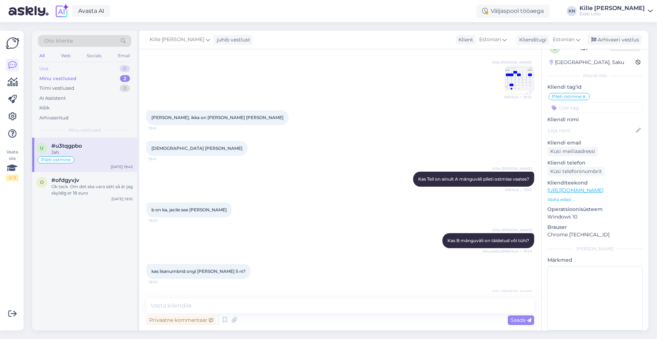
click at [59, 65] on div "Uus 0" at bounding box center [85, 69] width 94 height 10
